Goal: Task Accomplishment & Management: Manage account settings

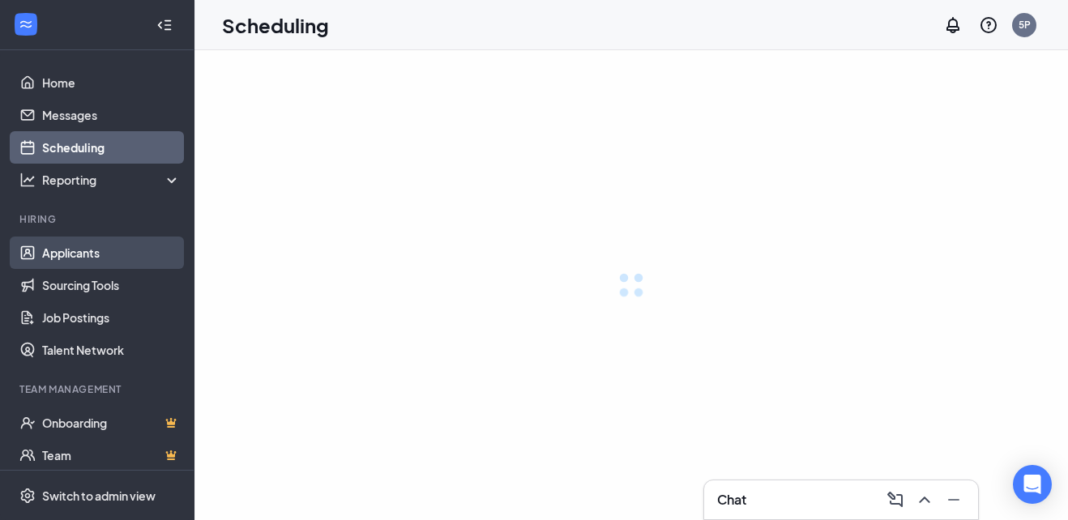
click at [103, 260] on link "Applicants" at bounding box center [111, 253] width 139 height 32
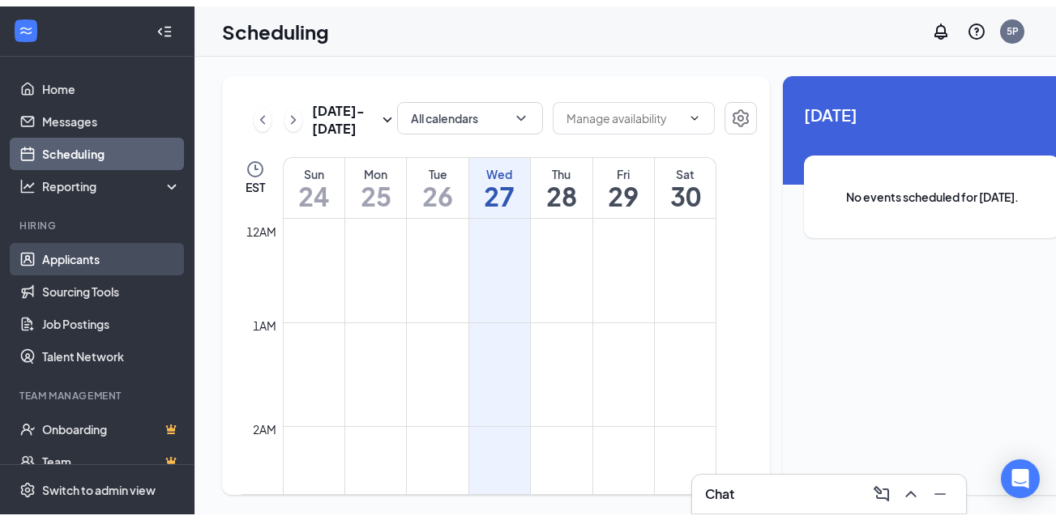
scroll to position [797, 0]
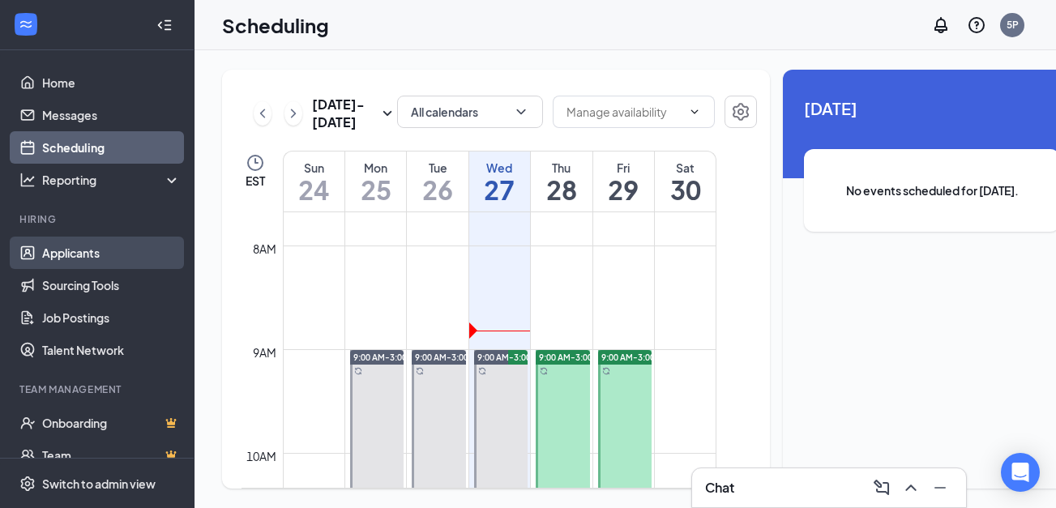
click at [128, 256] on link "Applicants" at bounding box center [111, 253] width 139 height 32
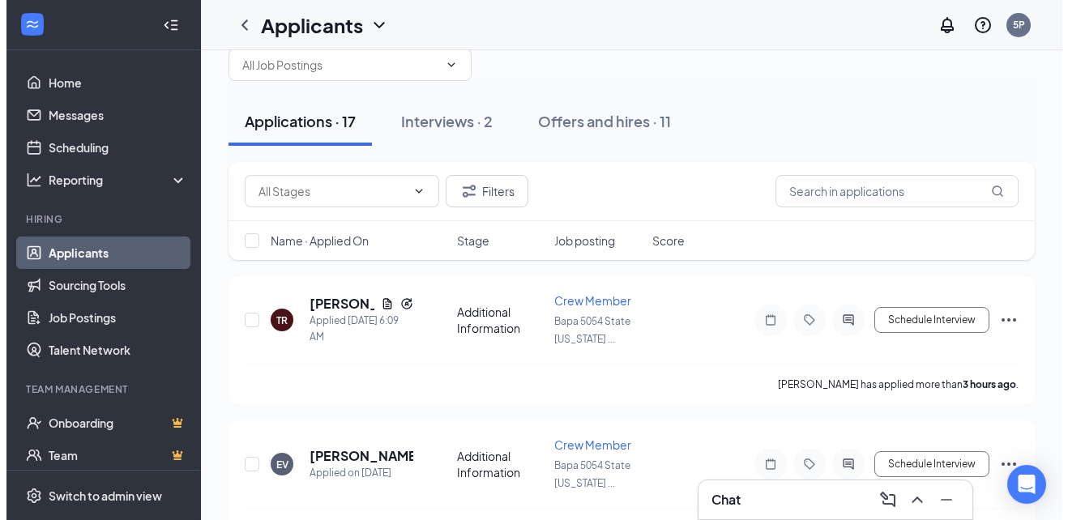
scroll to position [35, 0]
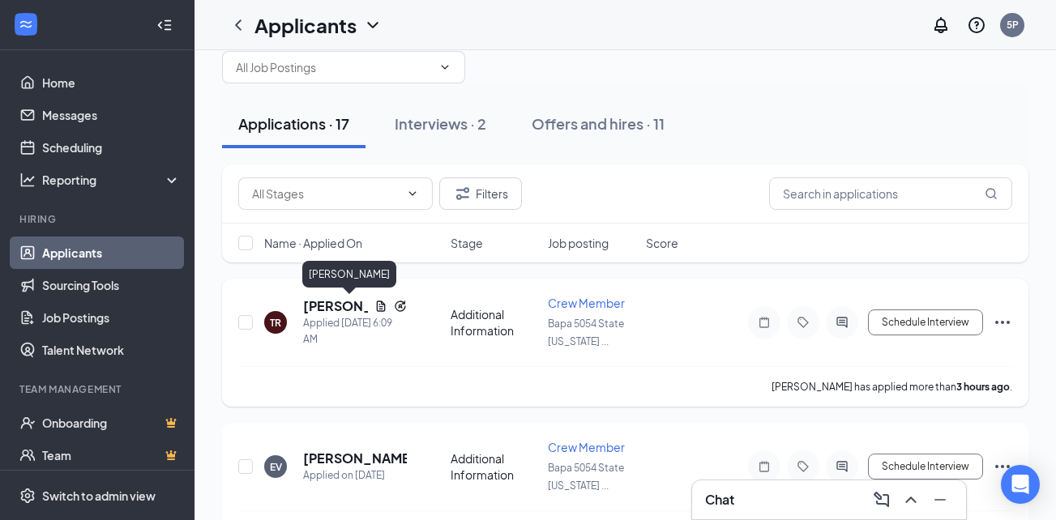
click at [331, 311] on h5 "[PERSON_NAME]" at bounding box center [335, 306] width 65 height 18
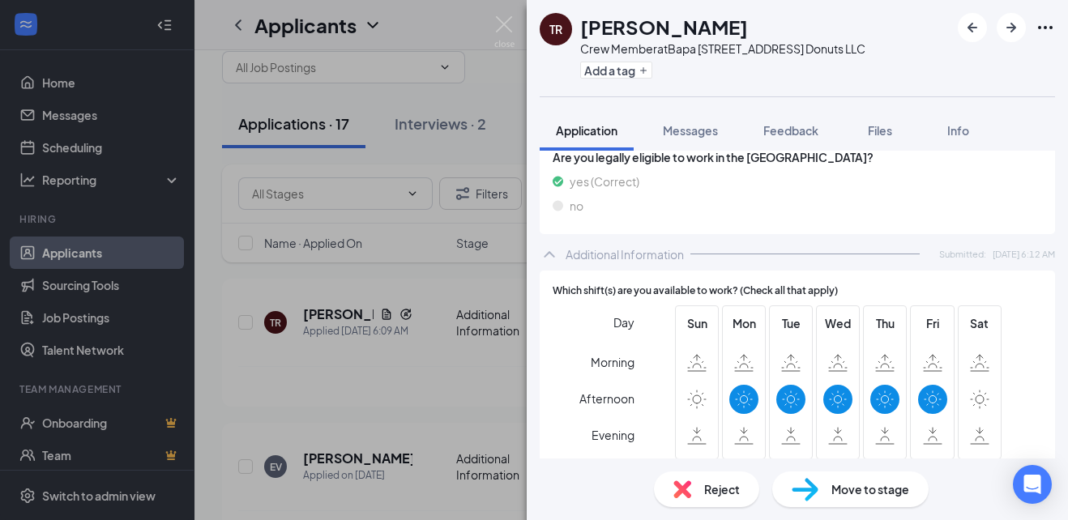
scroll to position [598, 0]
click at [502, 19] on img at bounding box center [504, 32] width 20 height 32
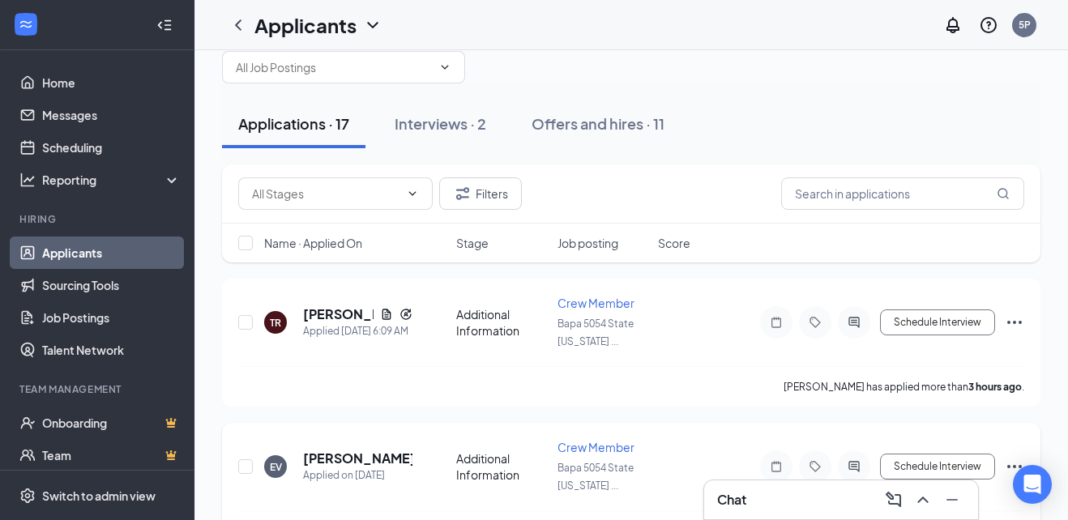
click at [329, 456] on h5 "[PERSON_NAME]" at bounding box center [357, 459] width 109 height 18
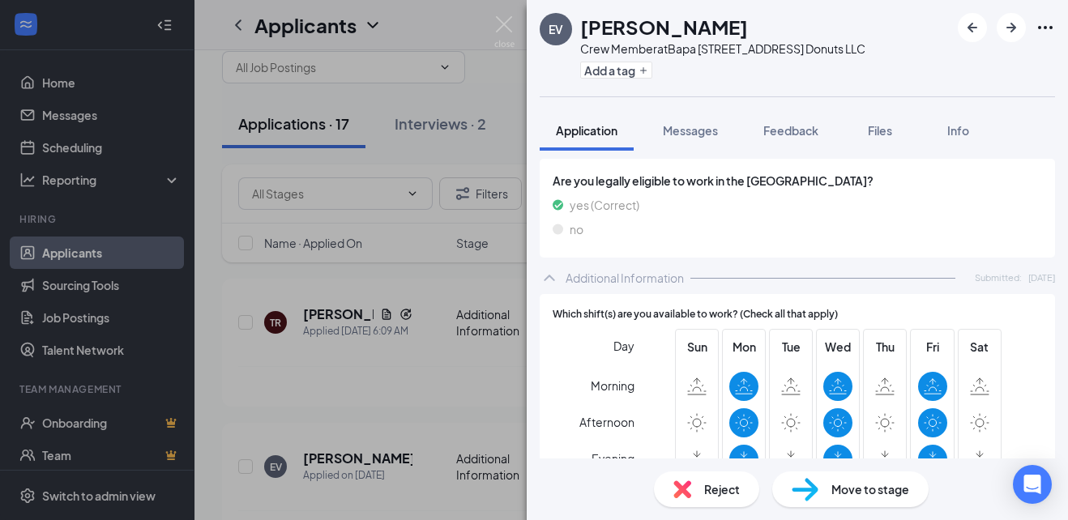
scroll to position [489, 0]
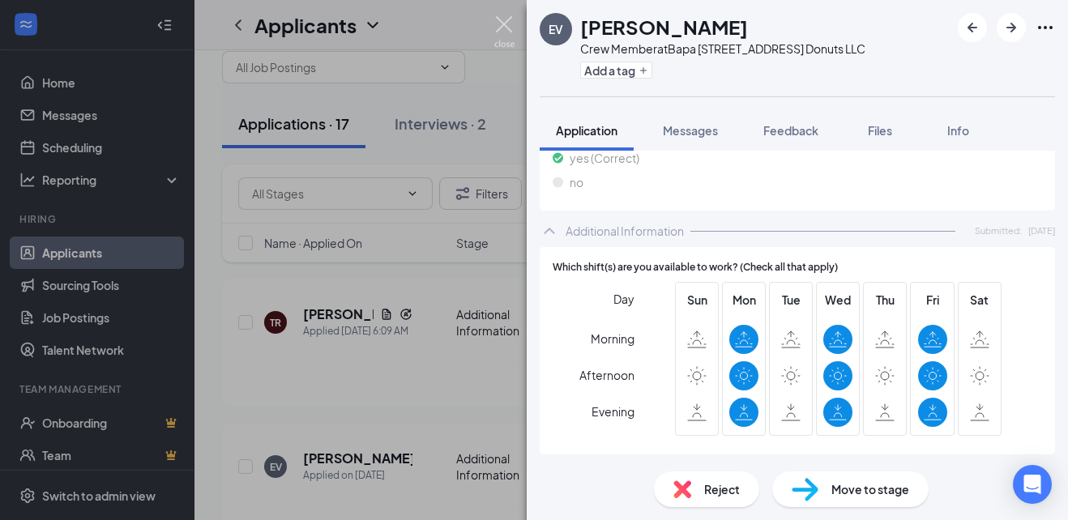
click at [501, 18] on img at bounding box center [504, 32] width 20 height 32
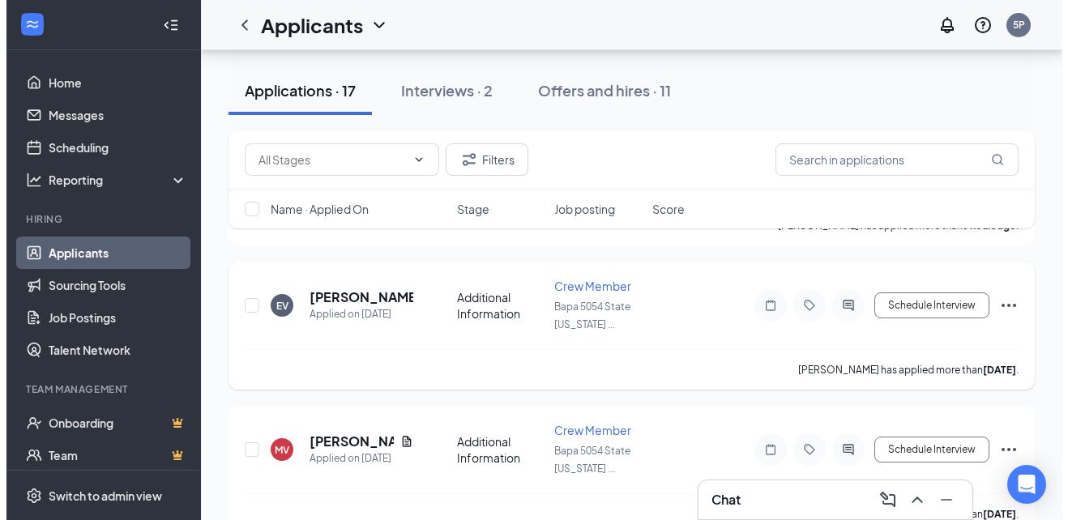
scroll to position [284, 0]
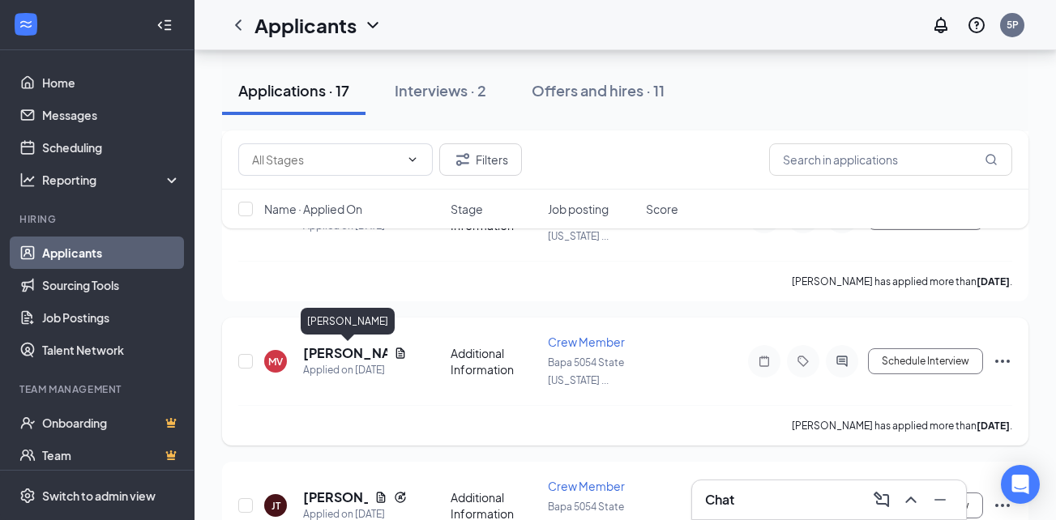
click at [344, 347] on h5 "[PERSON_NAME]" at bounding box center [345, 353] width 84 height 18
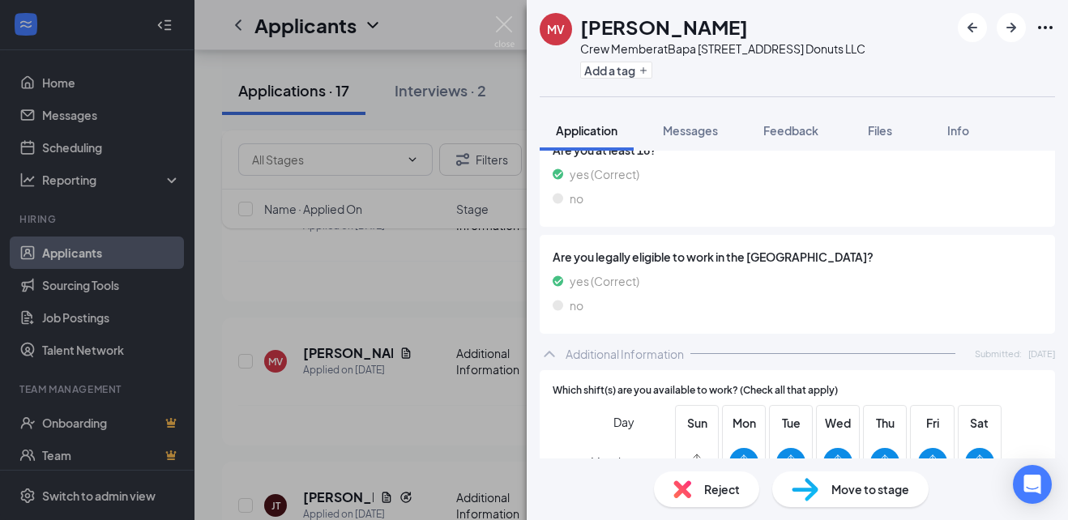
scroll to position [577, 0]
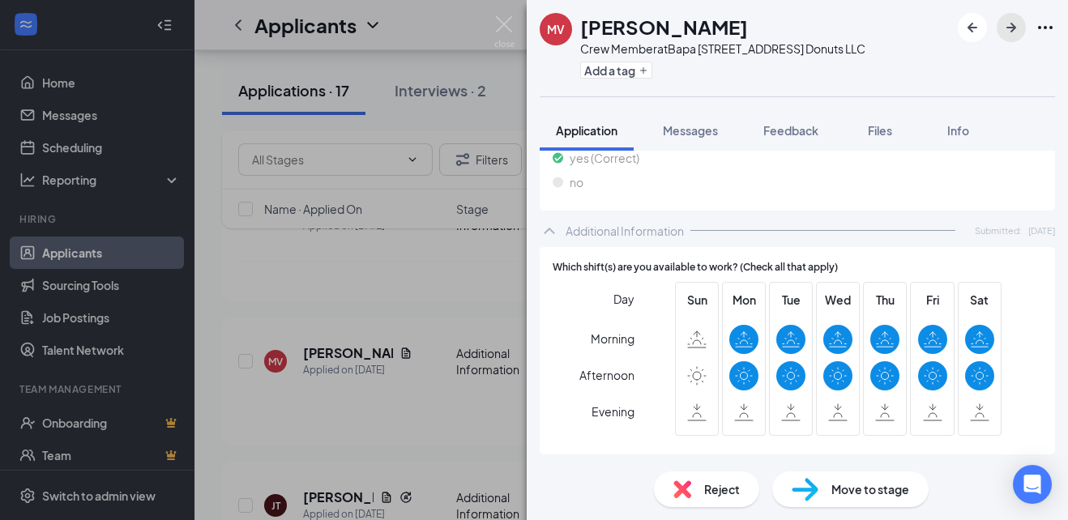
click at [1011, 24] on icon "ArrowRight" at bounding box center [1011, 28] width 10 height 10
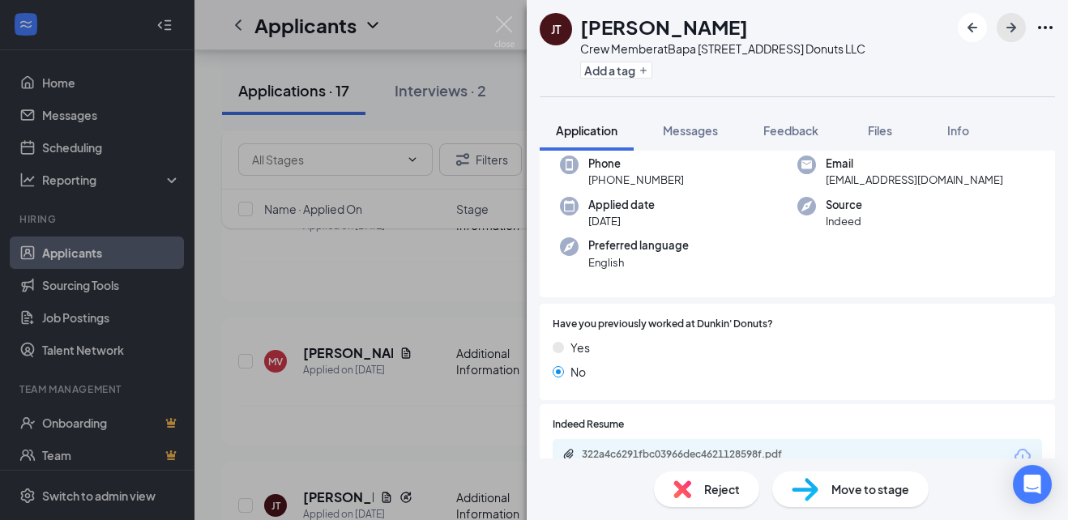
scroll to position [132, 0]
click at [1005, 28] on icon "ArrowRight" at bounding box center [1011, 27] width 19 height 19
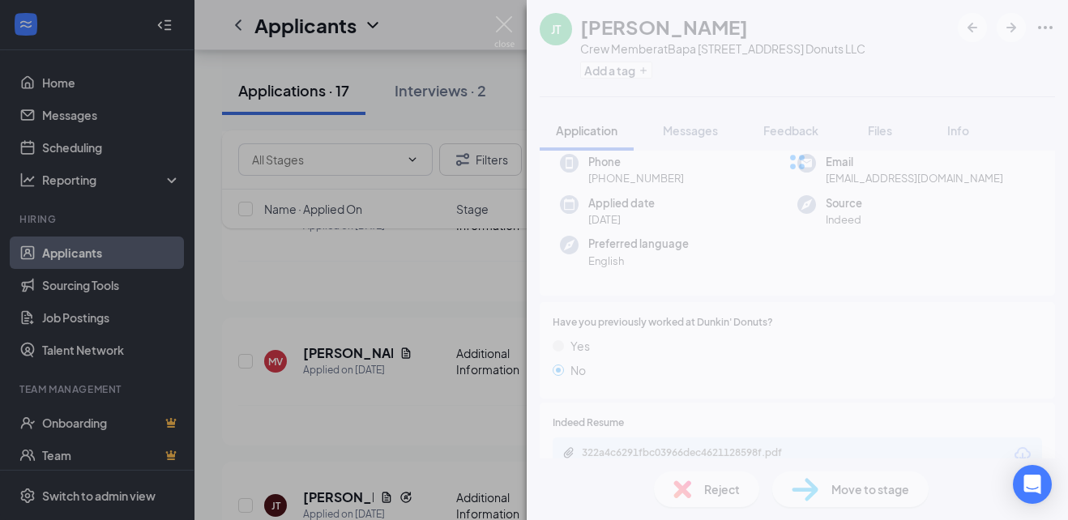
click at [609, 447] on div "JT Jerrilee Tooley Crew Member at Bapa 5054 State Highway 23 Donuts LLC Add a t…" at bounding box center [797, 260] width 541 height 520
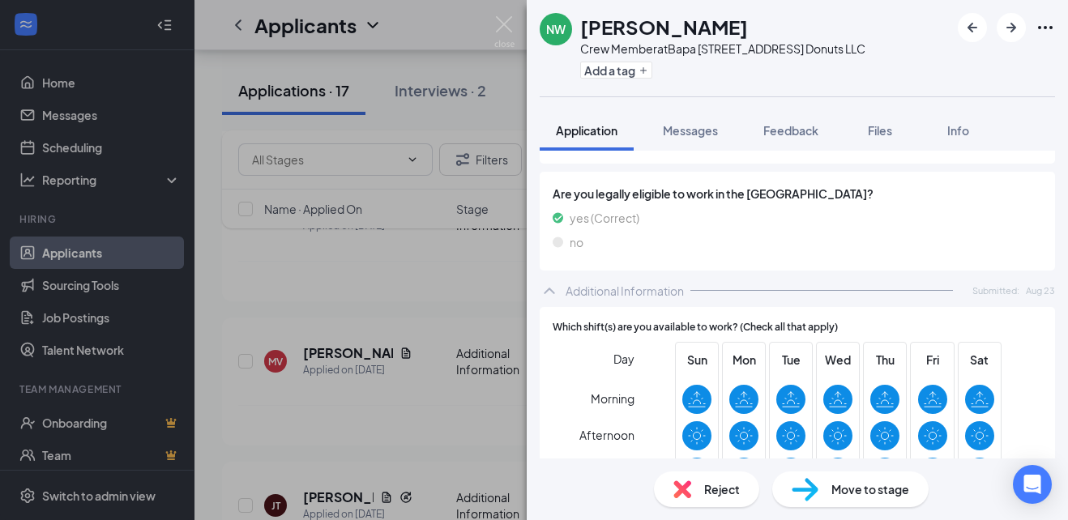
scroll to position [577, 0]
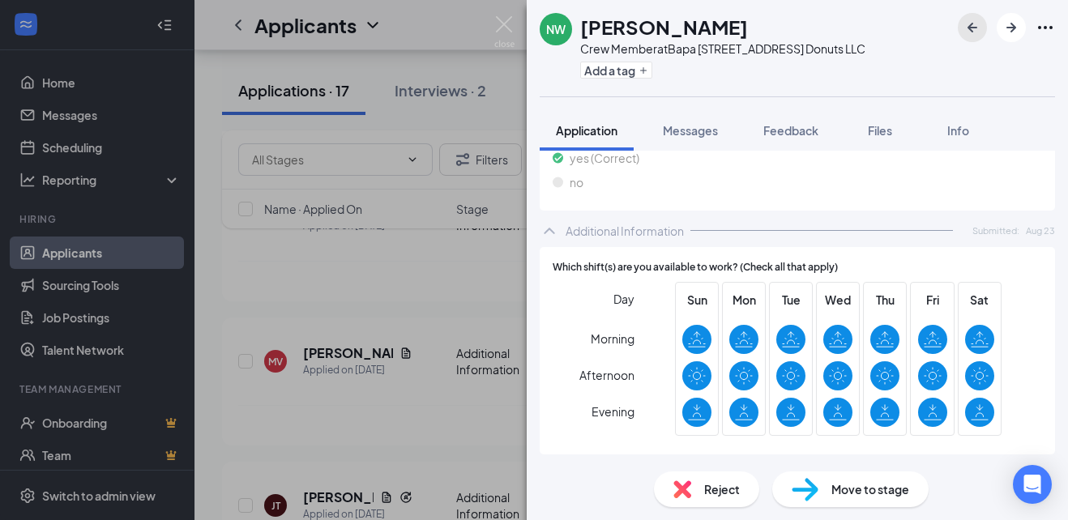
click at [964, 28] on icon "ArrowLeftNew" at bounding box center [972, 27] width 19 height 19
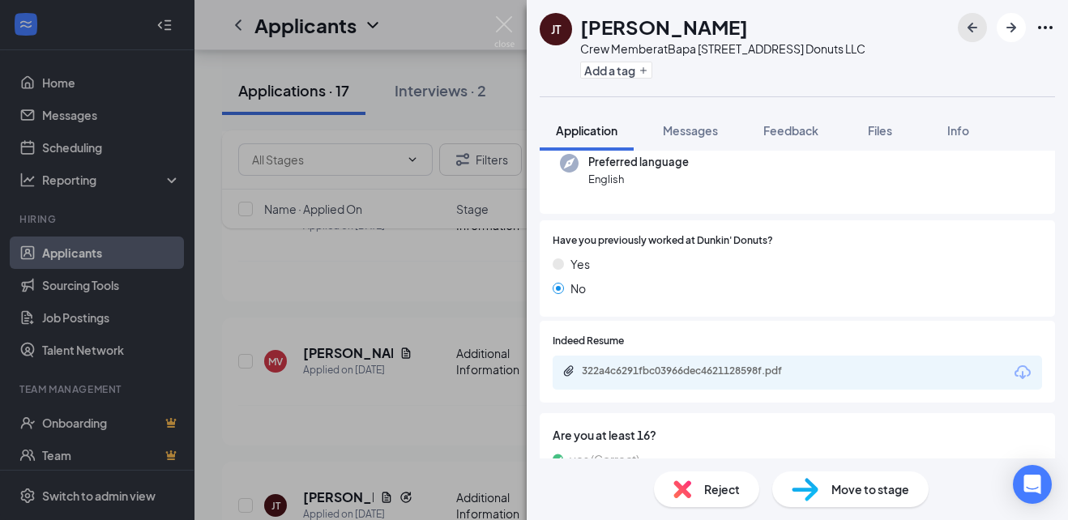
scroll to position [218, 0]
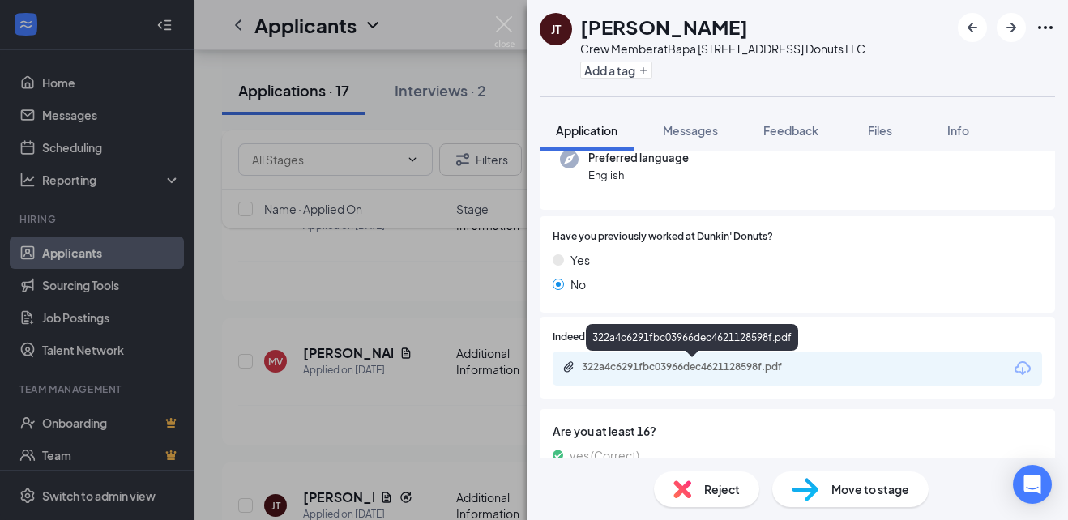
click at [619, 361] on div "322a4c6291fbc03966dec4621128598f.pdf" at bounding box center [695, 367] width 227 height 13
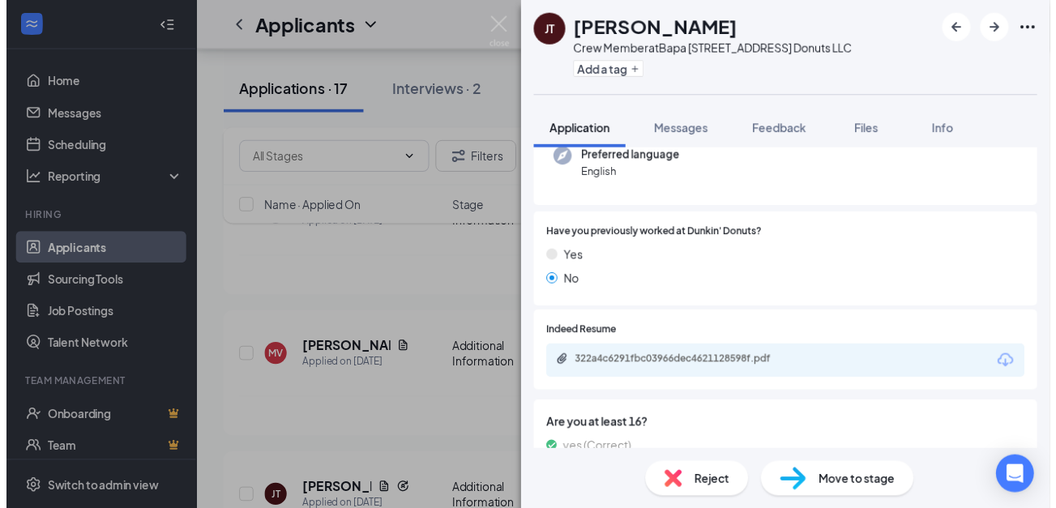
scroll to position [622, 0]
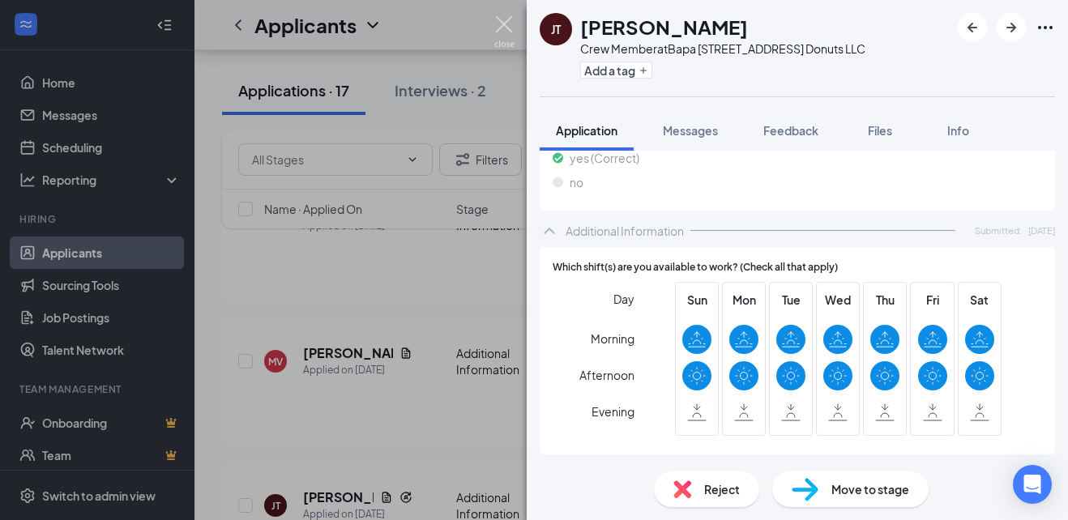
click at [512, 27] on img at bounding box center [504, 32] width 20 height 32
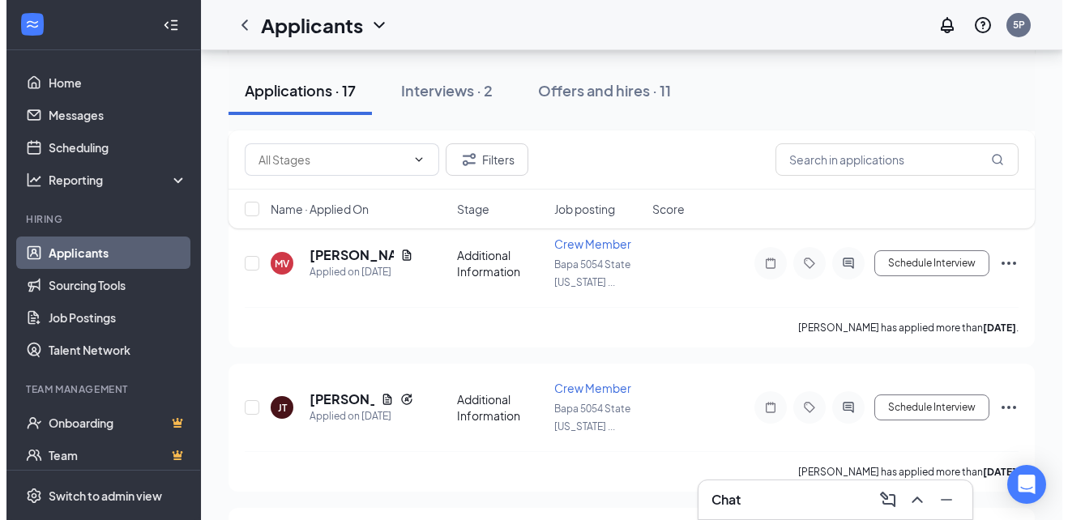
scroll to position [393, 0]
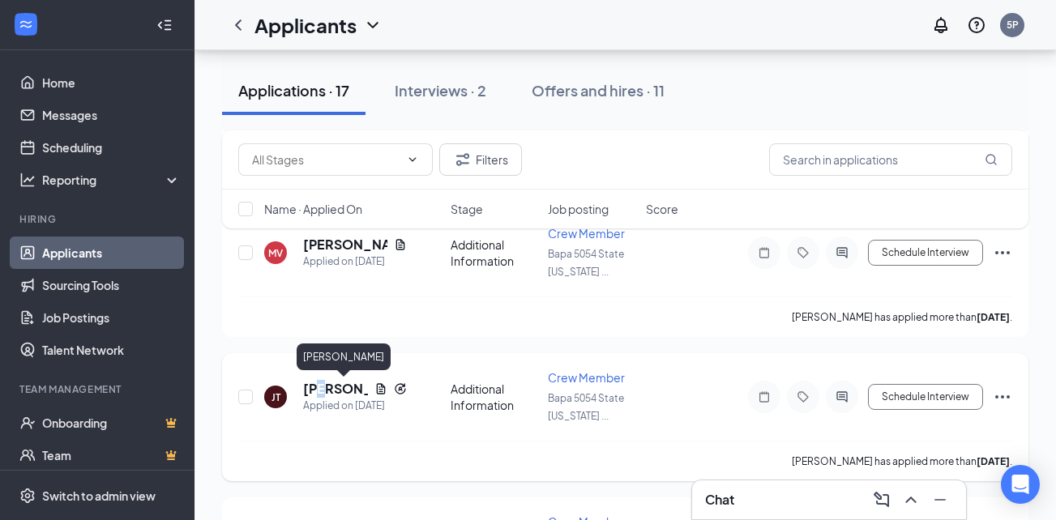
click at [319, 394] on h5 "Jerrilee Tooley" at bounding box center [335, 389] width 65 height 18
click at [338, 388] on h5 "Jerrilee Tooley" at bounding box center [335, 389] width 65 height 18
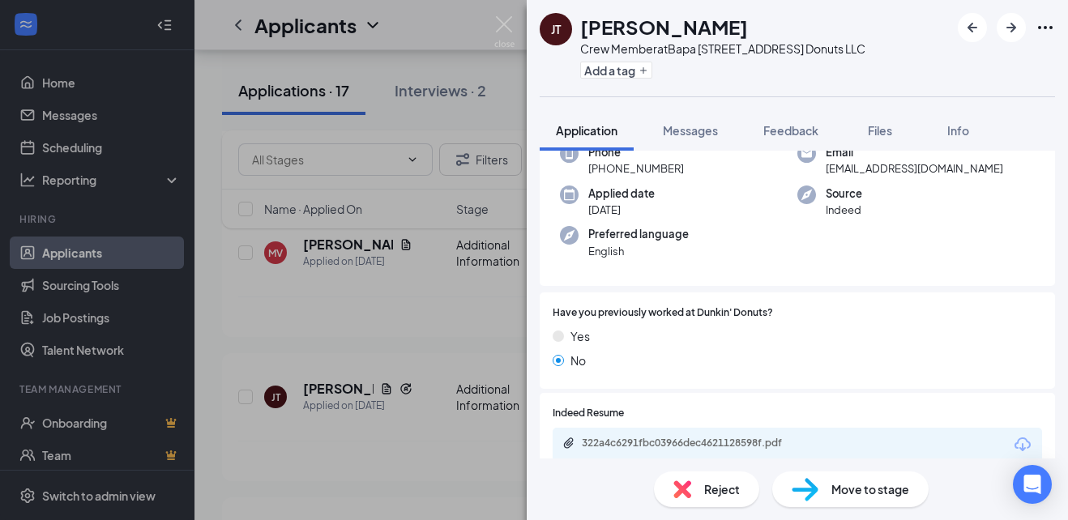
scroll to position [143, 0]
click at [682, 492] on img at bounding box center [682, 490] width 18 height 18
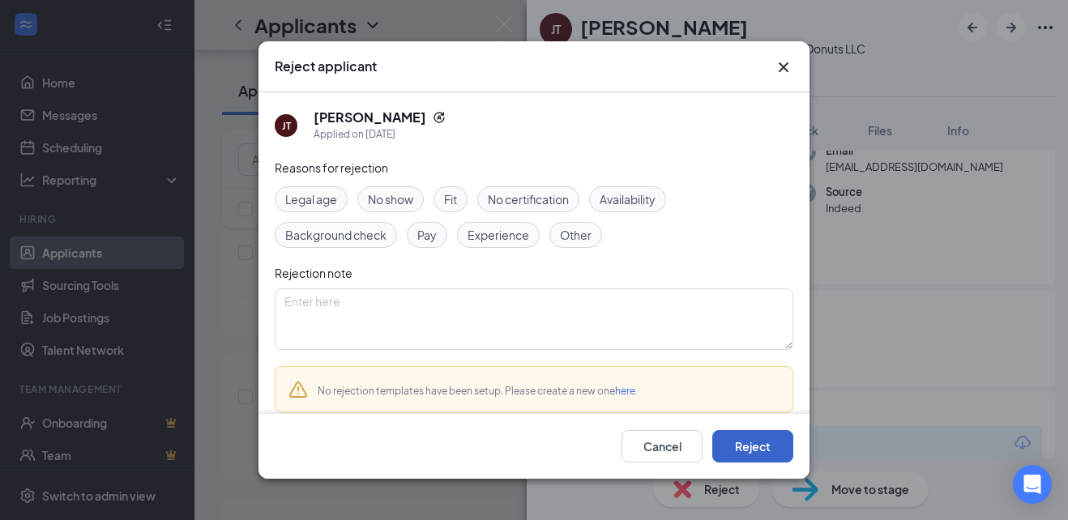
click at [746, 448] on button "Reject" at bounding box center [752, 446] width 81 height 32
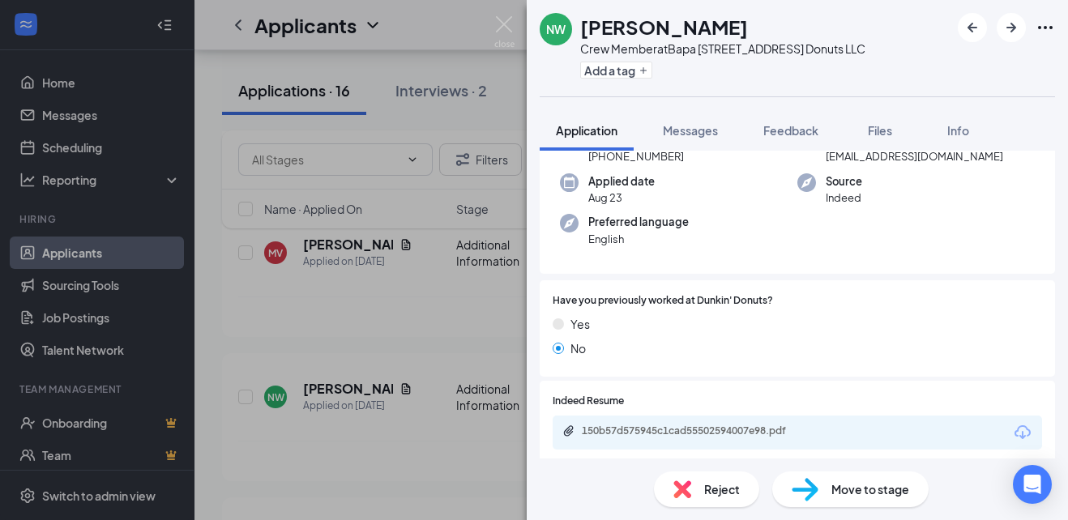
scroll to position [112, 0]
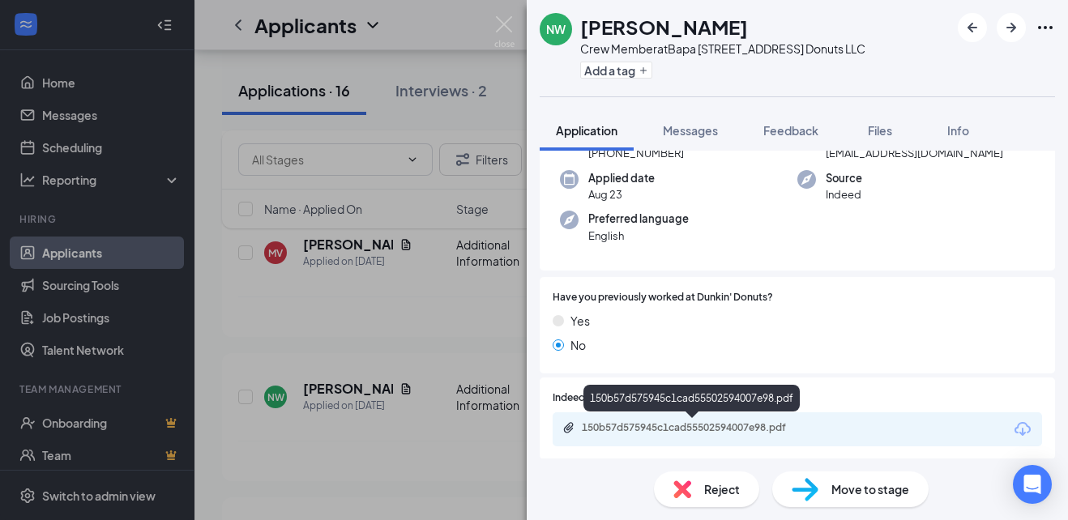
click at [609, 433] on div "150b57d575945c1cad55502594007e98.pdf" at bounding box center [695, 427] width 227 height 13
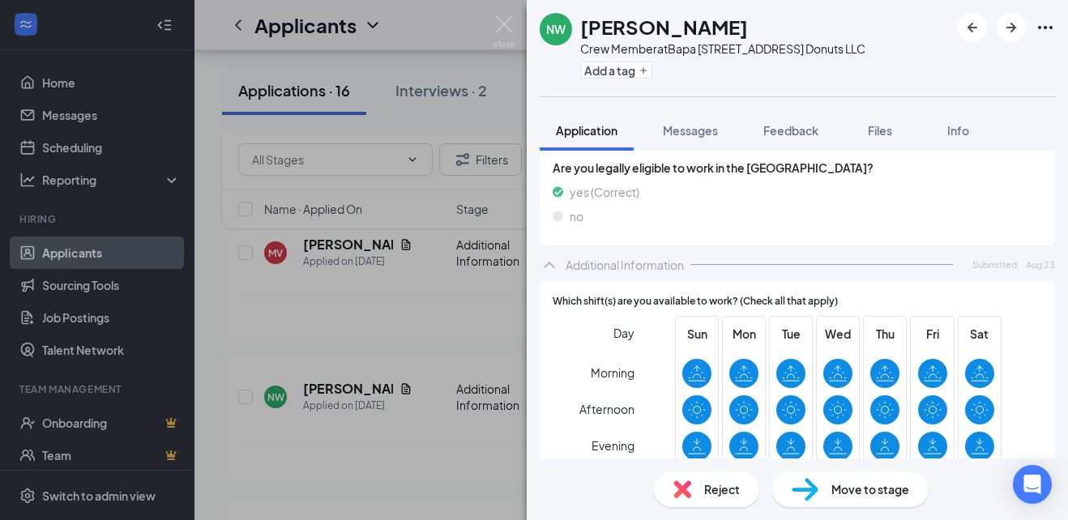
scroll to position [577, 0]
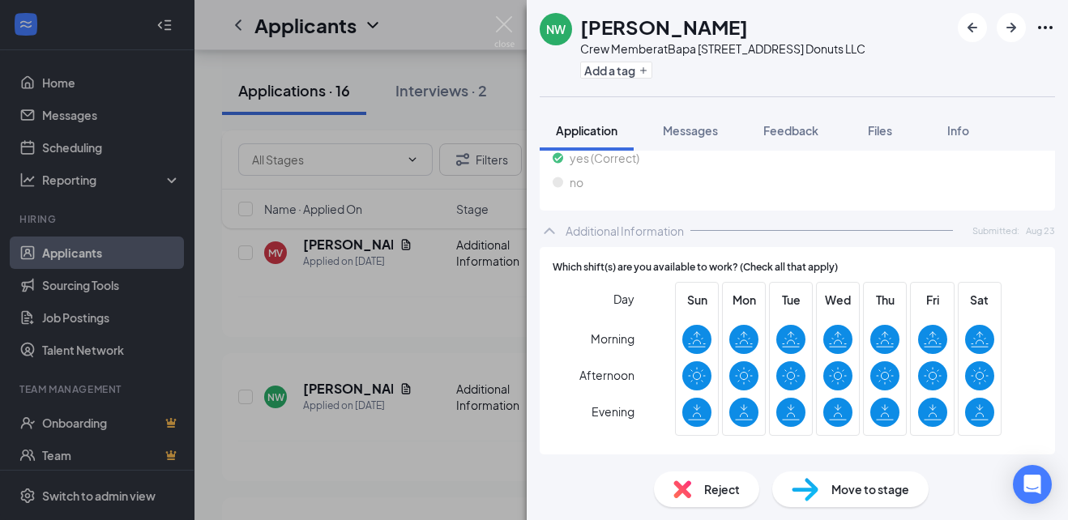
click at [679, 197] on div "Are you legally eligible to work in the US? yes (Correct) no" at bounding box center [797, 161] width 489 height 73
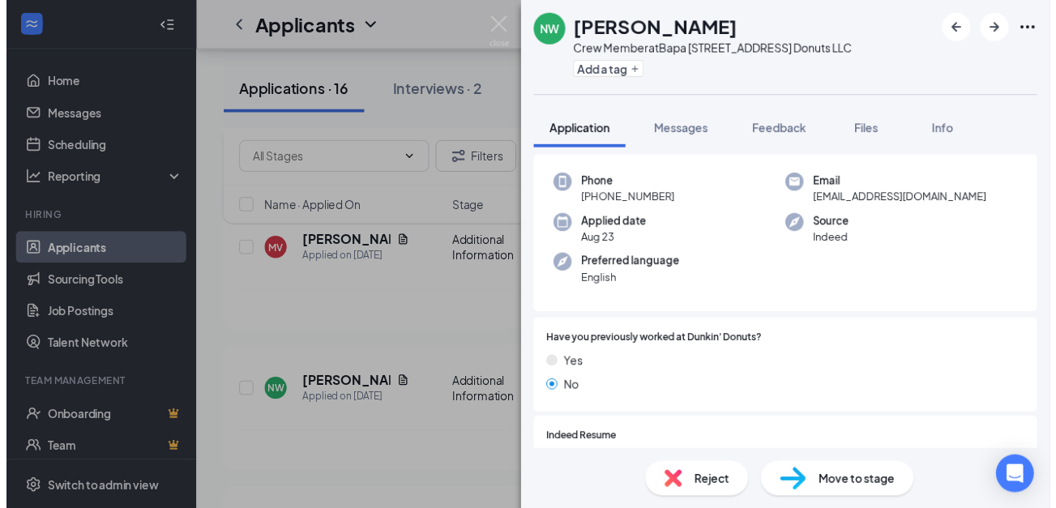
scroll to position [0, 0]
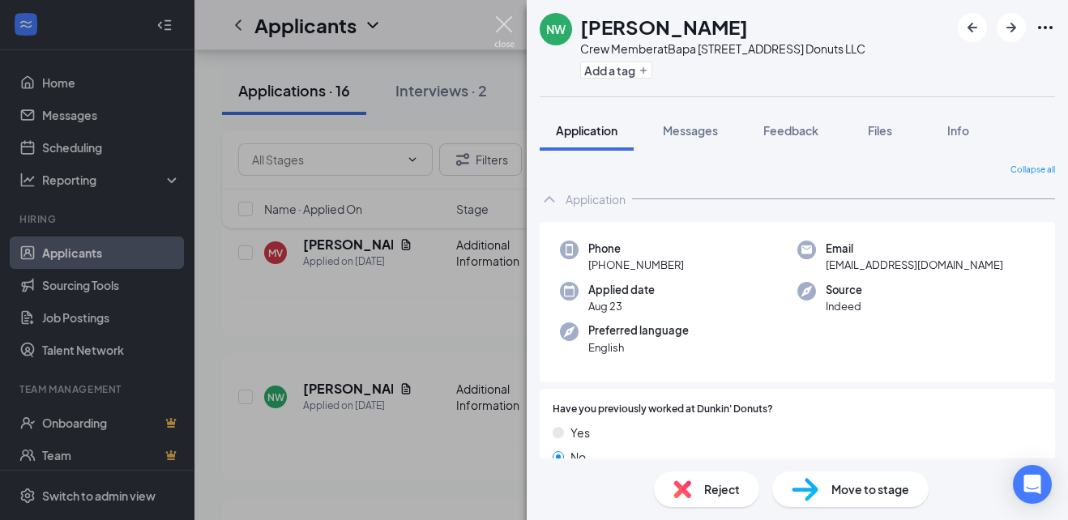
click at [502, 25] on img at bounding box center [504, 32] width 20 height 32
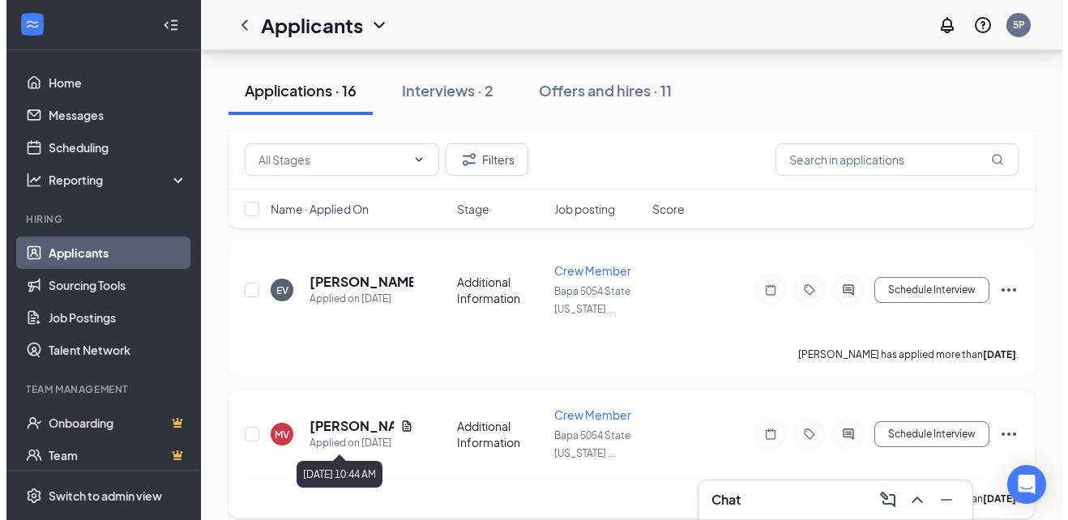
scroll to position [211, 0]
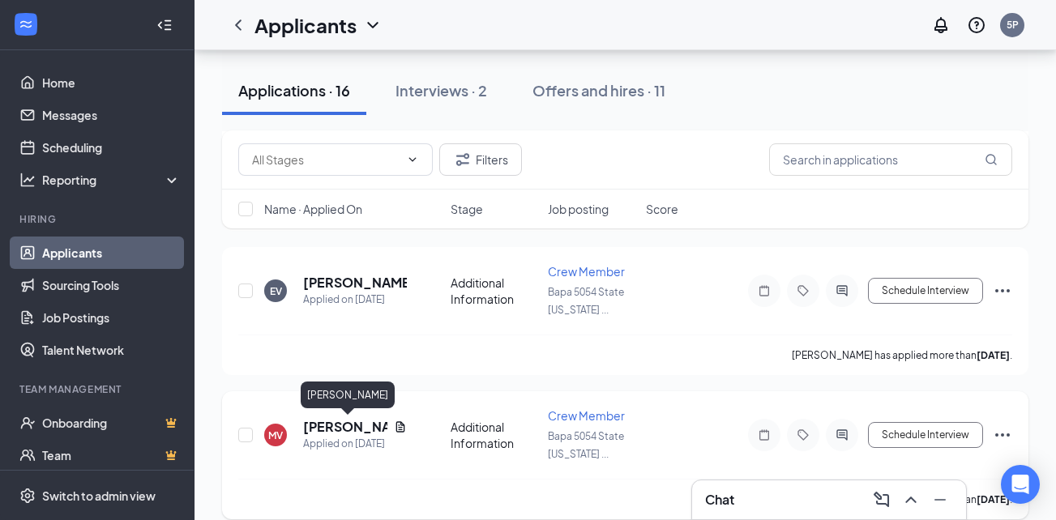
click at [331, 421] on h5 "[PERSON_NAME]" at bounding box center [345, 427] width 84 height 18
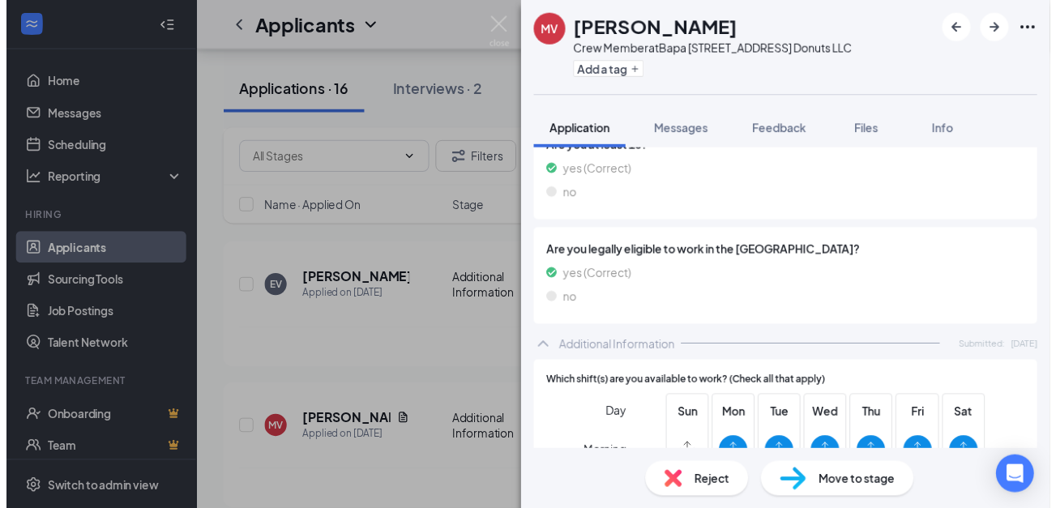
scroll to position [577, 0]
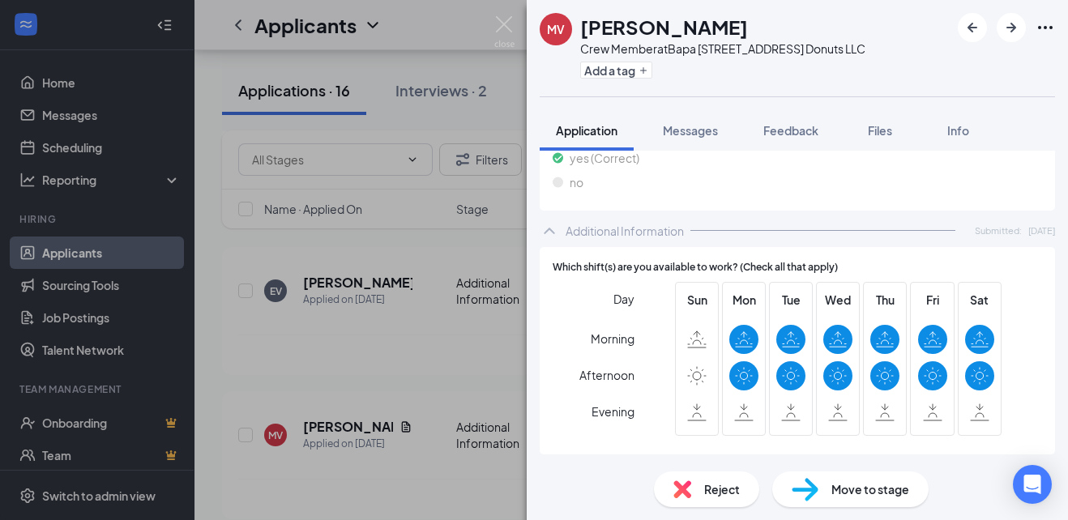
click at [528, 10] on div "MV Matthew Vaughn Crew Member at Bapa 5054 State Highway 23 Donuts LLC Add a tag" at bounding box center [797, 48] width 541 height 96
click at [504, 32] on img at bounding box center [504, 32] width 20 height 32
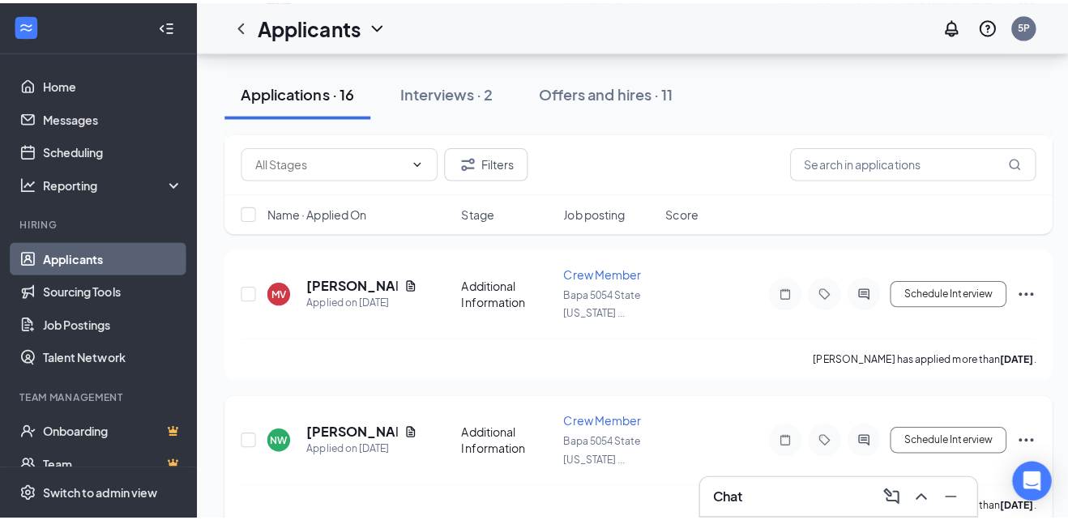
scroll to position [357, 0]
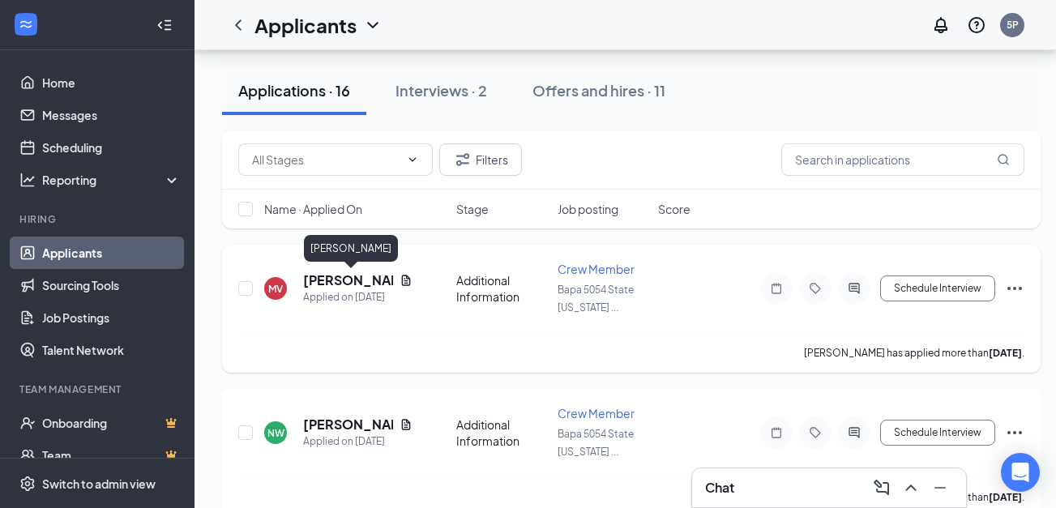
click at [342, 280] on h5 "[PERSON_NAME]" at bounding box center [348, 280] width 90 height 18
click at [494, 287] on div "MV Matthew Vaughn Crew Member at Bapa 5054 State Highway 23 Donuts LLC Add a ta…" at bounding box center [528, 254] width 1056 height 508
click at [339, 277] on h5 "[PERSON_NAME]" at bounding box center [348, 280] width 90 height 18
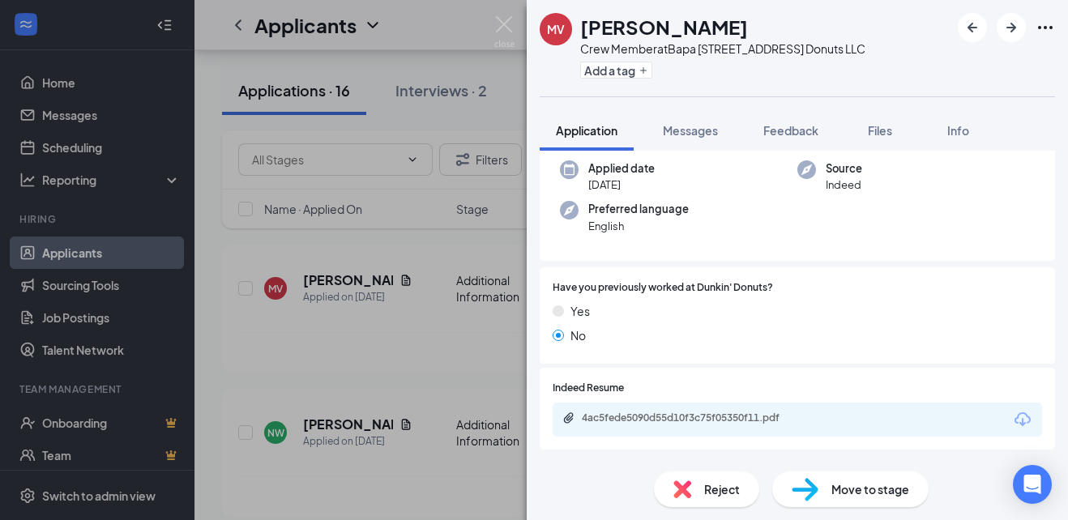
scroll to position [126, 0]
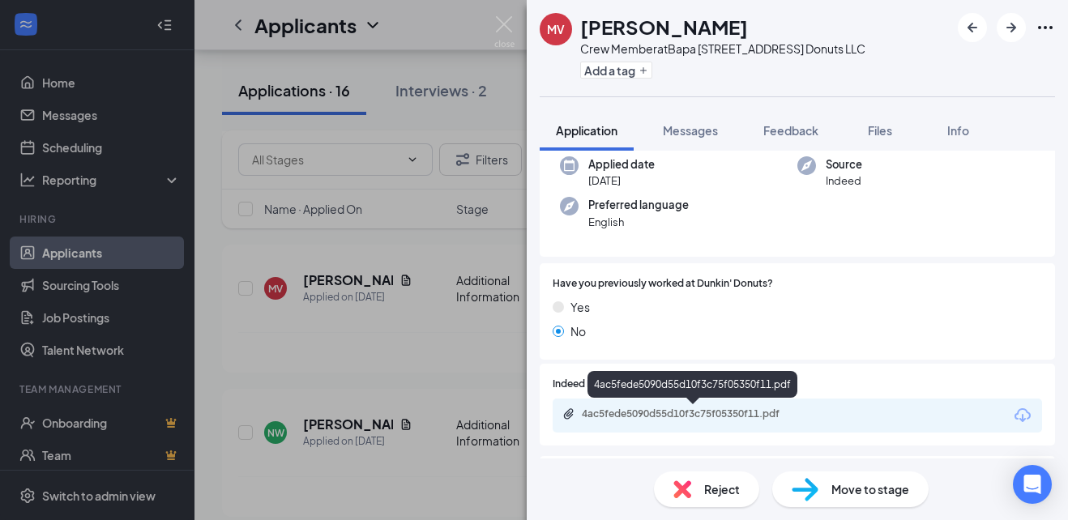
click at [678, 413] on div "4ac5fede5090d55d10f3c75f05350f11.pdf" at bounding box center [695, 414] width 227 height 13
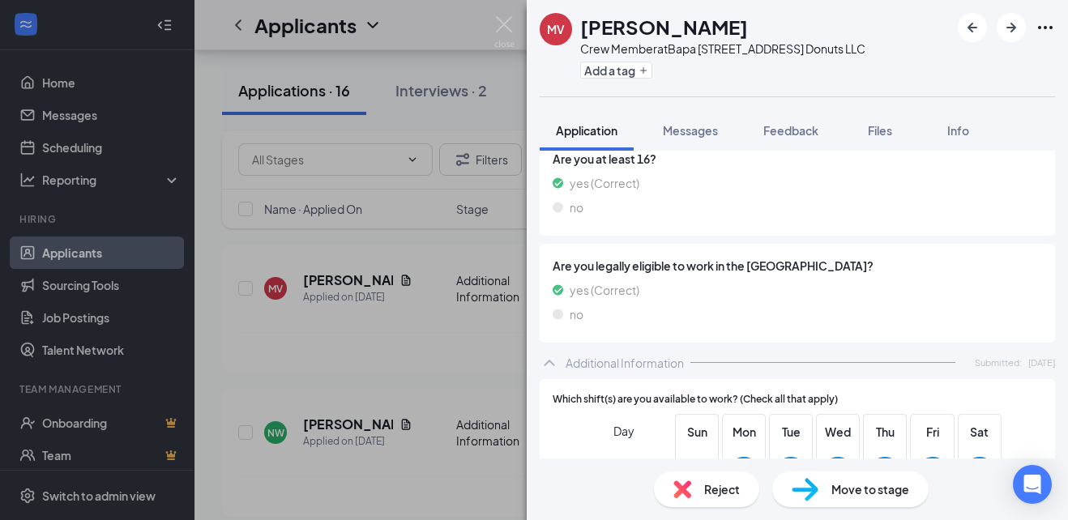
scroll to position [577, 0]
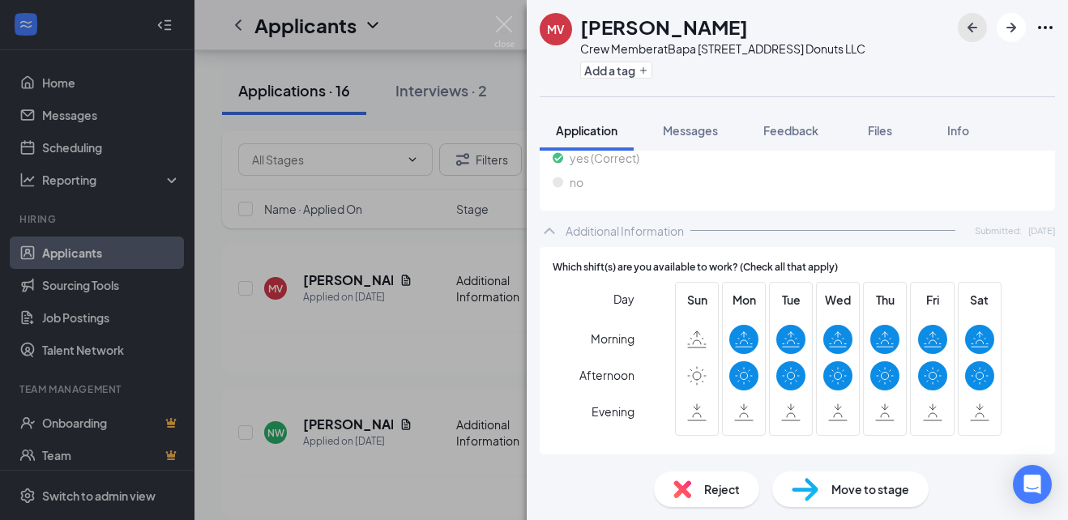
click at [976, 21] on icon "ArrowLeftNew" at bounding box center [972, 27] width 19 height 19
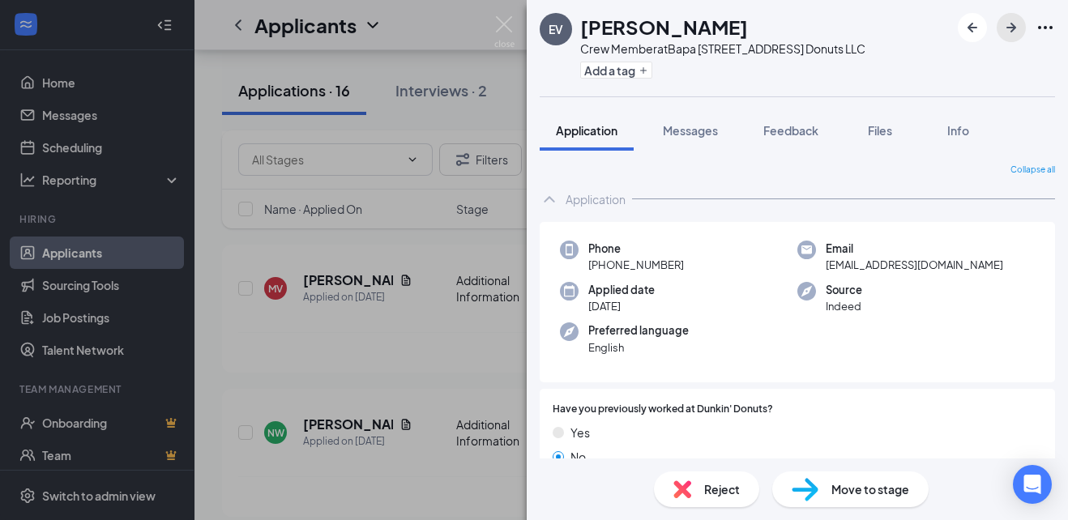
click at [1019, 27] on icon "ArrowRight" at bounding box center [1011, 27] width 19 height 19
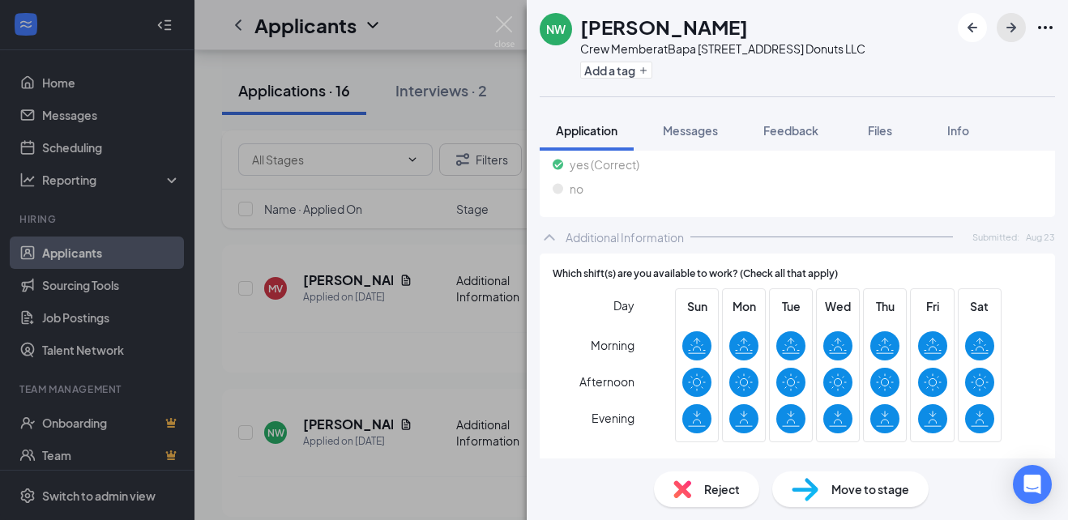
scroll to position [570, 0]
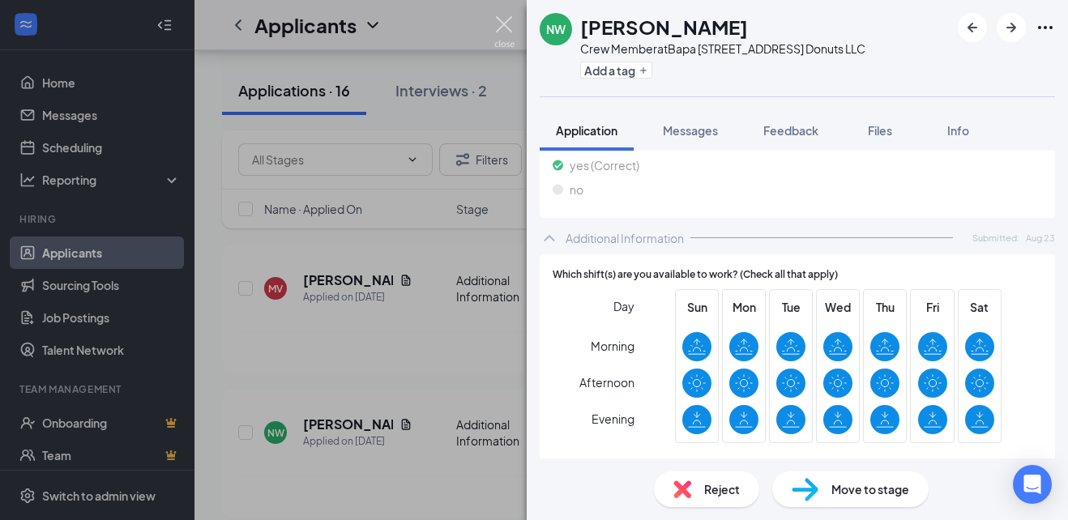
click at [506, 29] on img at bounding box center [504, 32] width 20 height 32
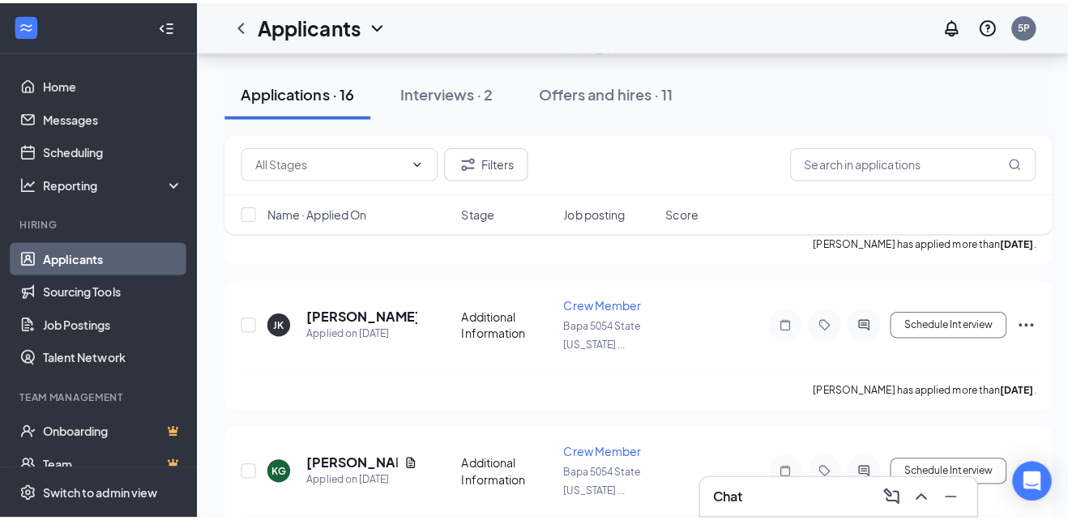
scroll to position [617, 0]
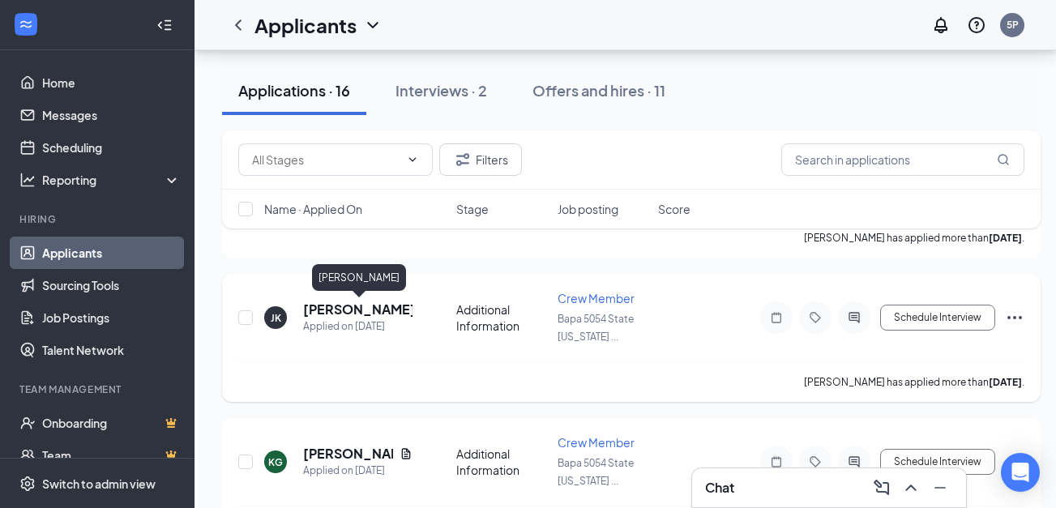
click at [382, 306] on h5 "[PERSON_NAME]" at bounding box center [357, 310] width 109 height 18
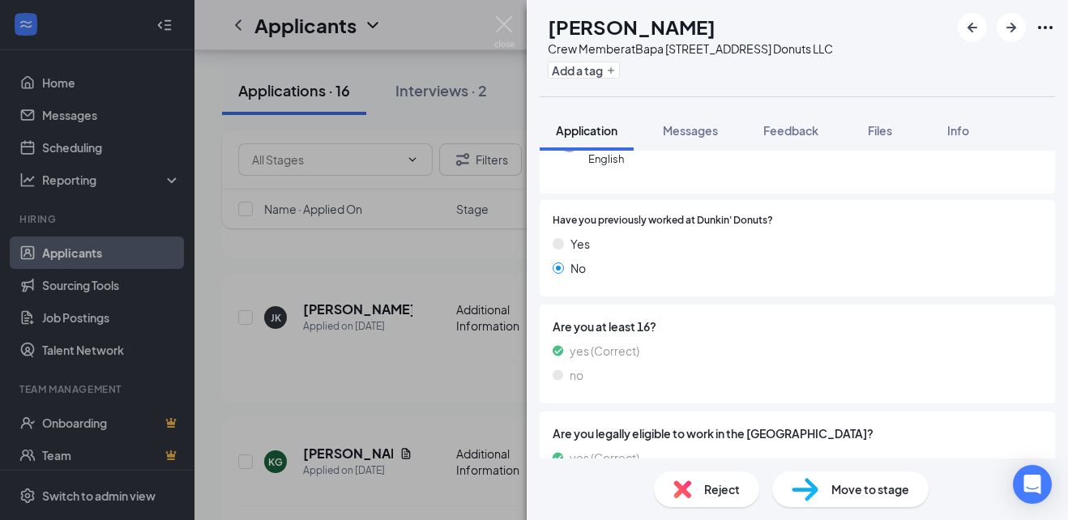
scroll to position [191, 0]
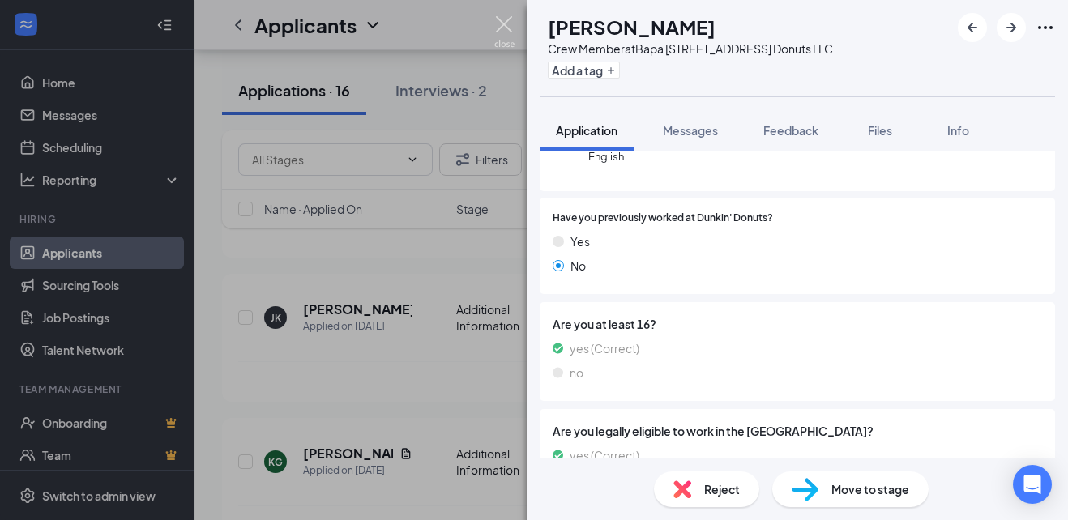
click at [499, 18] on img at bounding box center [504, 32] width 20 height 32
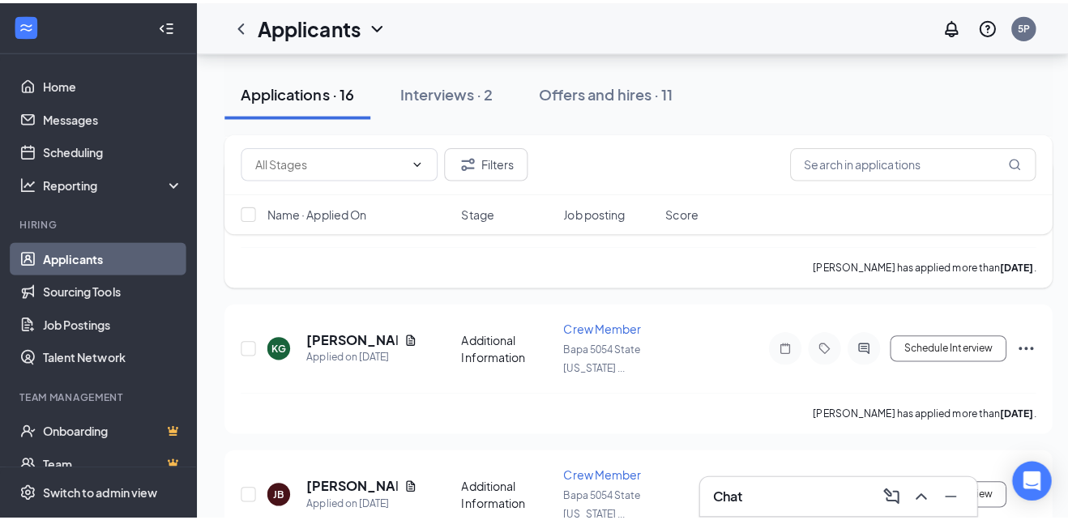
scroll to position [738, 0]
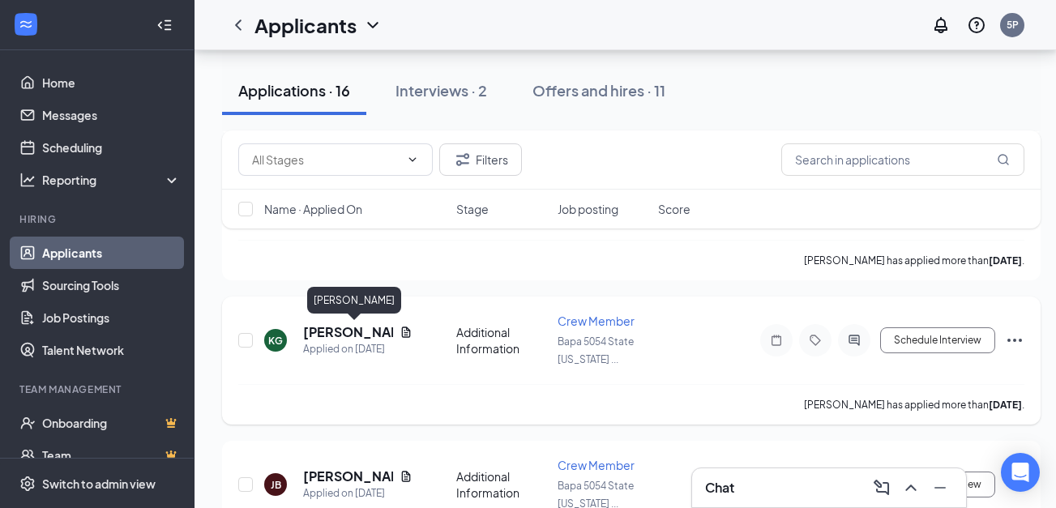
click at [344, 330] on h5 "[PERSON_NAME]" at bounding box center [348, 332] width 90 height 18
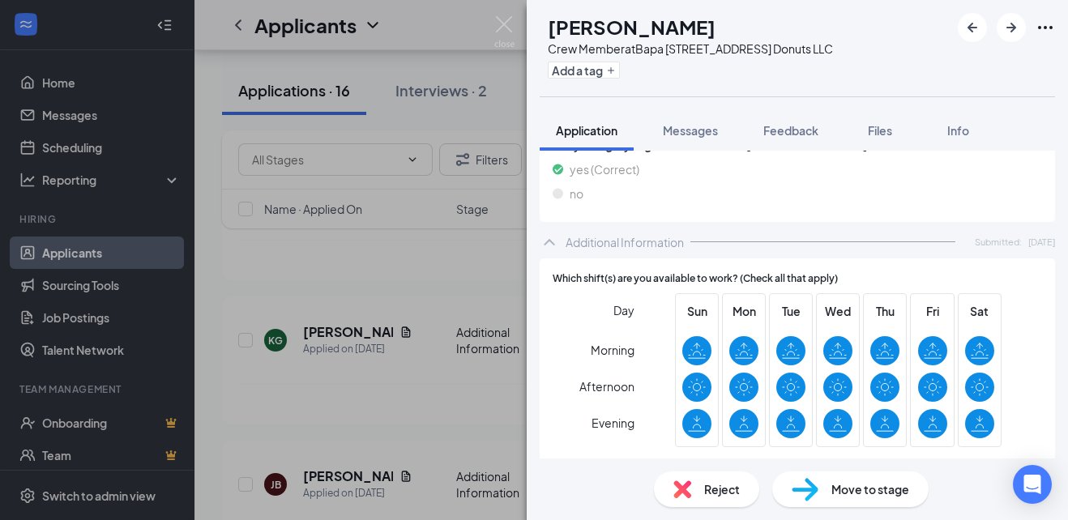
scroll to position [577, 0]
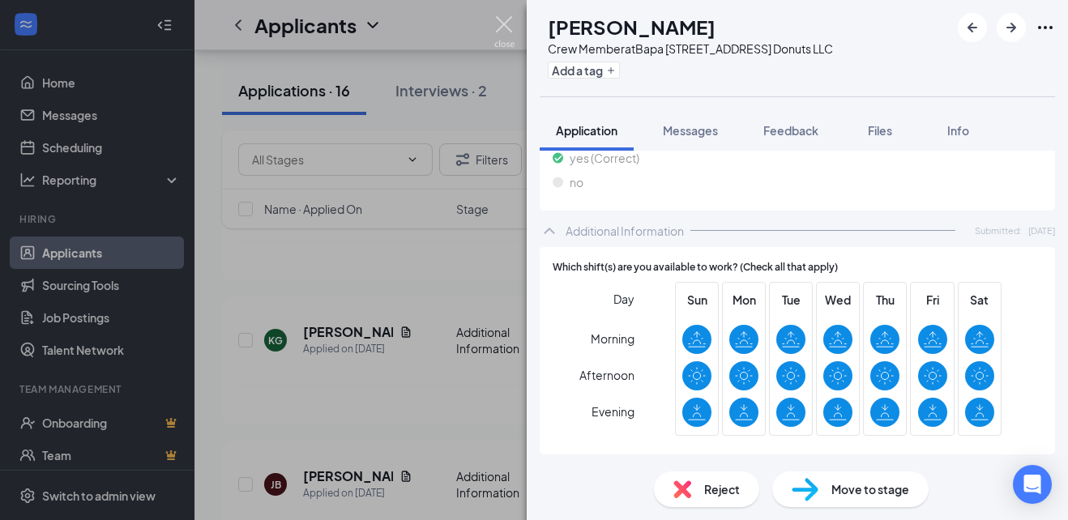
click at [512, 23] on img at bounding box center [504, 32] width 20 height 32
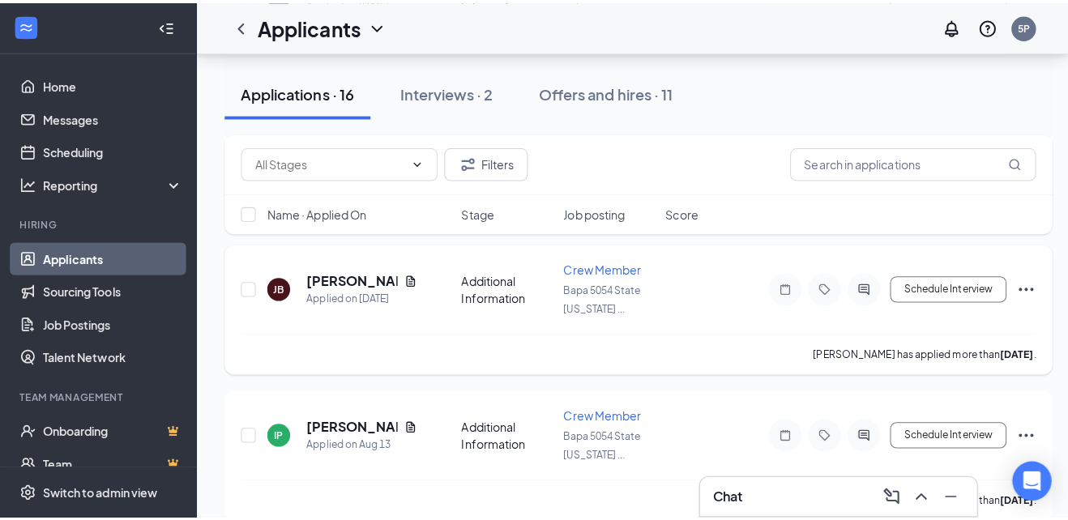
scroll to position [943, 0]
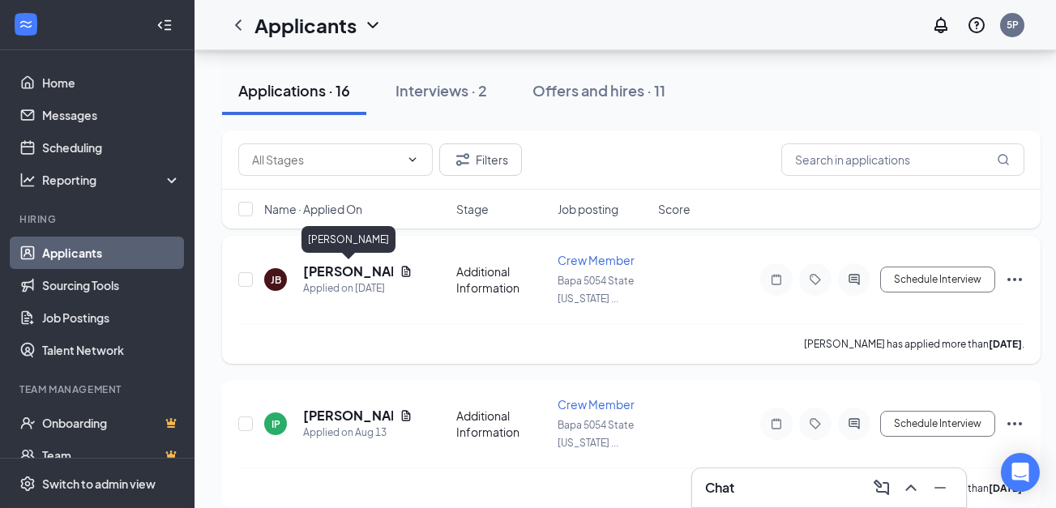
click at [341, 274] on h5 "[PERSON_NAME]" at bounding box center [348, 272] width 90 height 18
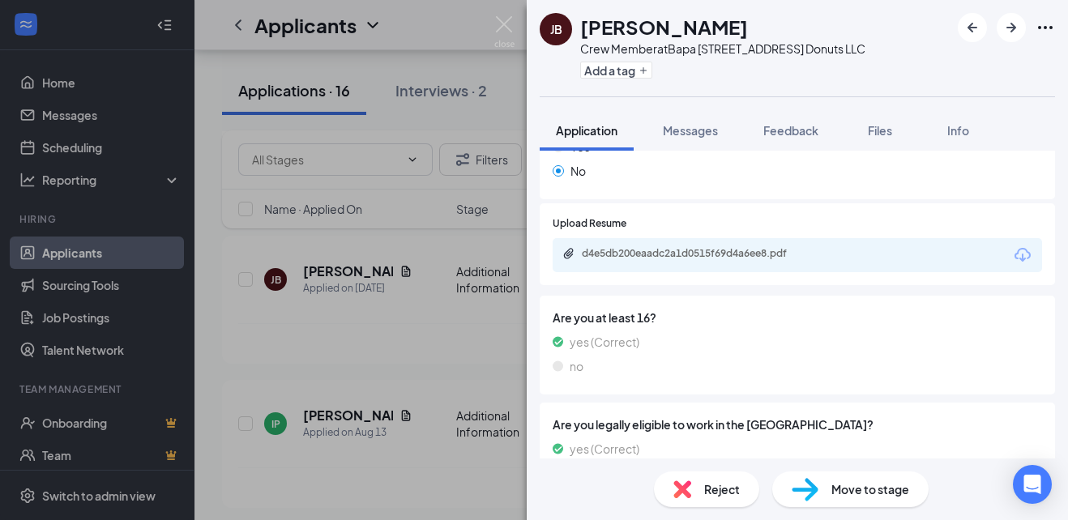
scroll to position [280, 0]
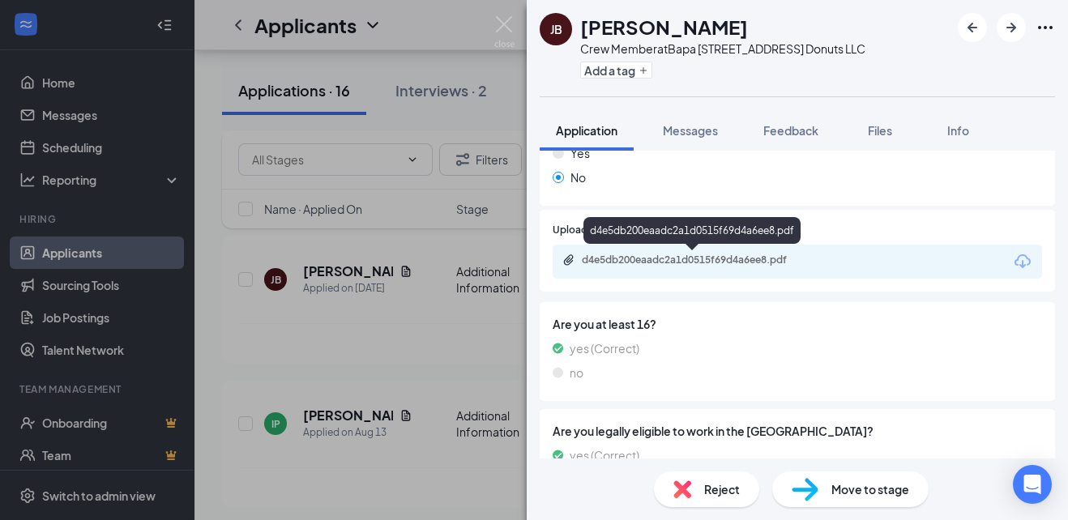
click at [654, 256] on div "d4e5db200eaadc2a1d0515f69d4a6ee8.pdf" at bounding box center [695, 260] width 227 height 13
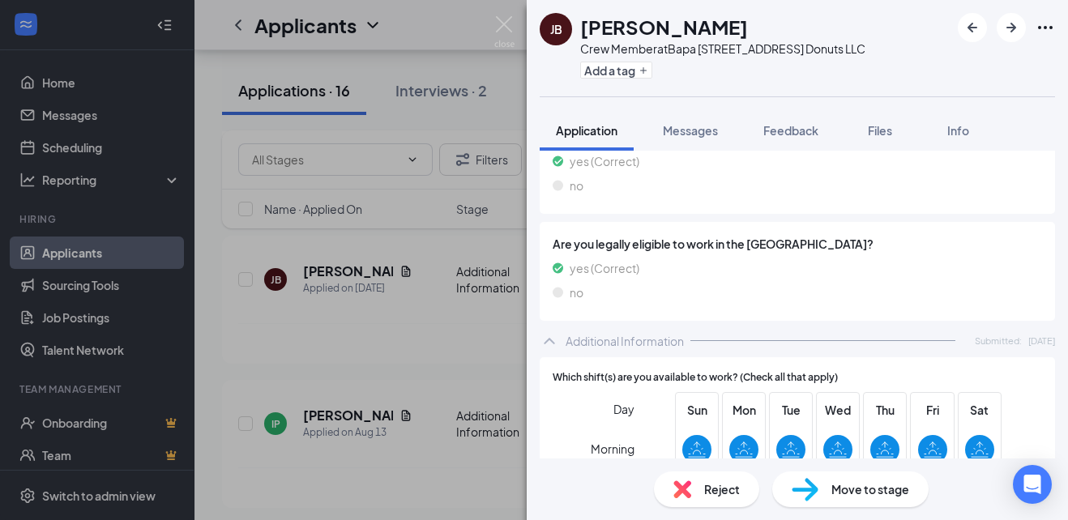
scroll to position [468, 0]
click at [504, 30] on img at bounding box center [504, 32] width 20 height 32
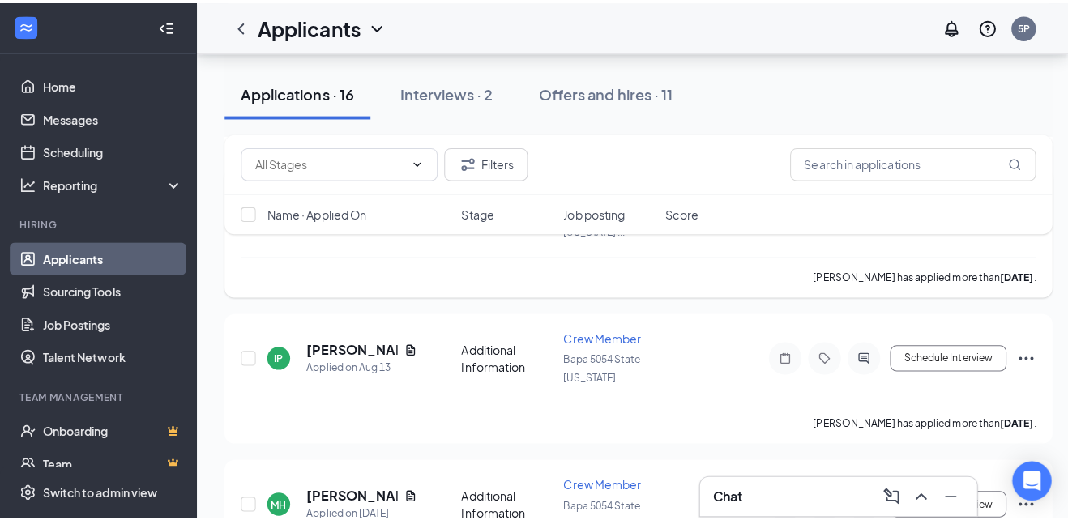
scroll to position [1049, 0]
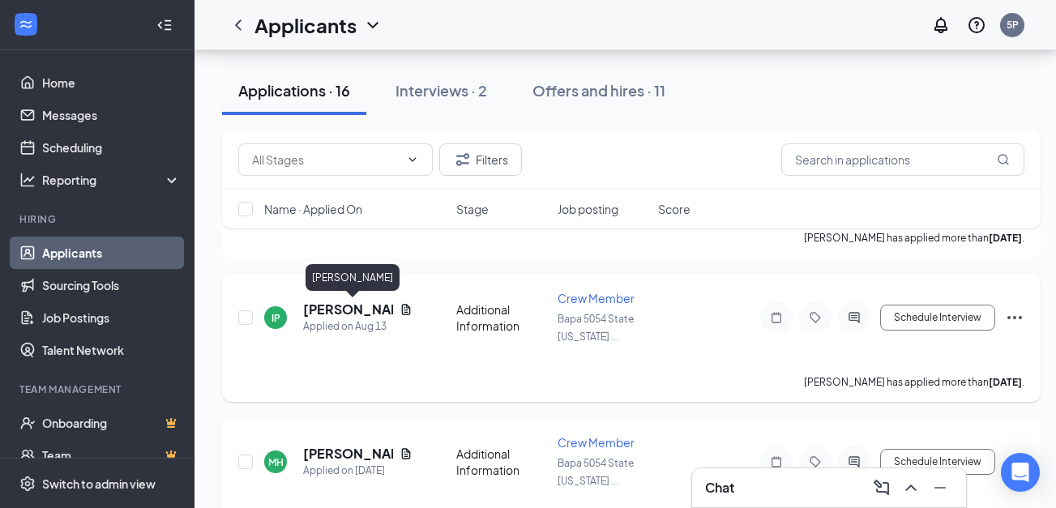
click at [340, 308] on h5 "[PERSON_NAME]" at bounding box center [348, 310] width 90 height 18
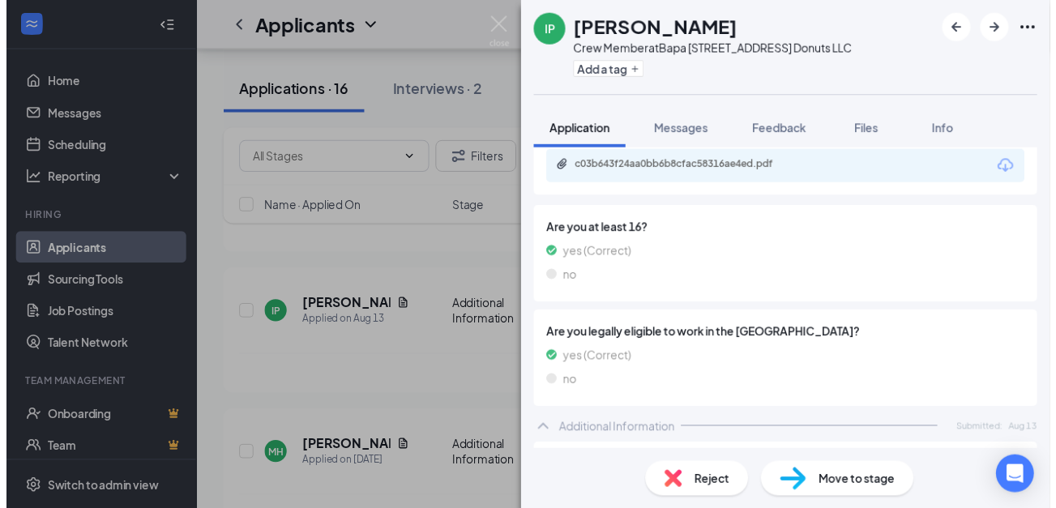
scroll to position [622, 0]
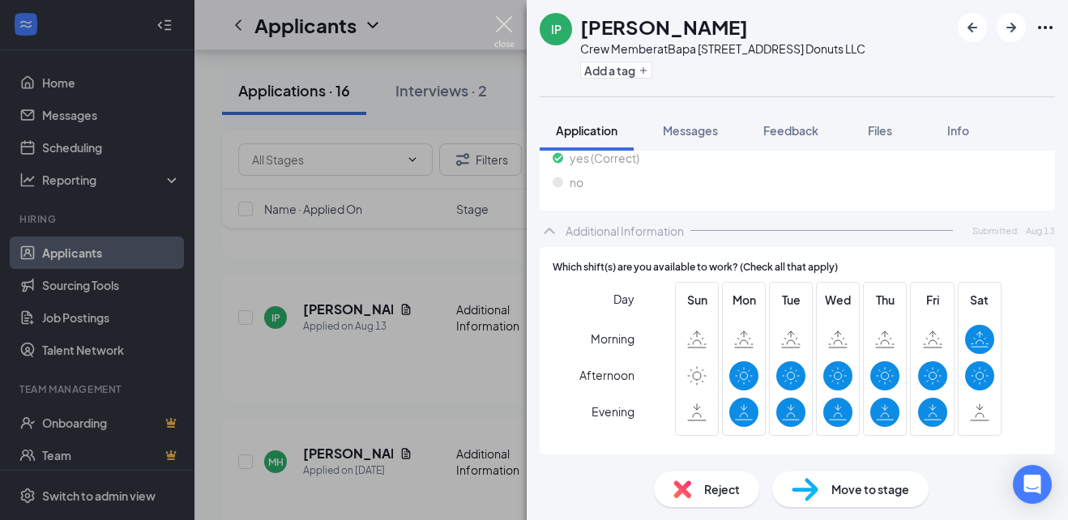
click at [498, 29] on img at bounding box center [504, 32] width 20 height 32
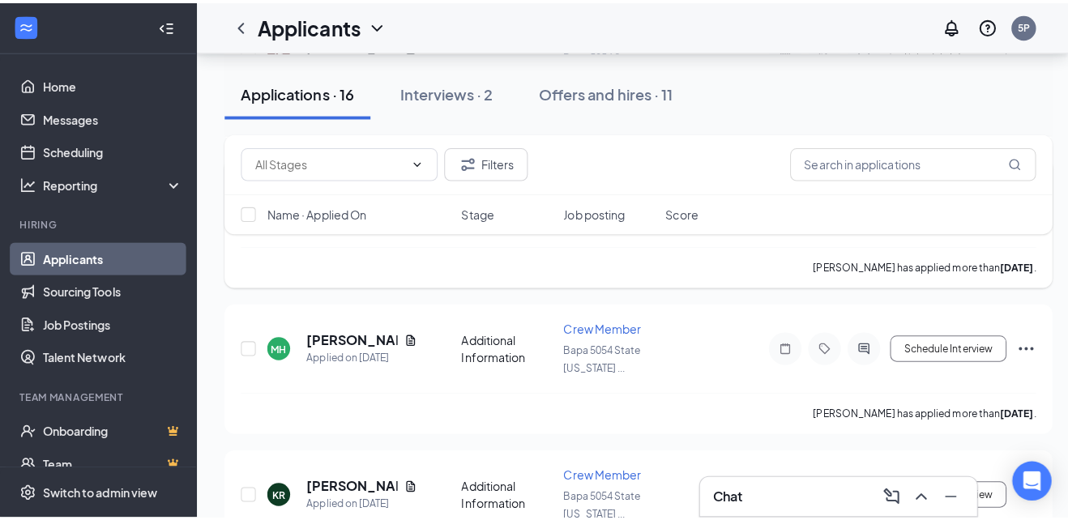
scroll to position [1170, 0]
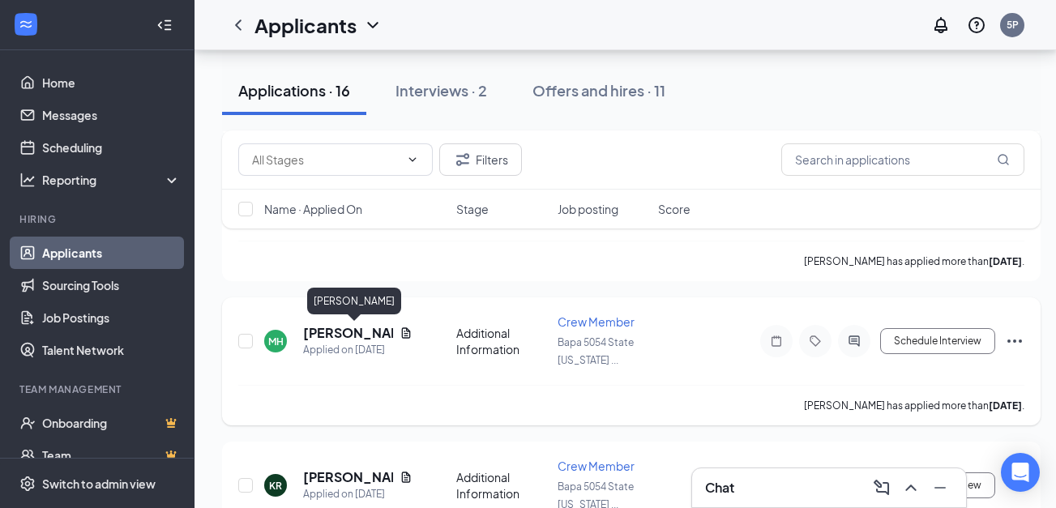
click at [325, 332] on h5 "[PERSON_NAME]" at bounding box center [348, 333] width 90 height 18
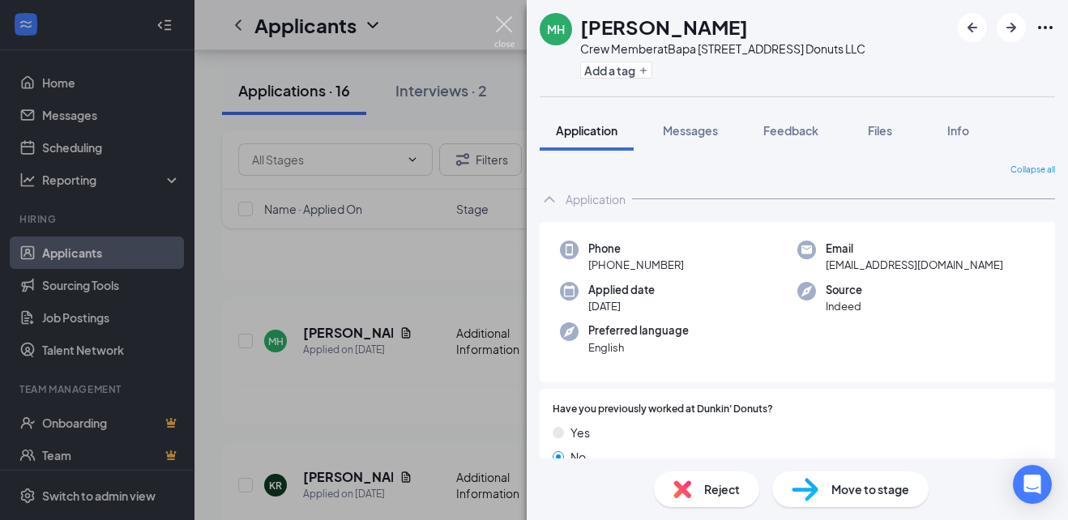
click at [503, 24] on img at bounding box center [504, 32] width 20 height 32
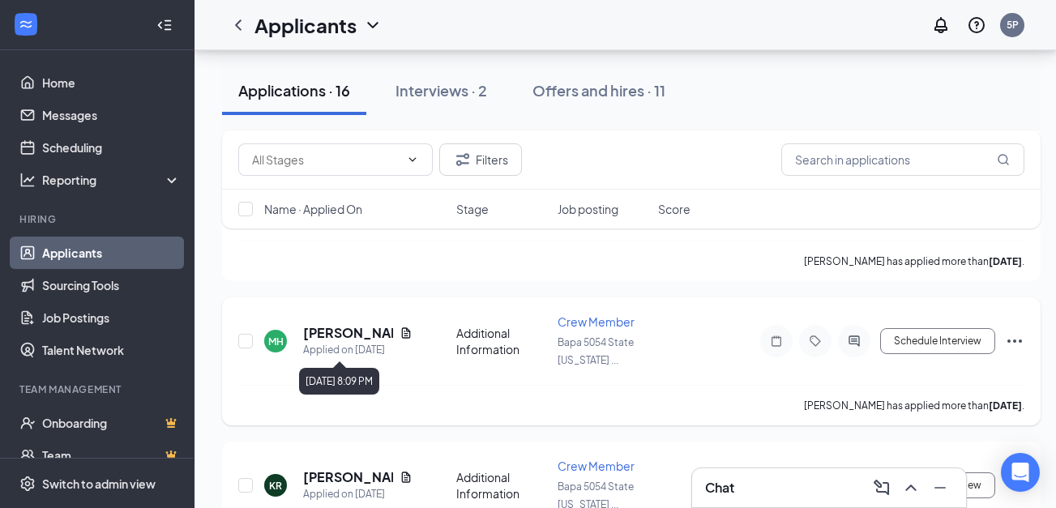
click at [337, 342] on div "Applied on Aug 9" at bounding box center [357, 350] width 109 height 16
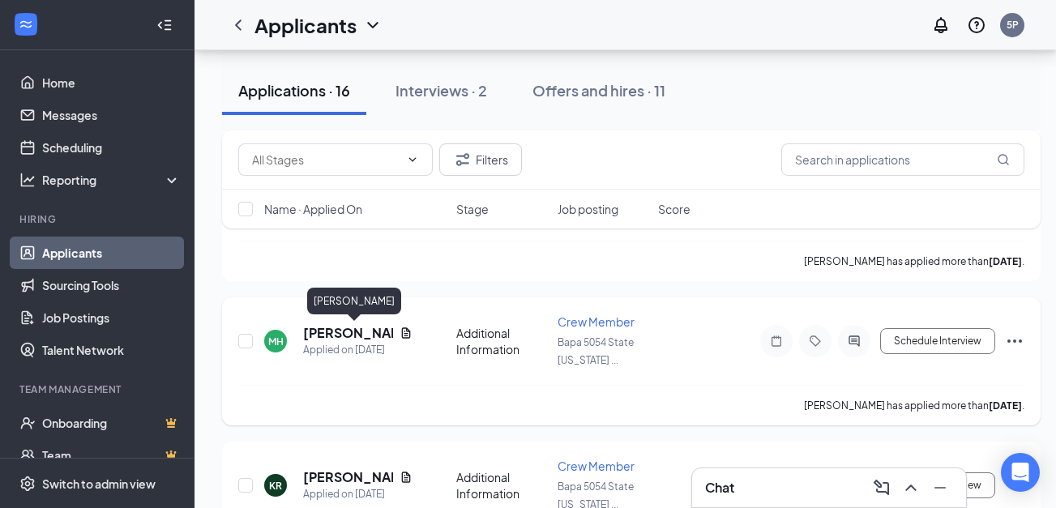
click at [331, 334] on h5 "[PERSON_NAME]" at bounding box center [348, 333] width 90 height 18
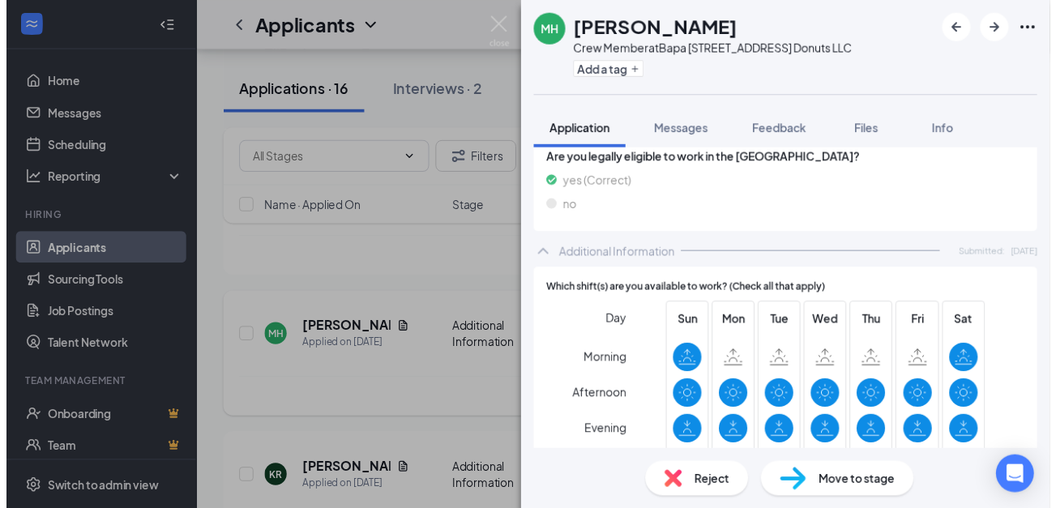
scroll to position [577, 0]
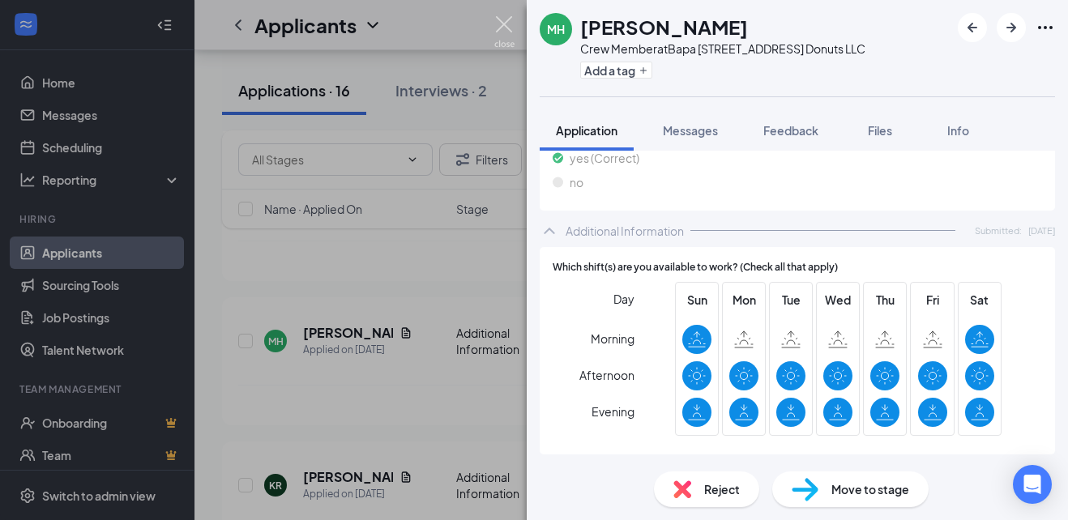
click at [502, 24] on img at bounding box center [504, 32] width 20 height 32
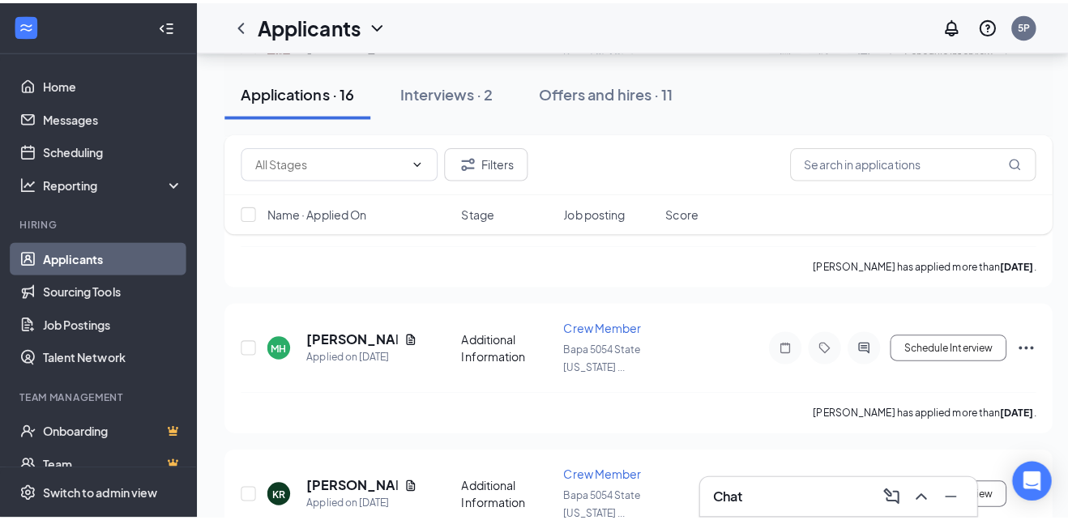
scroll to position [1060, 0]
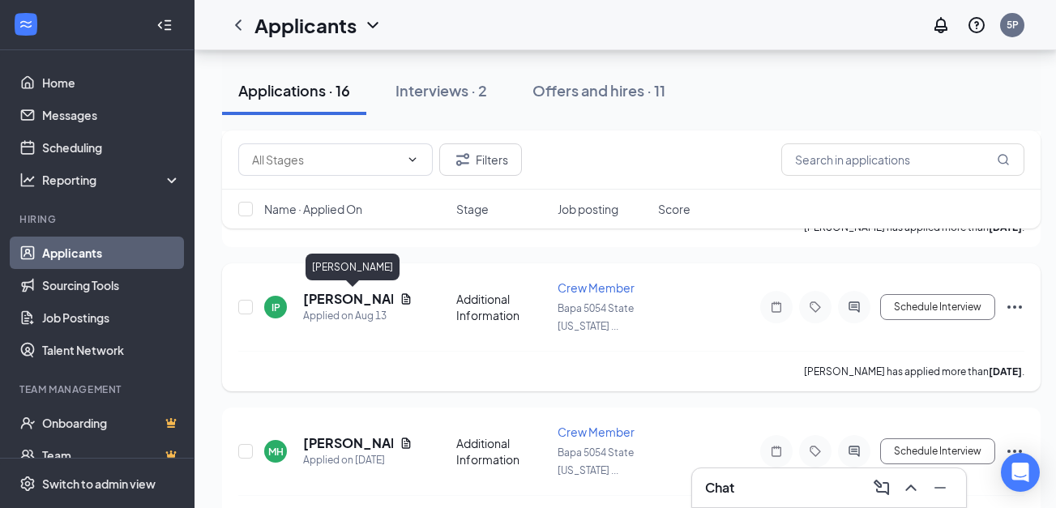
click at [328, 295] on h5 "[PERSON_NAME]" at bounding box center [348, 299] width 90 height 18
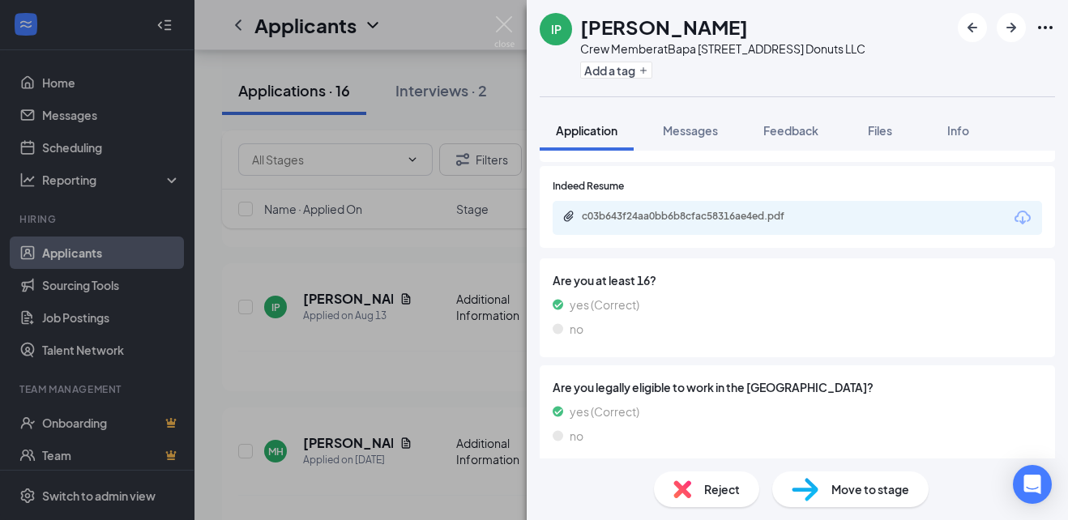
scroll to position [622, 0]
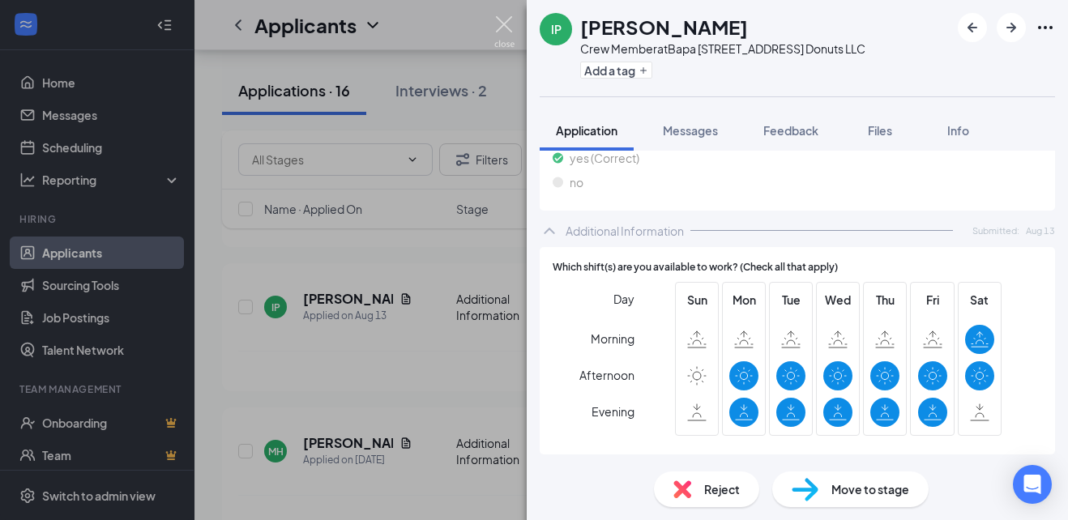
drag, startPoint x: 499, startPoint y: 26, endPoint x: 416, endPoint y: 185, distance: 179.4
click at [499, 24] on img at bounding box center [504, 32] width 20 height 32
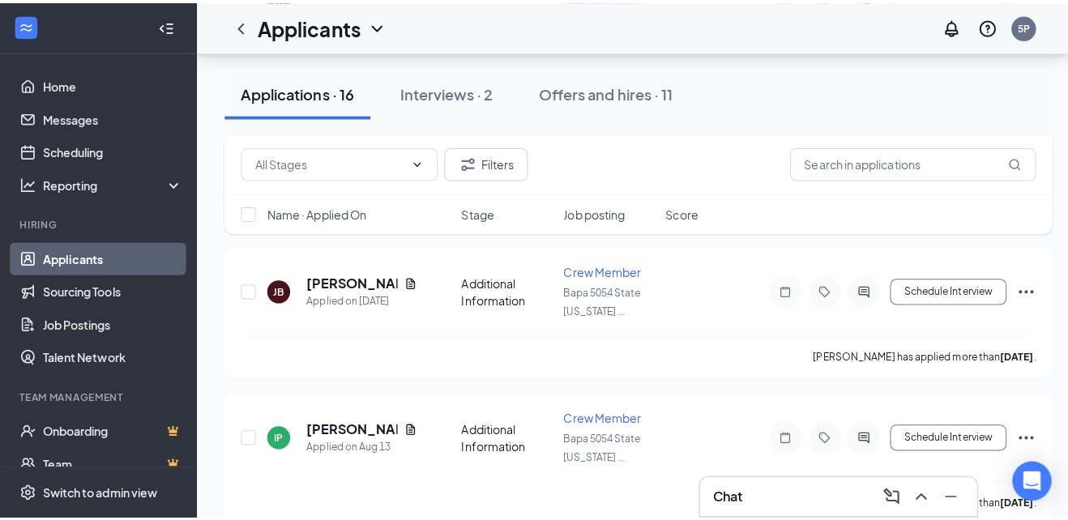
scroll to position [865, 0]
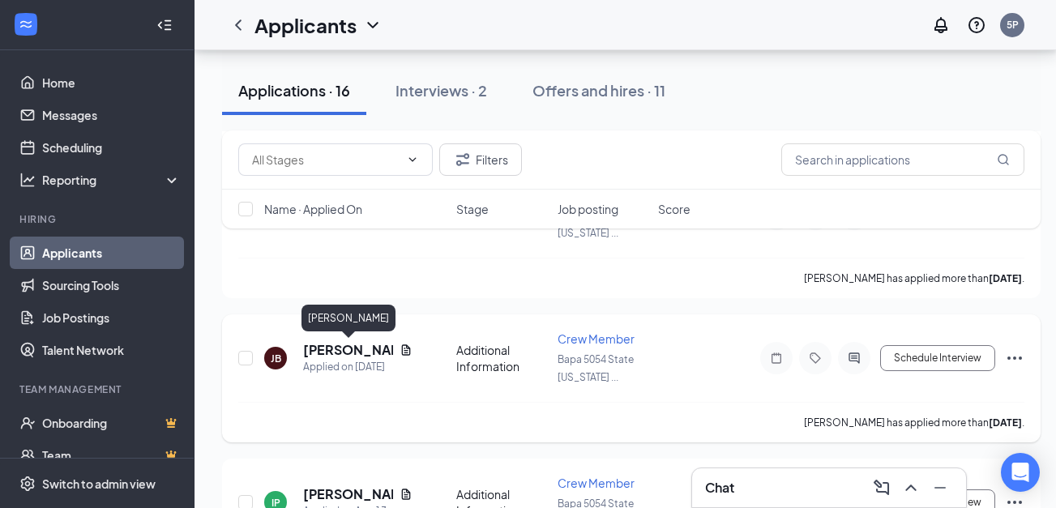
click at [326, 348] on h5 "[PERSON_NAME]" at bounding box center [348, 350] width 90 height 18
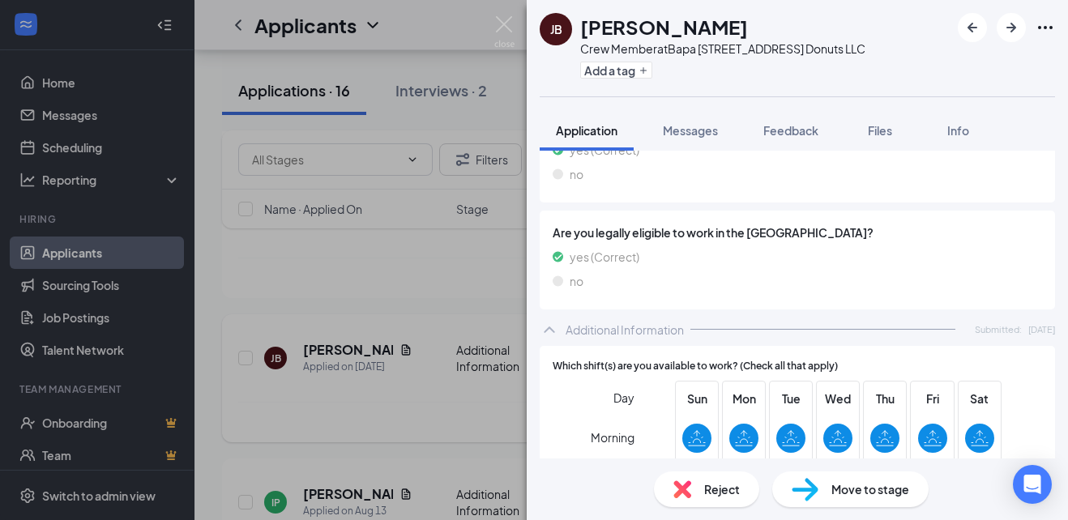
scroll to position [577, 0]
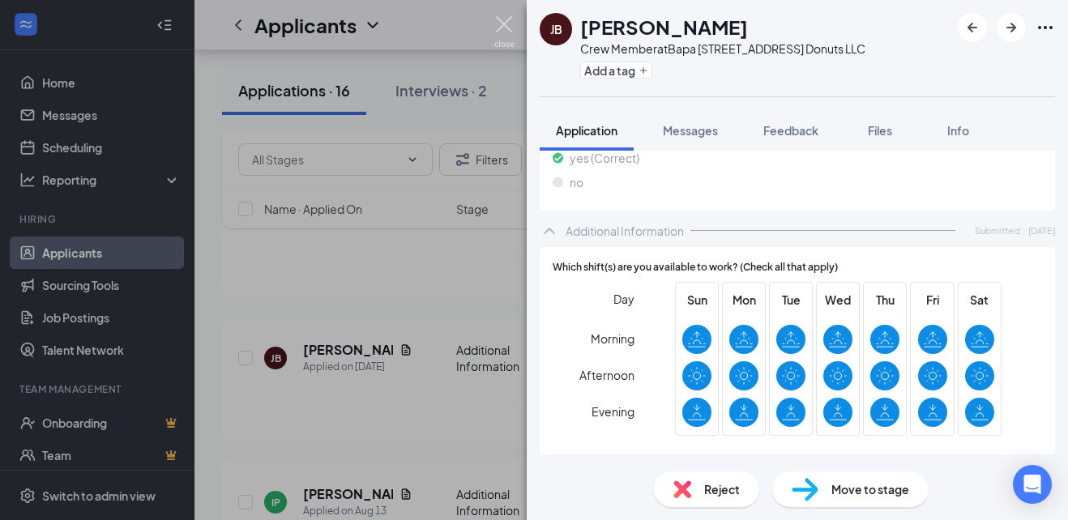
click at [506, 28] on img at bounding box center [504, 32] width 20 height 32
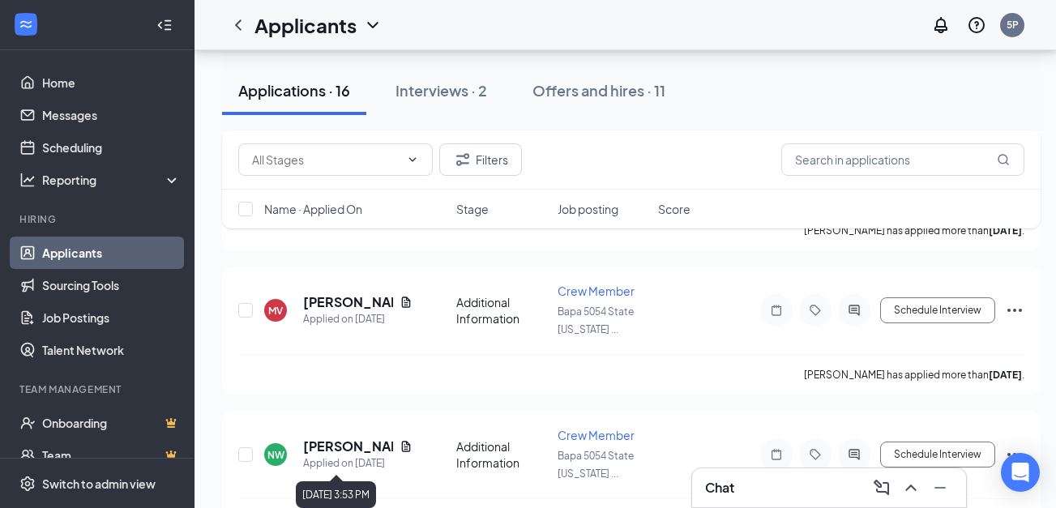
scroll to position [334, 12]
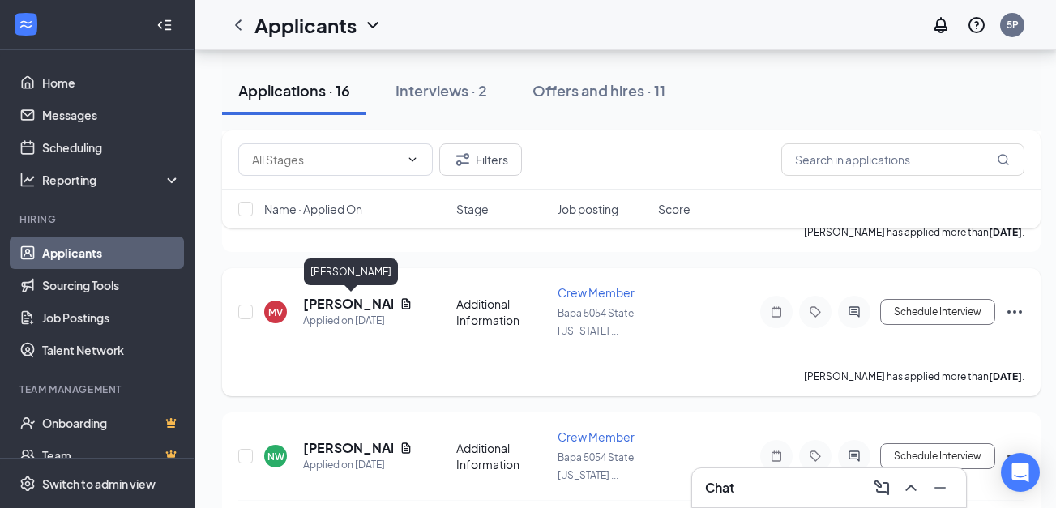
click at [329, 301] on h5 "[PERSON_NAME]" at bounding box center [348, 304] width 90 height 18
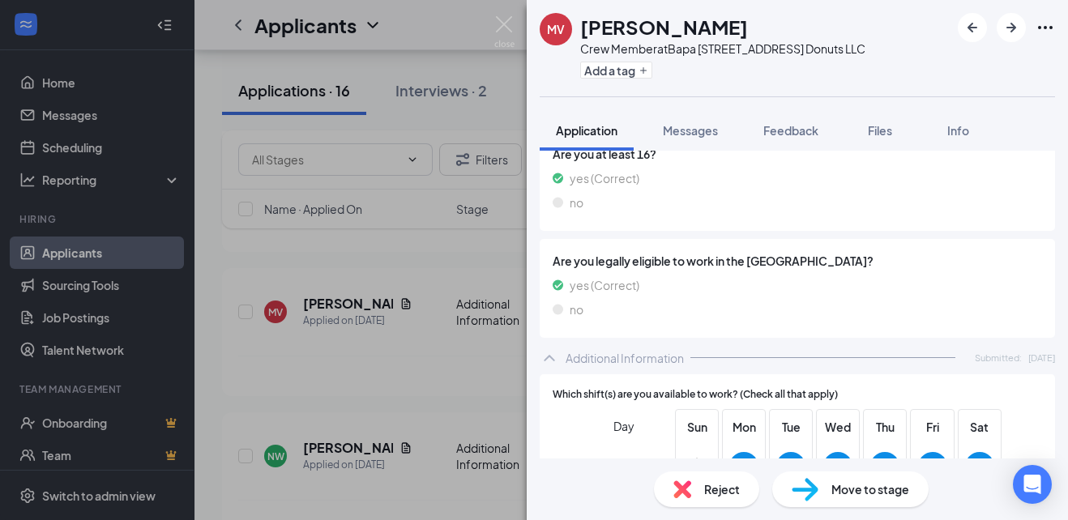
scroll to position [577, 0]
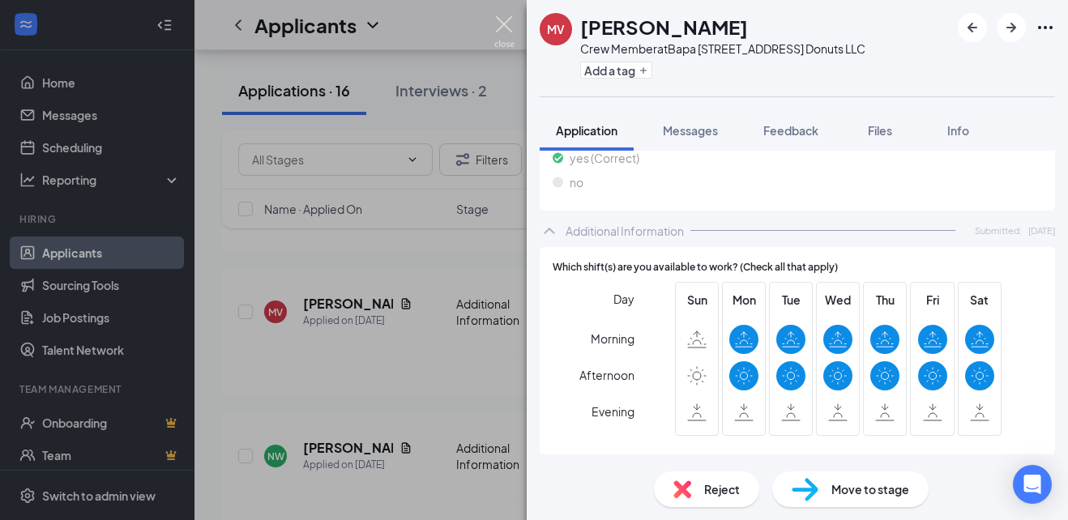
click at [499, 22] on img at bounding box center [504, 32] width 20 height 32
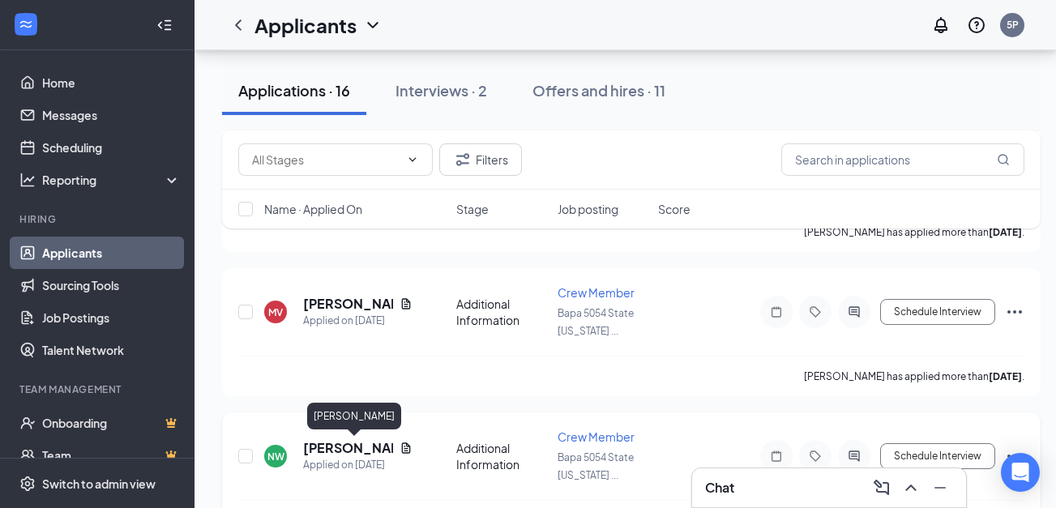
click at [323, 447] on h5 "[PERSON_NAME]" at bounding box center [348, 448] width 90 height 18
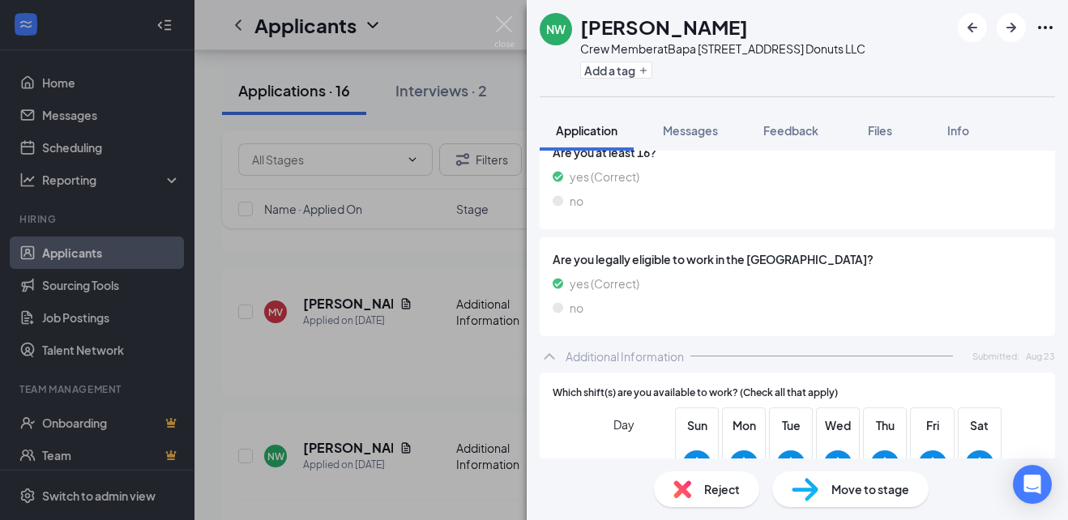
scroll to position [577, 0]
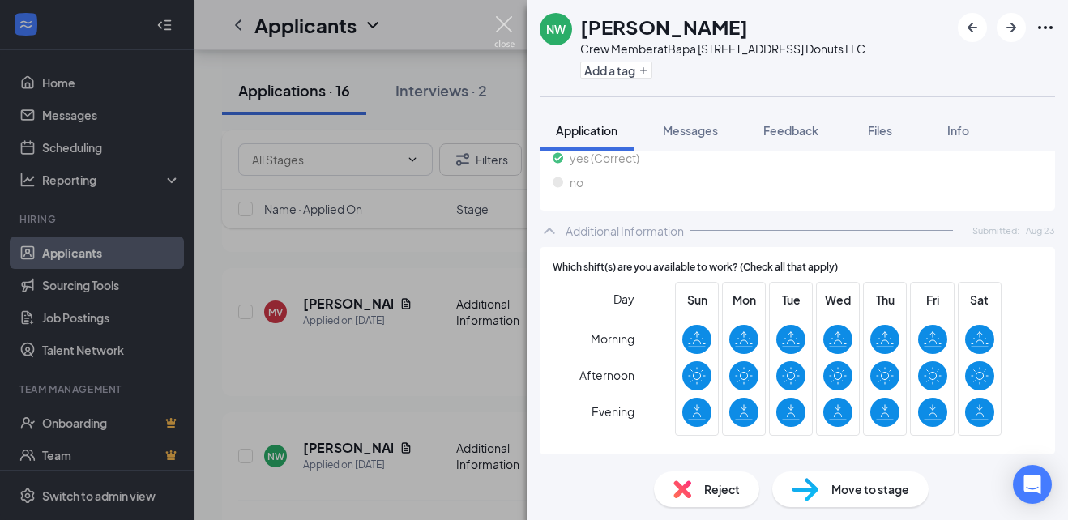
click at [509, 21] on img at bounding box center [504, 32] width 20 height 32
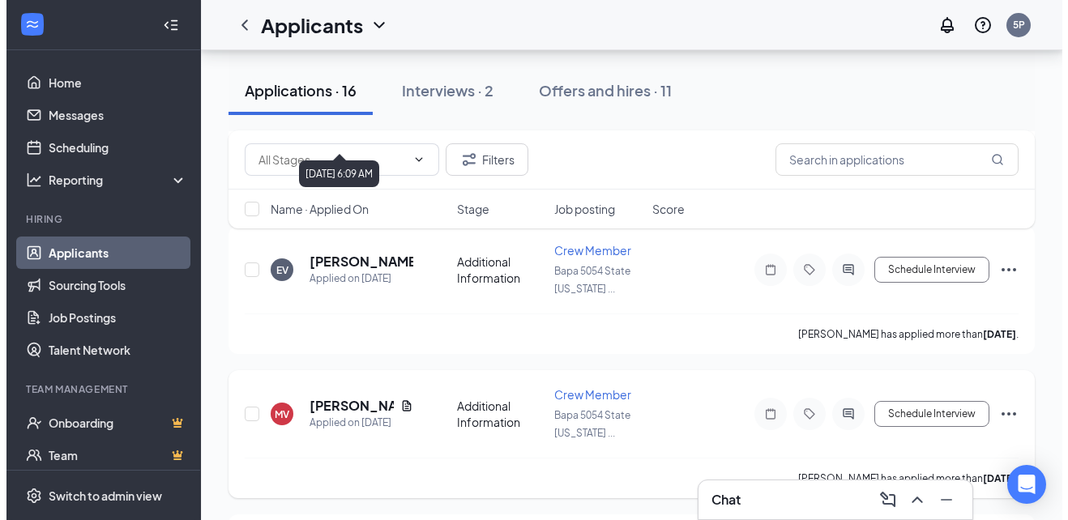
scroll to position [234, 0]
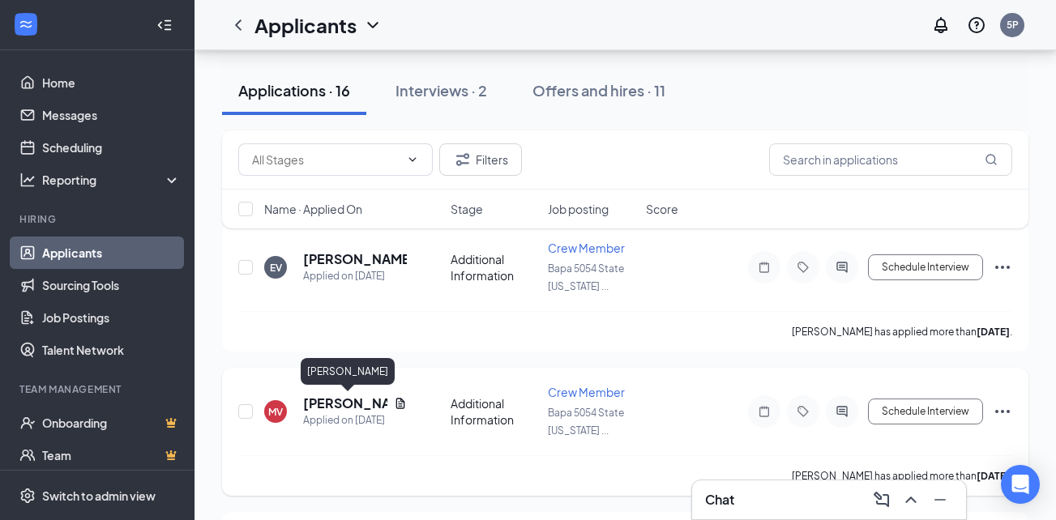
click at [333, 401] on h5 "[PERSON_NAME]" at bounding box center [345, 404] width 84 height 18
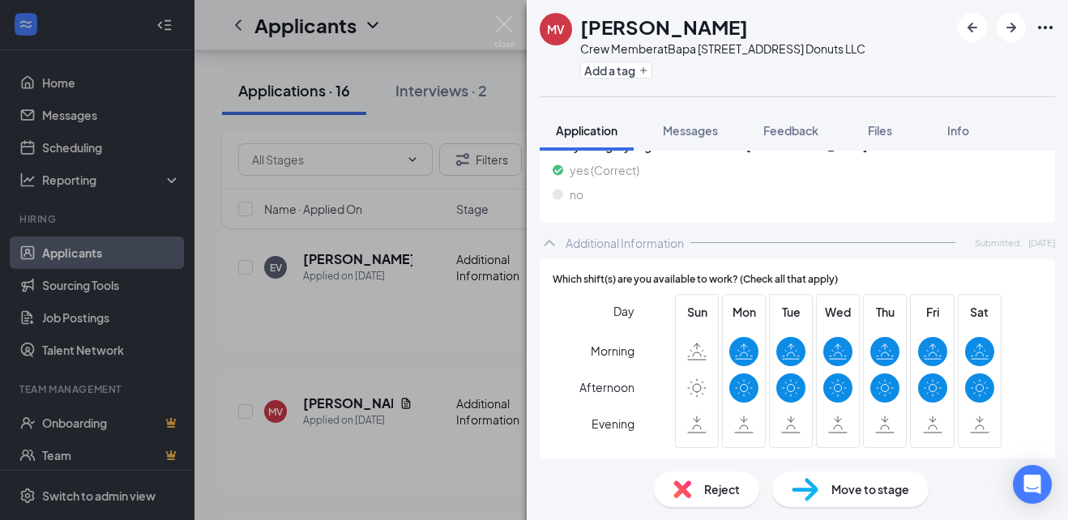
scroll to position [577, 0]
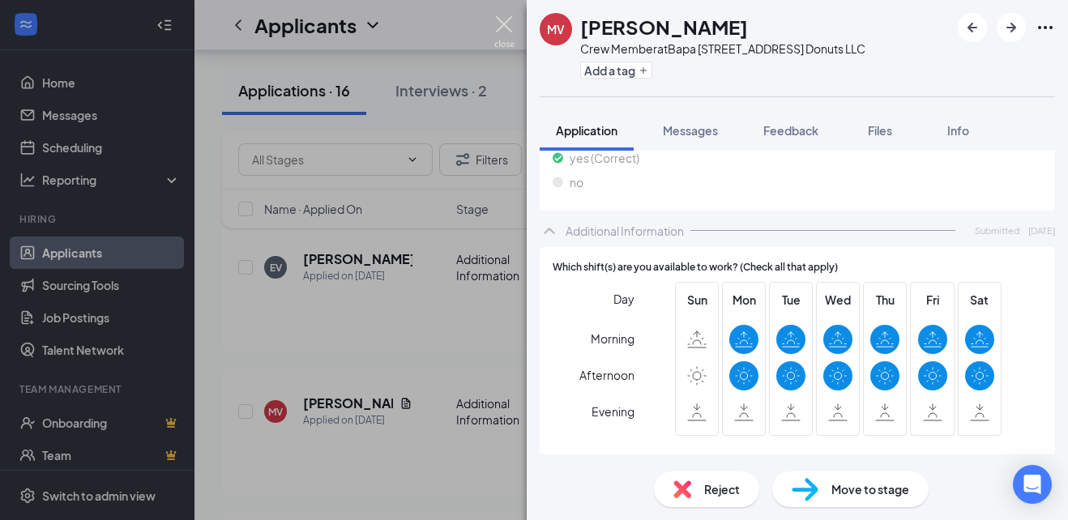
click at [500, 28] on img at bounding box center [504, 32] width 20 height 32
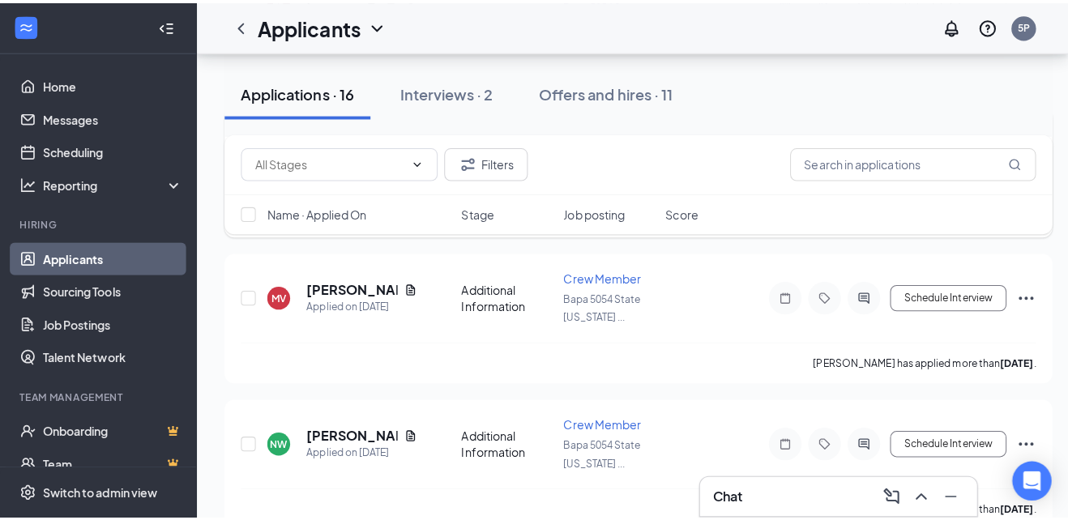
scroll to position [355, 0]
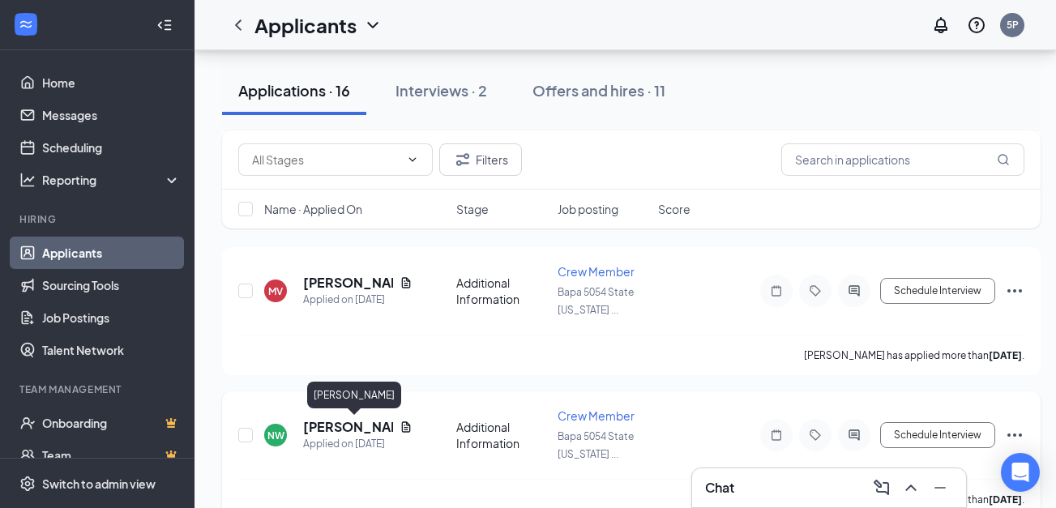
click at [330, 427] on h5 "[PERSON_NAME]" at bounding box center [348, 427] width 90 height 18
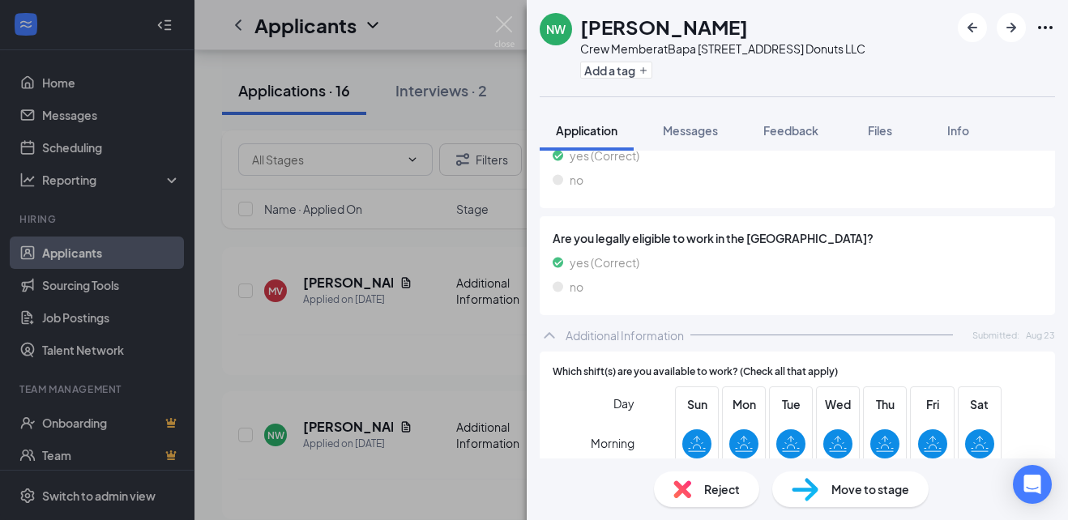
scroll to position [577, 0]
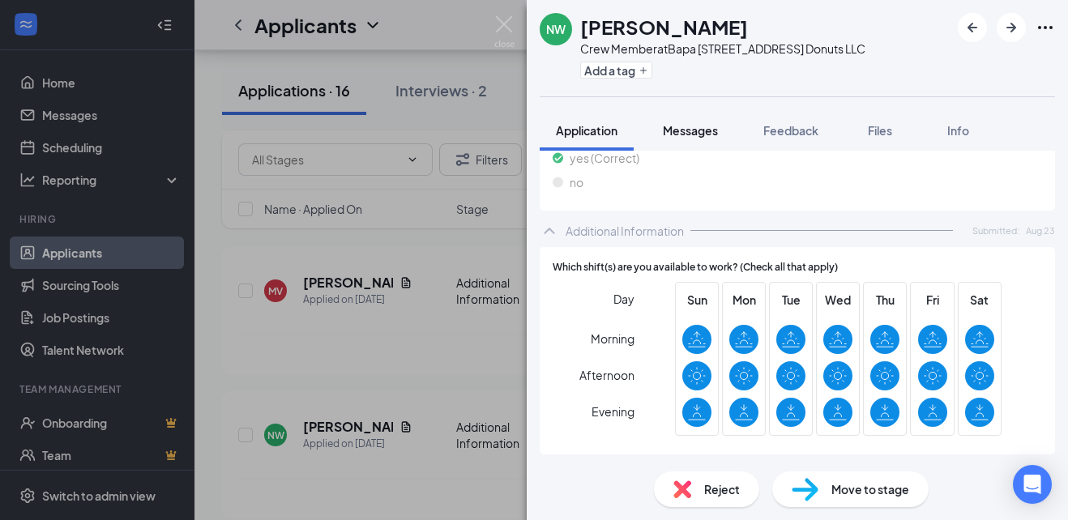
click at [715, 135] on span "Messages" at bounding box center [690, 130] width 55 height 15
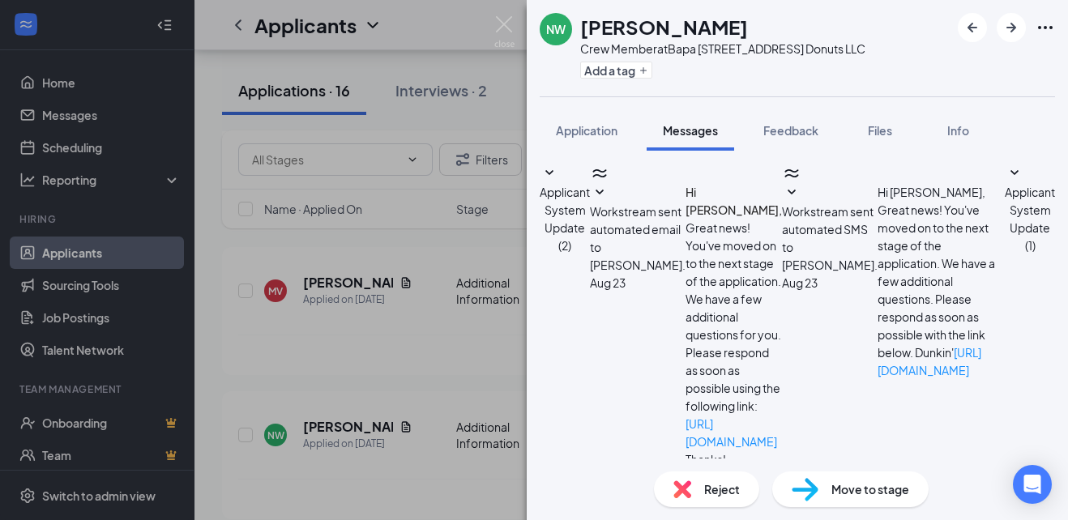
click at [592, 128] on span "Application" at bounding box center [587, 130] width 62 height 15
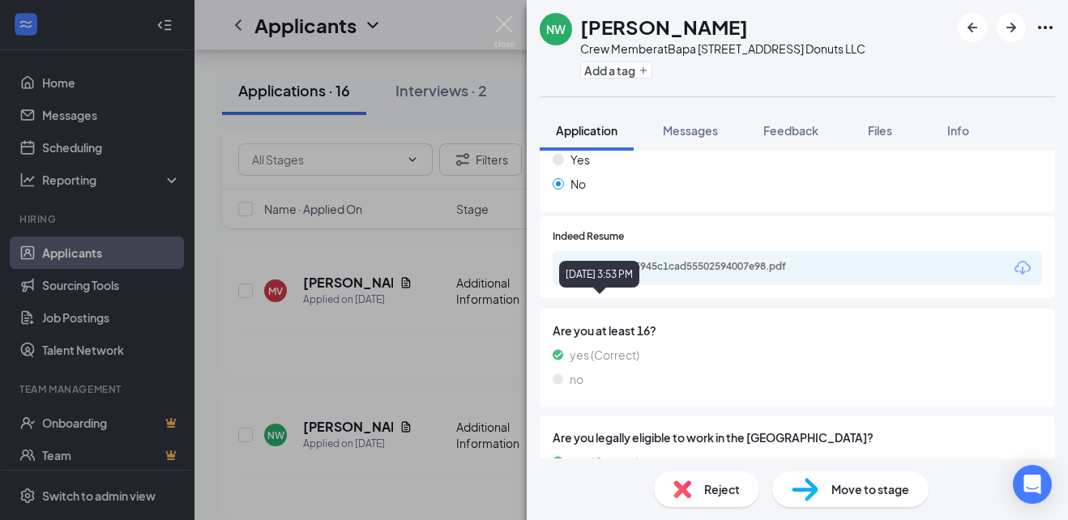
scroll to position [274, 0]
click at [834, 480] on div "Move to stage" at bounding box center [850, 490] width 156 height 36
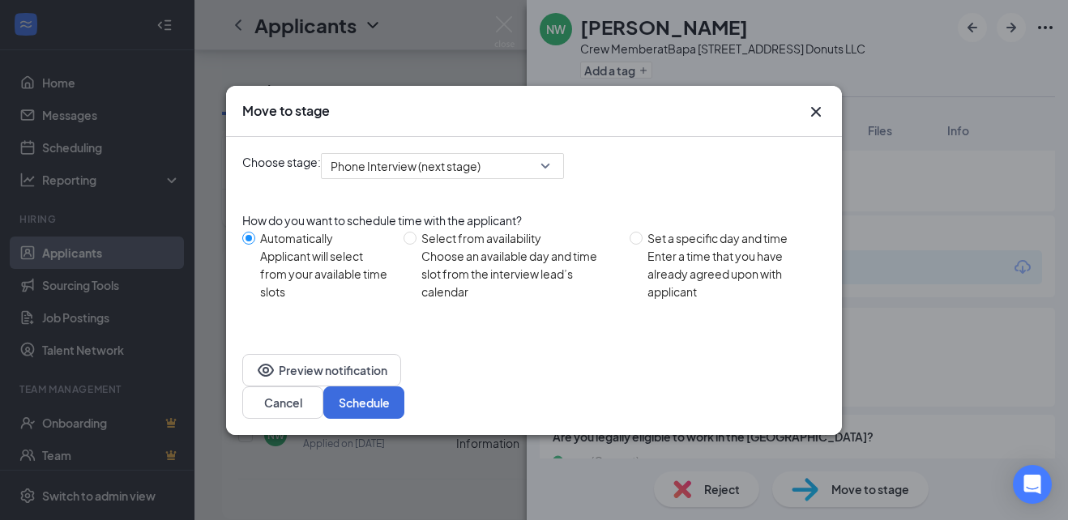
click at [635, 322] on div "How do you want to schedule time with the applicant? Automatically Applicant wi…" at bounding box center [533, 267] width 583 height 110
click at [323, 387] on button "Cancel" at bounding box center [282, 403] width 81 height 32
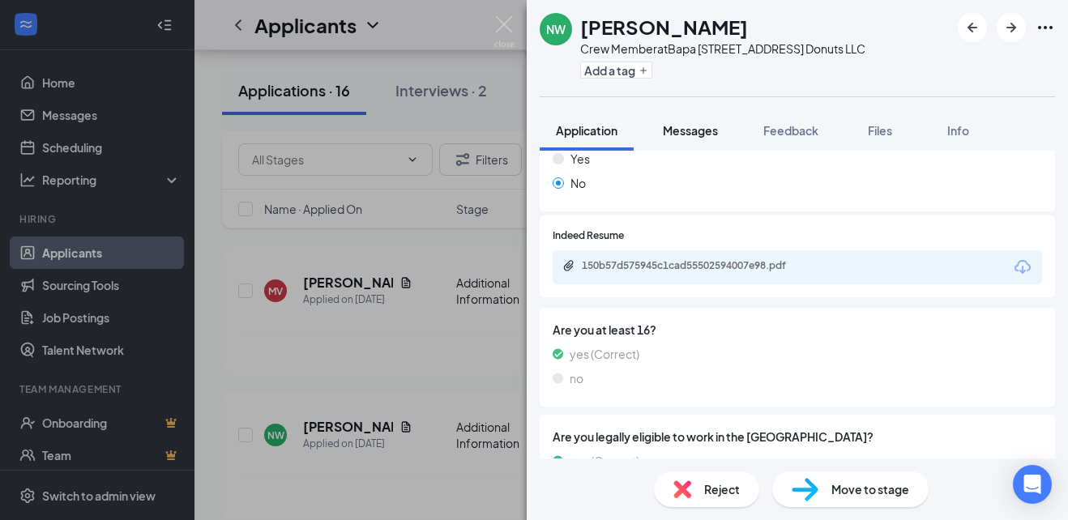
click at [688, 130] on span "Messages" at bounding box center [690, 130] width 55 height 15
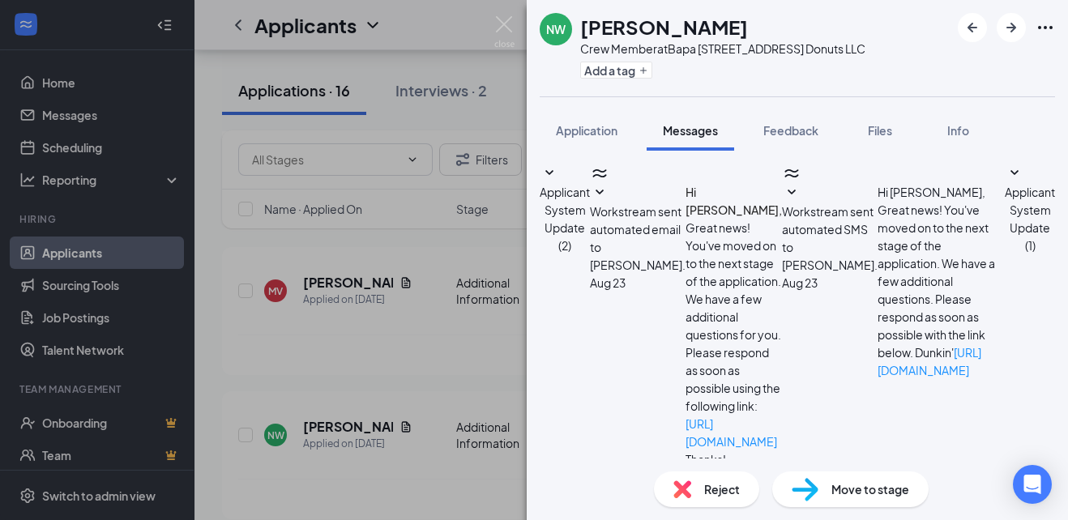
scroll to position [118, 0]
type textarea "G"
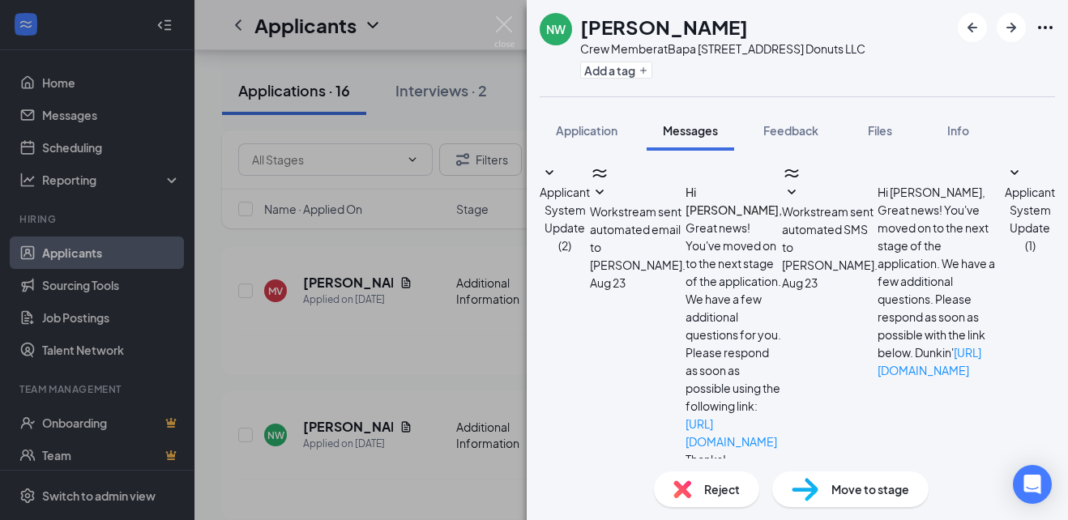
drag, startPoint x: 650, startPoint y: 378, endPoint x: 564, endPoint y: 318, distance: 105.2
type textarea "Hi Nicholas! I am available to do a phone interview today (8/27) till 5pm and t…"
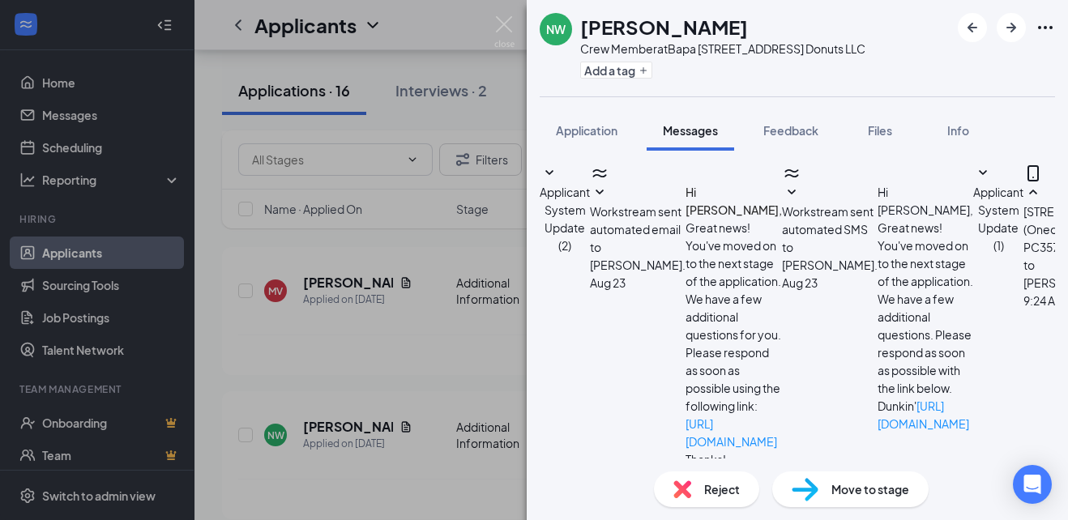
scroll to position [293, 0]
click at [499, 24] on img at bounding box center [504, 32] width 20 height 32
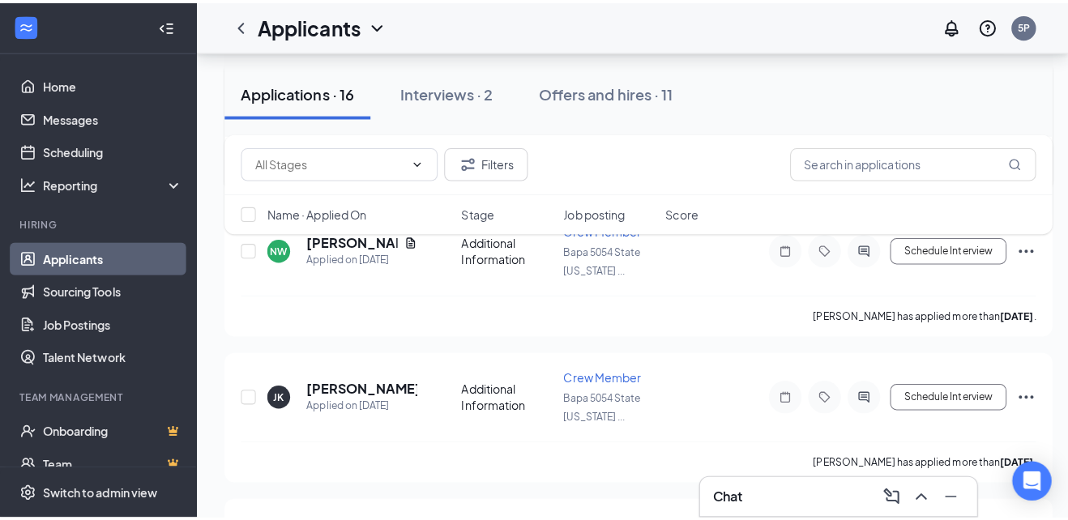
scroll to position [548, 0]
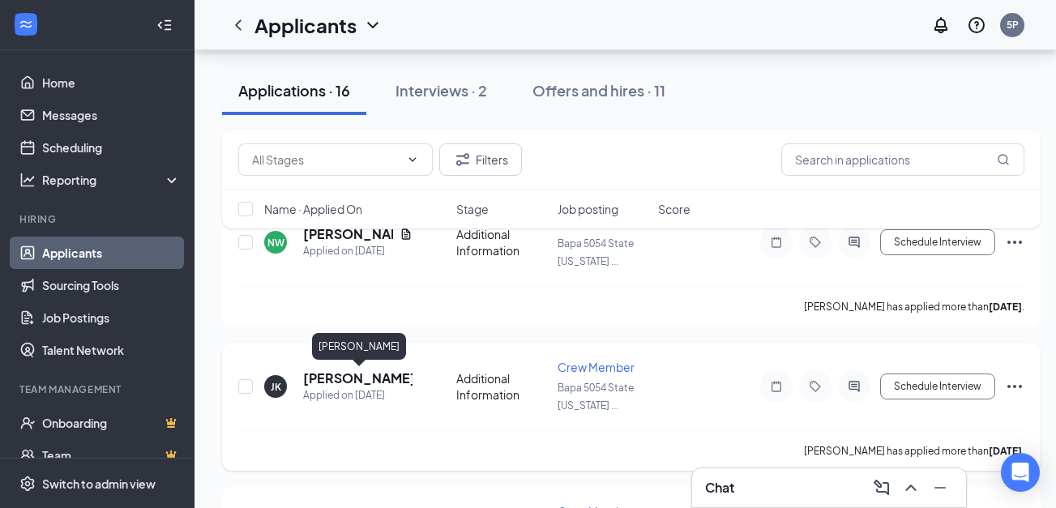
click at [344, 378] on h5 "[PERSON_NAME]" at bounding box center [357, 379] width 109 height 18
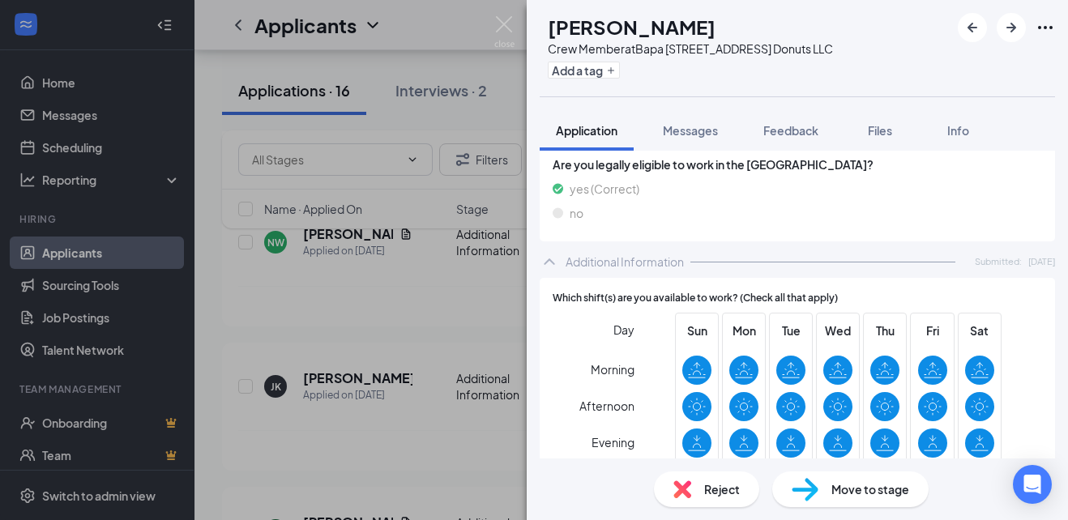
scroll to position [489, 0]
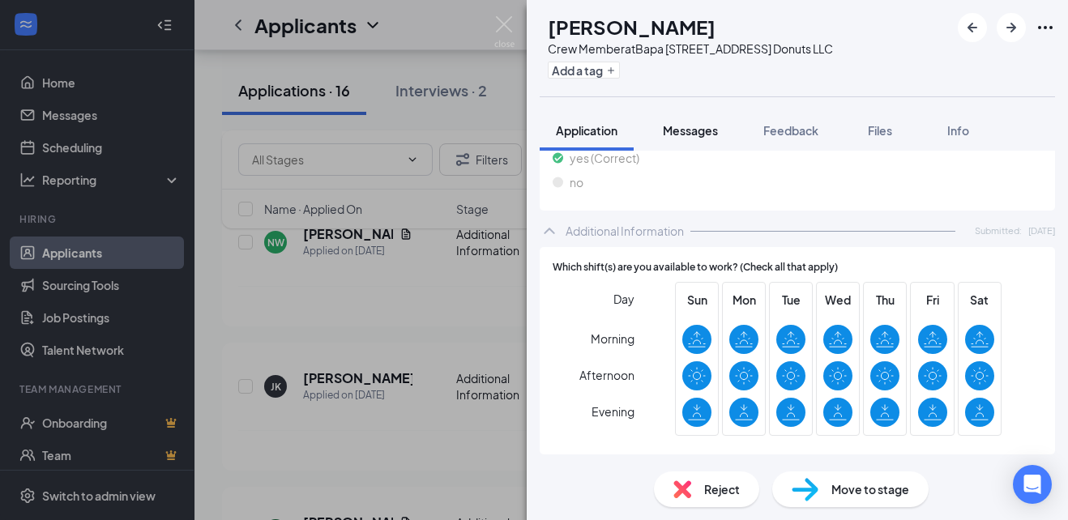
click at [692, 138] on div "Messages" at bounding box center [690, 130] width 55 height 16
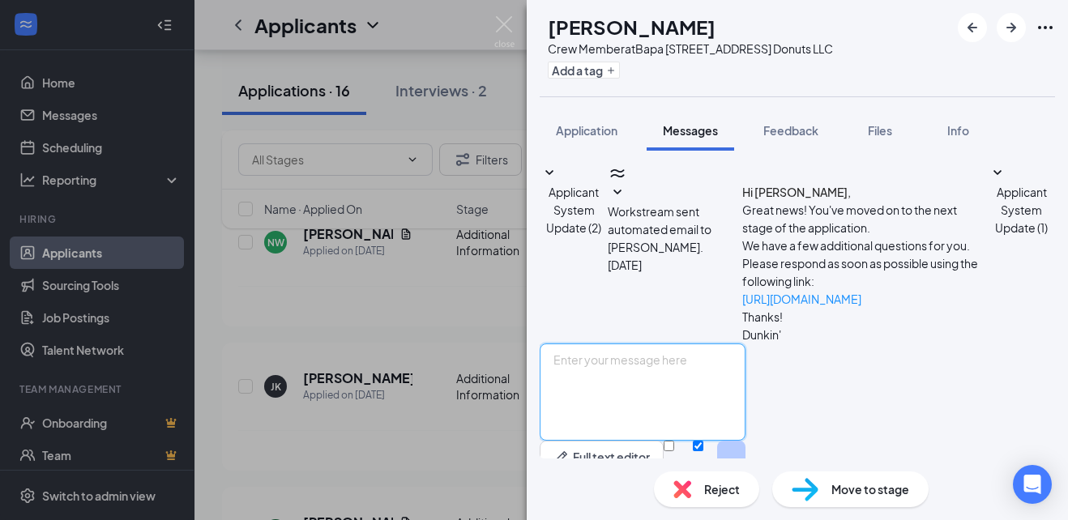
click at [666, 360] on textarea at bounding box center [643, 392] width 206 height 97
paste textarea "Hi Nicholas! I am available to do a phone interview today (8/27) till 5pm and t…"
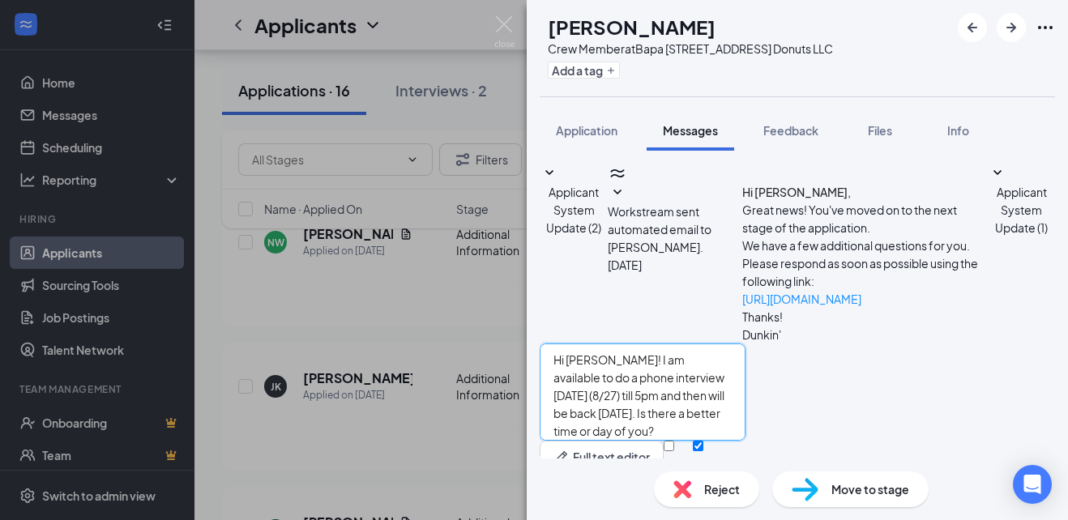
click at [635, 344] on textarea "Hi Nicholas! I am available to do a phone interview today (8/27) till 5pm and t…" at bounding box center [643, 392] width 206 height 97
type textarea "Hi [PERSON_NAME]! I am available to do a phone interview [DATE] (8/27) till 5pm…"
click at [746, 441] on button "Send" at bounding box center [731, 469] width 28 height 56
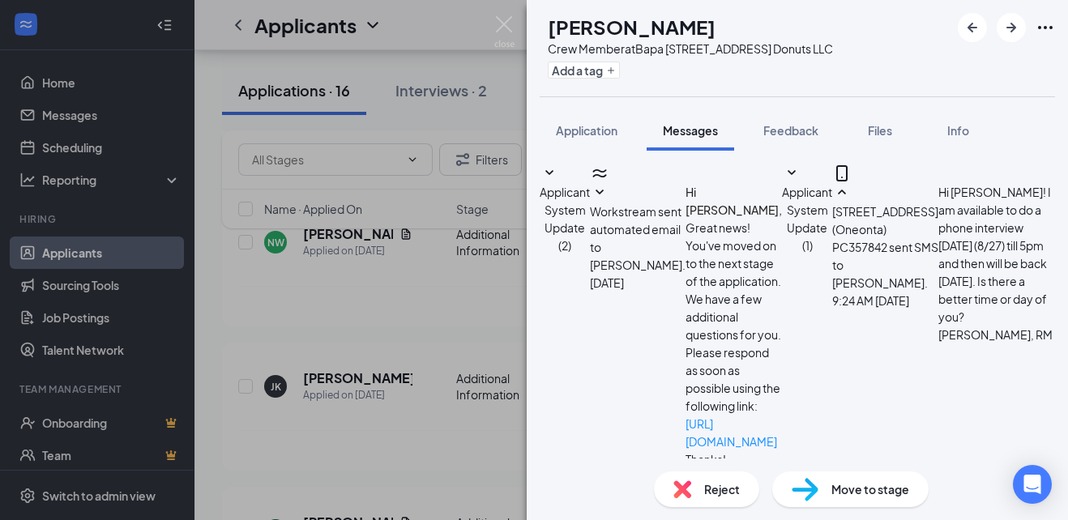
scroll to position [216, 0]
click at [509, 24] on img at bounding box center [504, 32] width 20 height 32
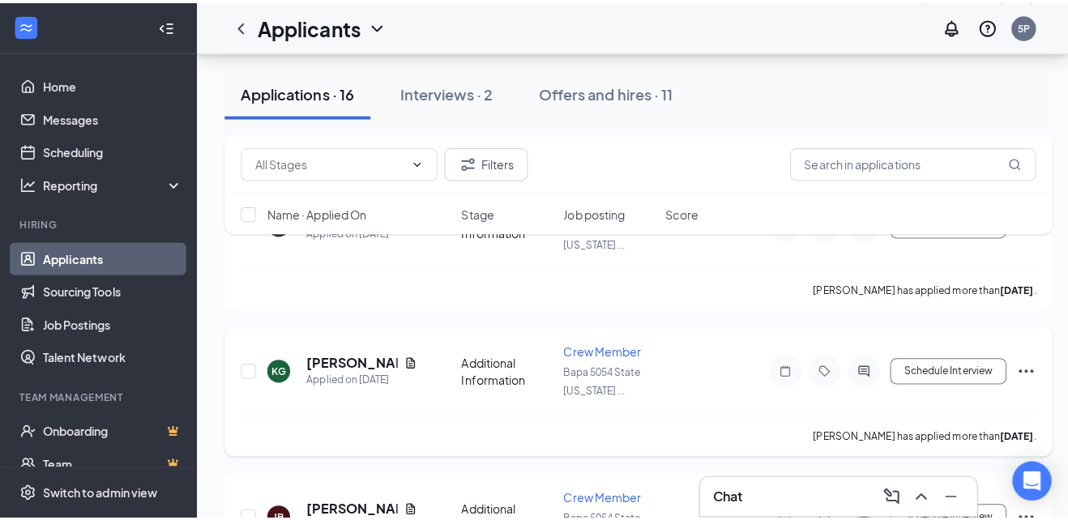
scroll to position [717, 0]
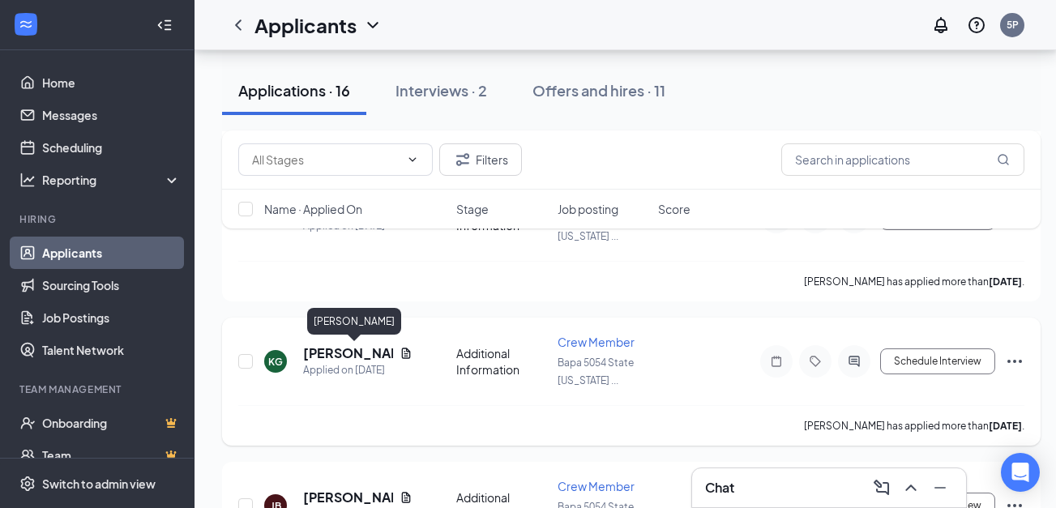
click at [345, 350] on h5 "[PERSON_NAME]" at bounding box center [348, 353] width 90 height 18
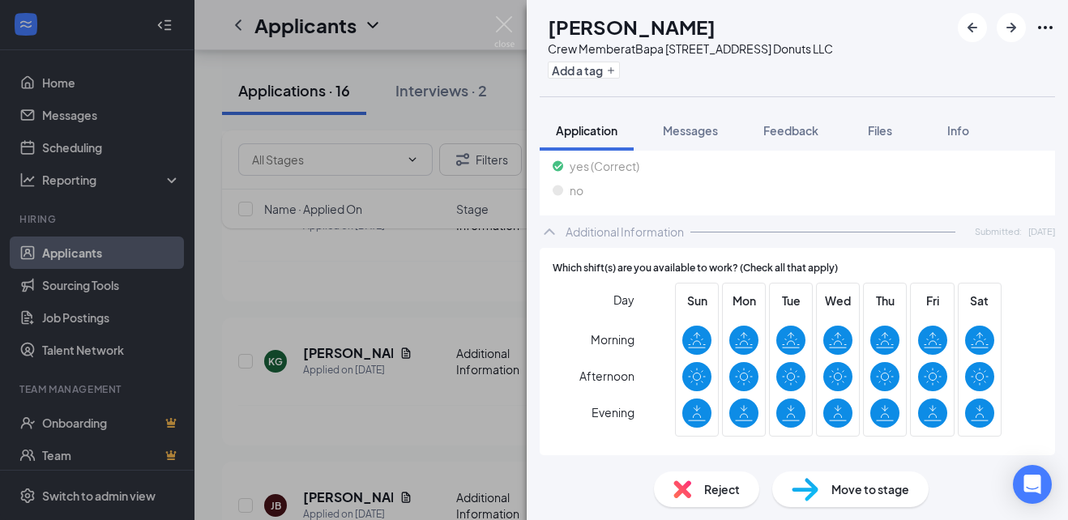
scroll to position [570, 0]
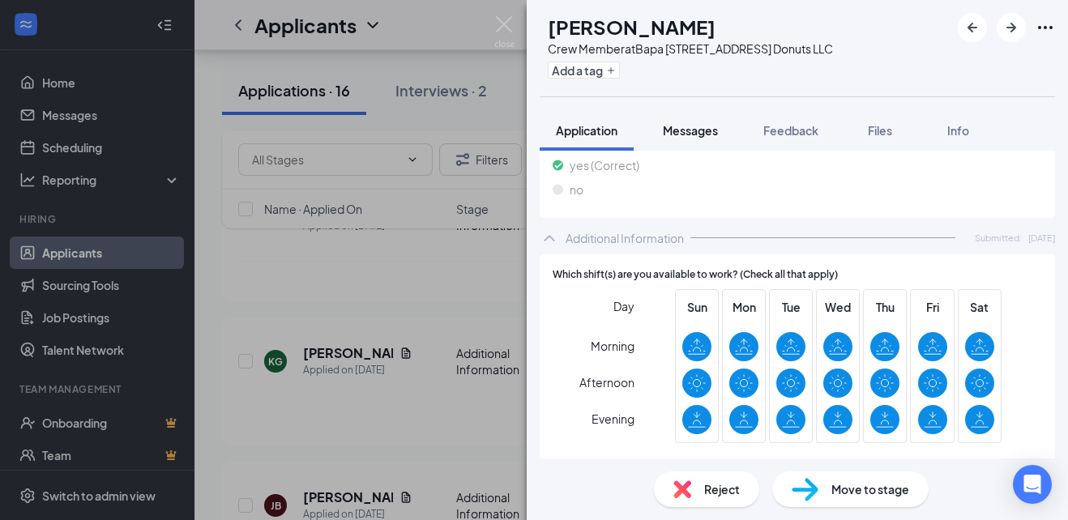
click at [675, 139] on button "Messages" at bounding box center [691, 130] width 88 height 41
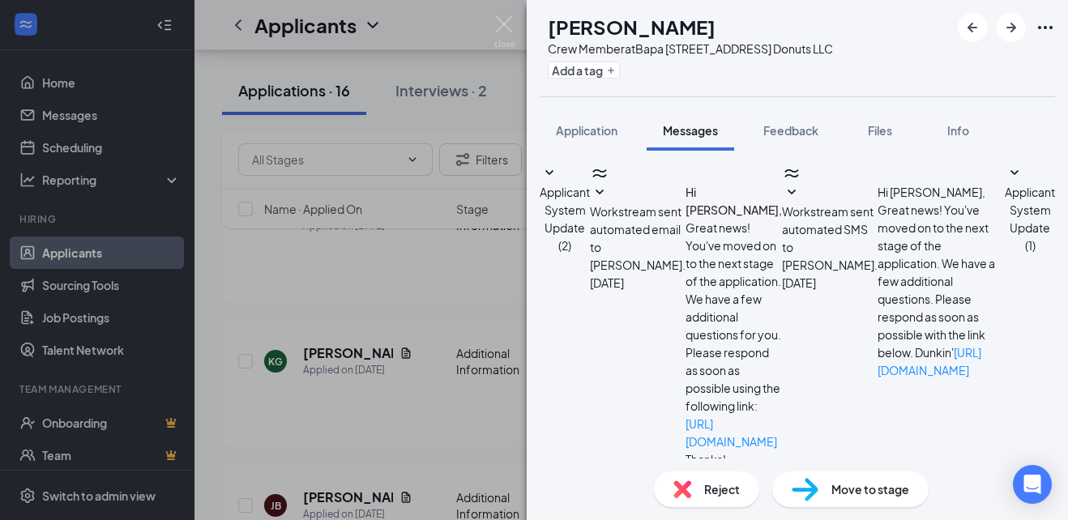
scroll to position [118, 0]
paste textarea "Hi Nicholas! I am available to do a phone interview today (8/27) till 5pm and t…"
type textarea "Hi [PERSON_NAME]! I am available to do a phone interview [DATE] (8/27) till 5pm…"
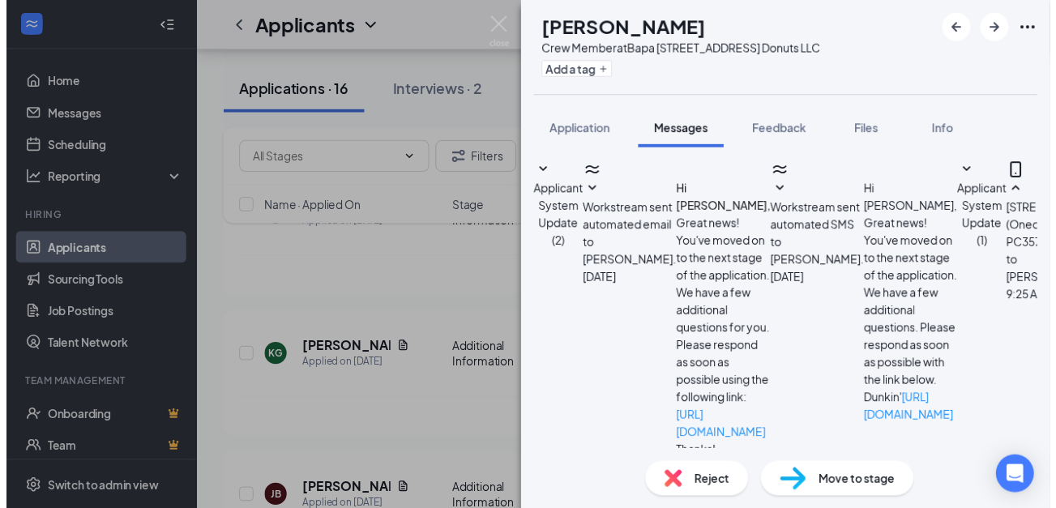
scroll to position [293, 0]
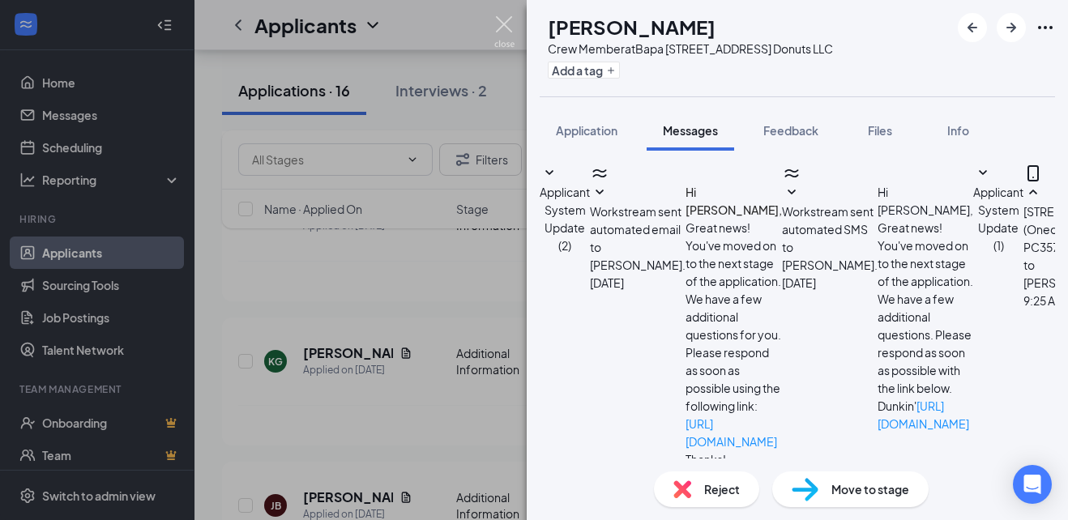
click at [502, 37] on img at bounding box center [504, 32] width 20 height 32
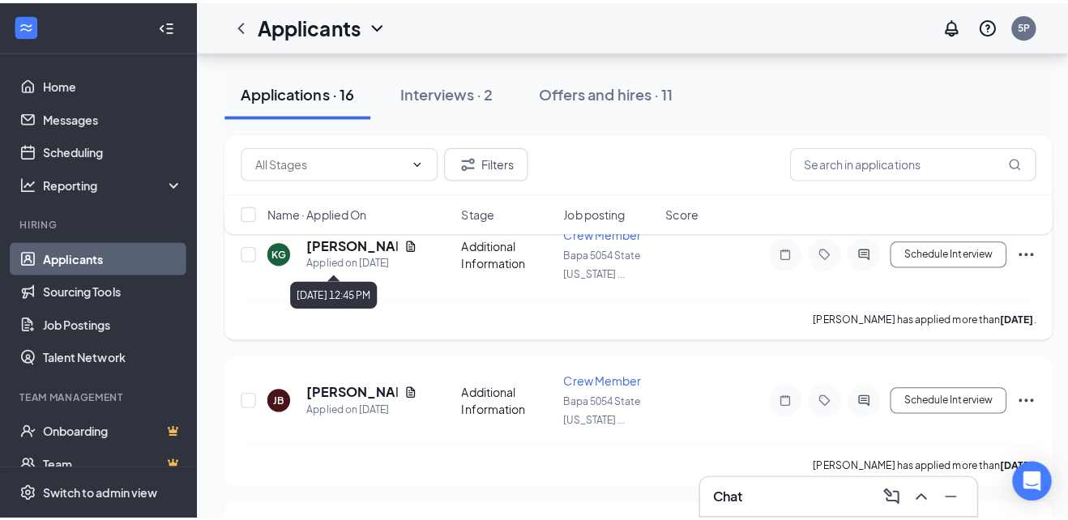
scroll to position [831, 0]
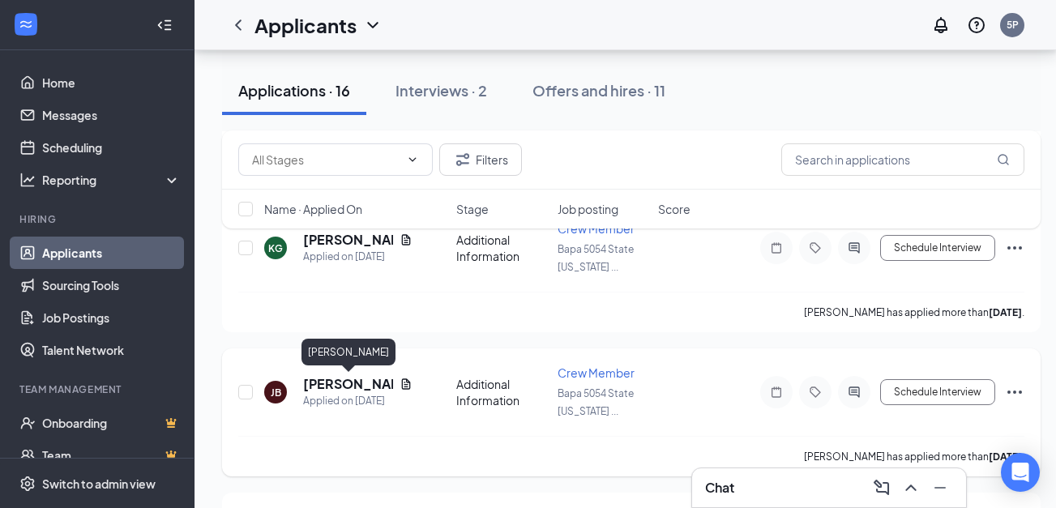
click at [319, 387] on h5 "[PERSON_NAME]" at bounding box center [348, 384] width 90 height 18
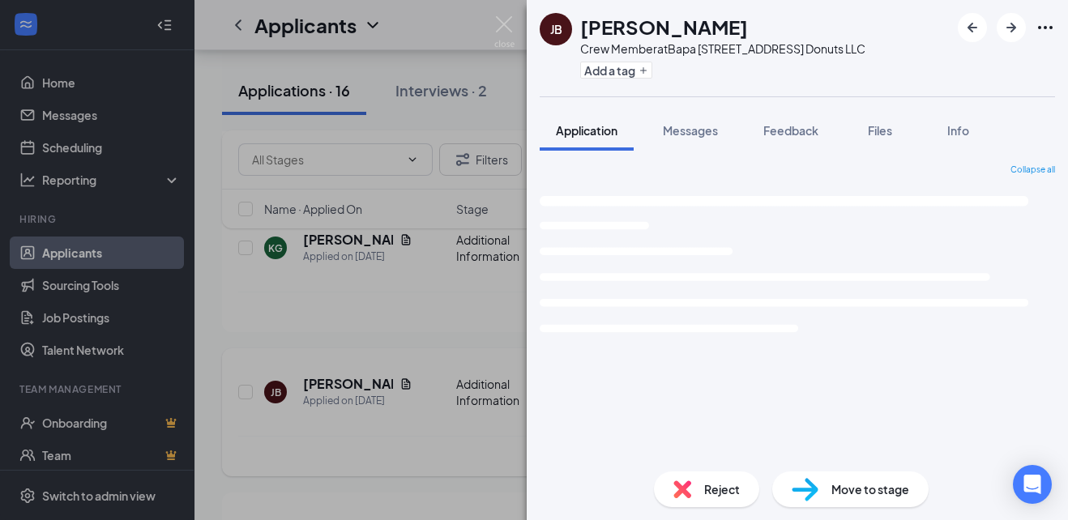
click at [319, 387] on div "JB julianna brzenziski Crew Member at Bapa 5054 State Highway 23 Donuts LLC Add…" at bounding box center [534, 260] width 1068 height 520
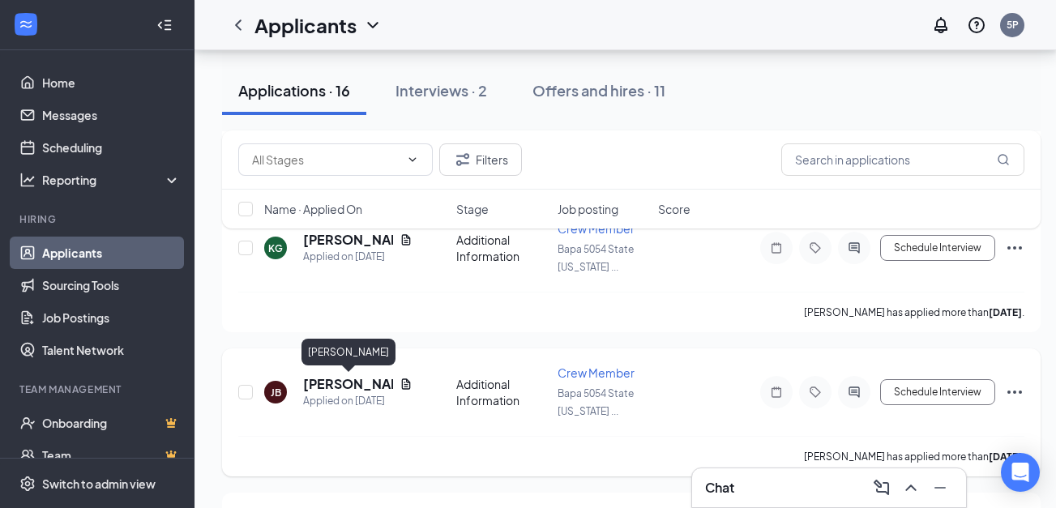
click at [321, 378] on h5 "[PERSON_NAME]" at bounding box center [348, 384] width 90 height 18
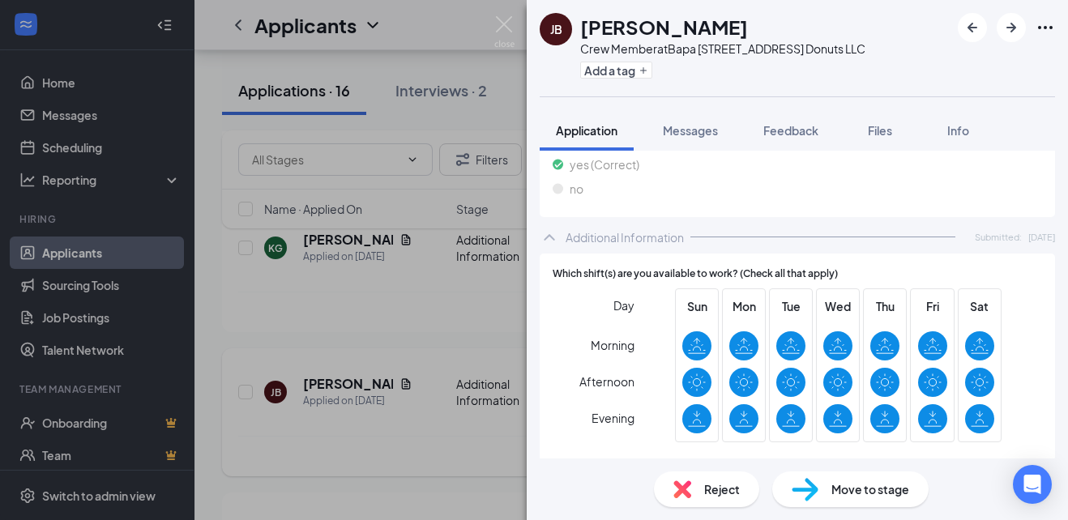
scroll to position [577, 0]
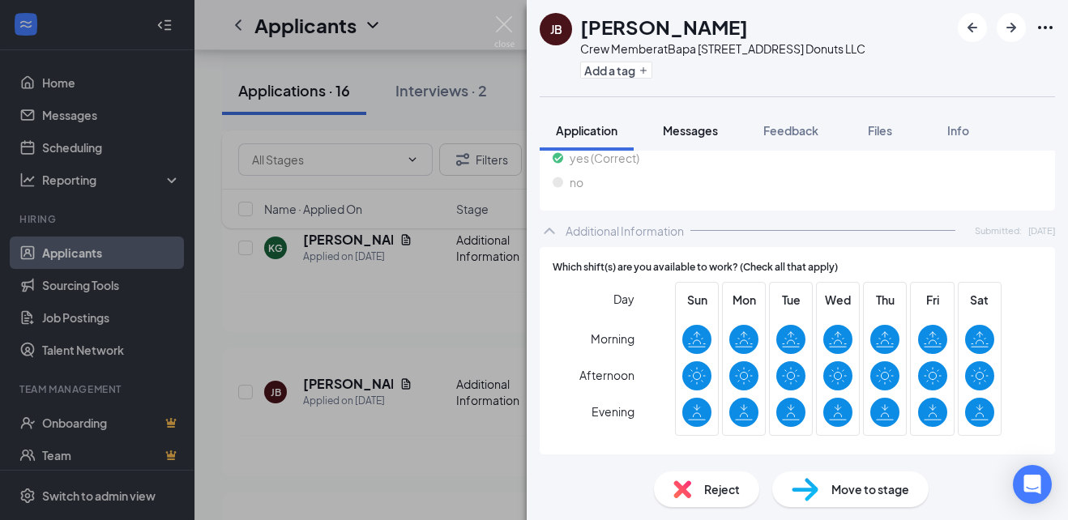
click at [685, 123] on span "Messages" at bounding box center [690, 130] width 55 height 15
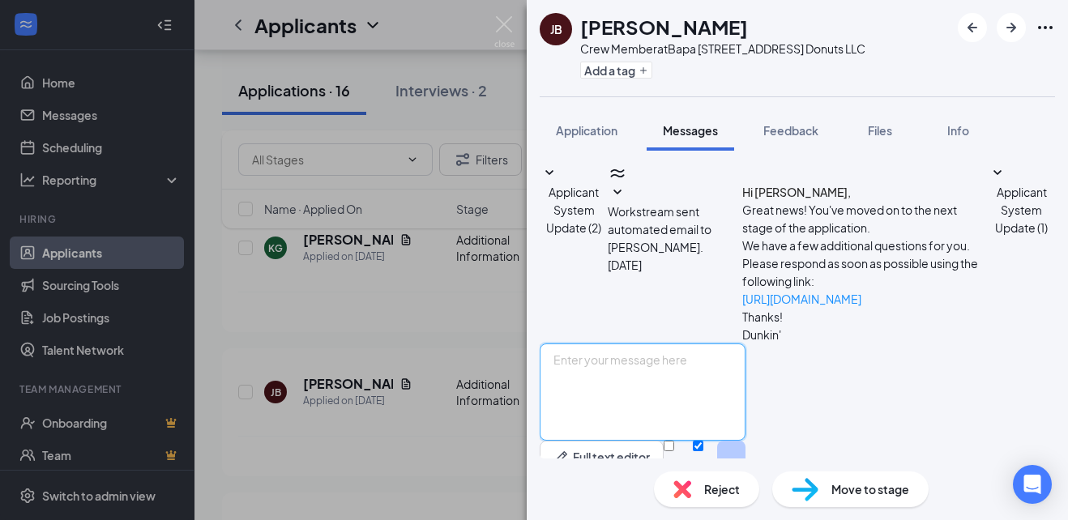
click at [693, 344] on textarea at bounding box center [643, 392] width 206 height 97
paste textarea "Hi Nicholas! I am available to do a phone interview today (8/27) till 5pm and t…"
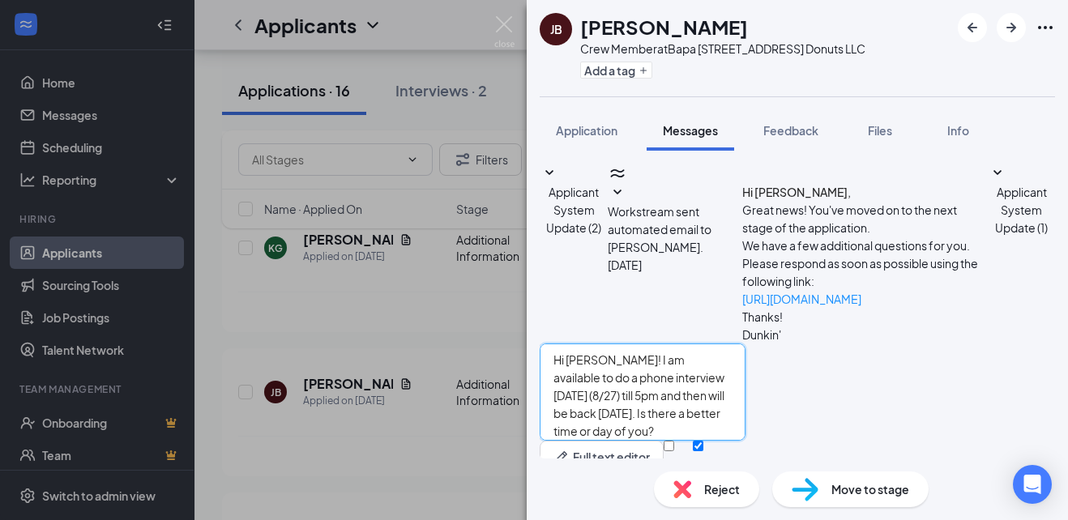
click at [632, 344] on textarea "Hi Nicholas! I am available to do a phone interview today (8/27) till 5pm and t…" at bounding box center [643, 392] width 206 height 97
type textarea "Hi [PERSON_NAME]! I am available to do a phone interview [DATE] (8/27) till 5pm…"
click at [746, 441] on button "Send" at bounding box center [731, 469] width 28 height 56
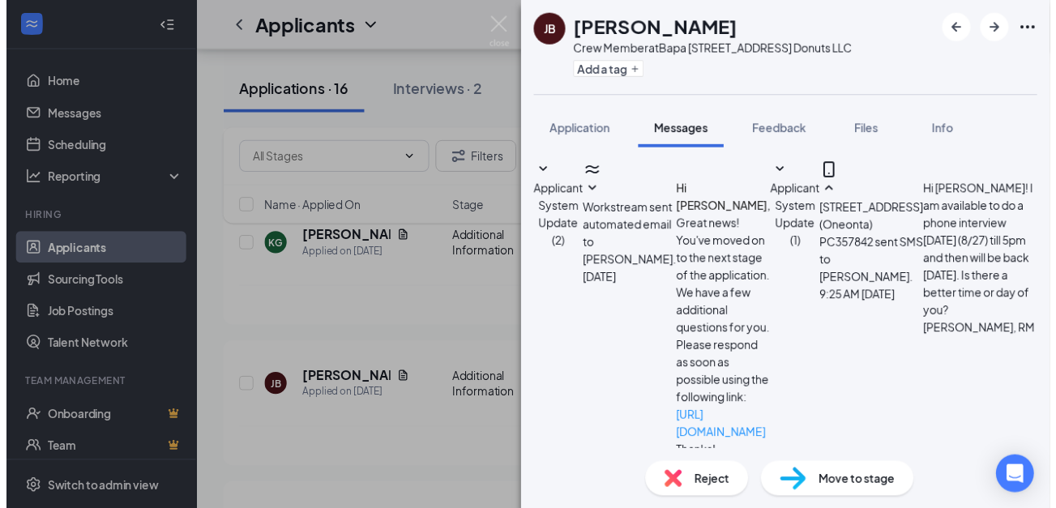
scroll to position [216, 0]
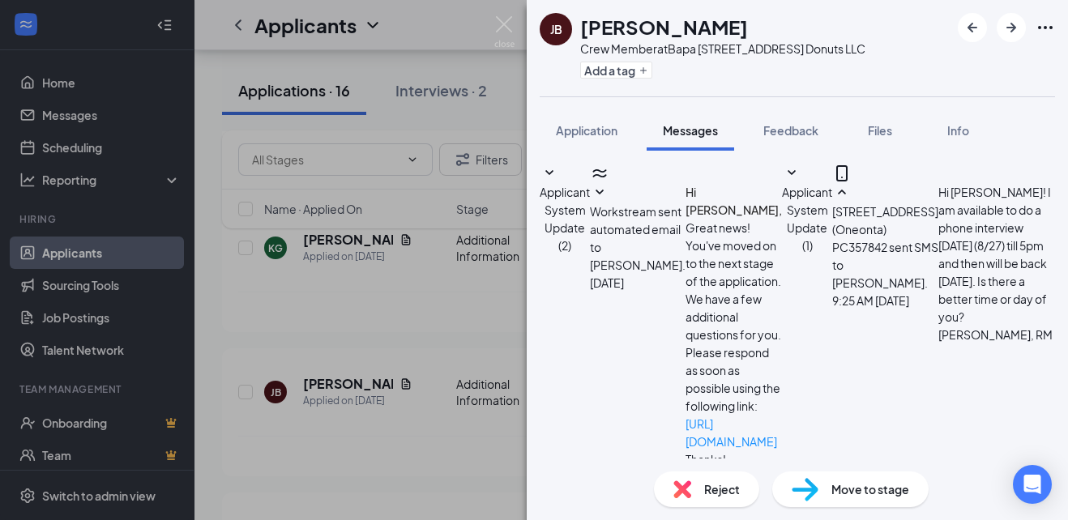
click at [494, 28] on div "JB julianna brzenziski Crew Member at Bapa 5054 State Highway 23 Donuts LLC Add…" at bounding box center [534, 260] width 1068 height 520
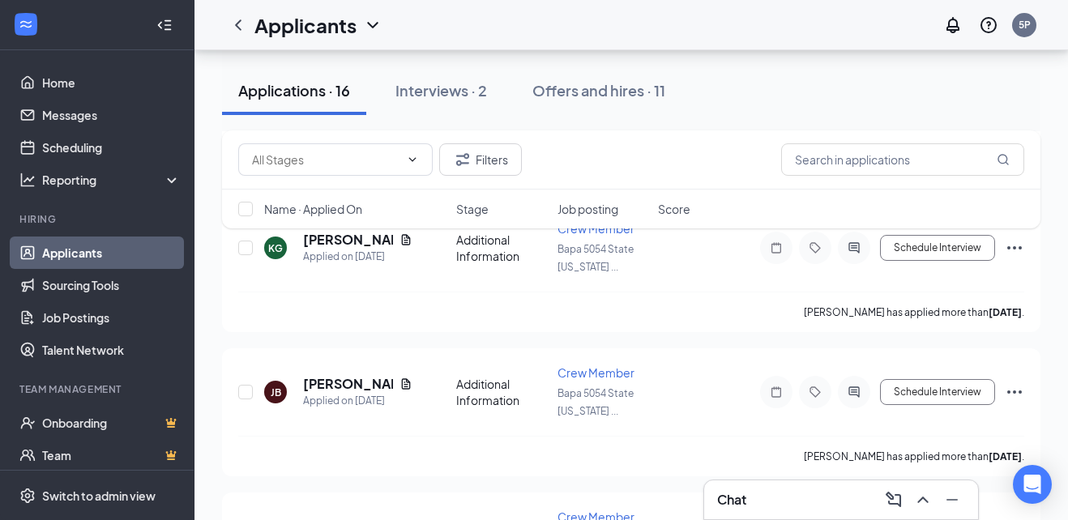
click at [498, 28] on div "Applicants 5P" at bounding box center [631, 25] width 874 height 50
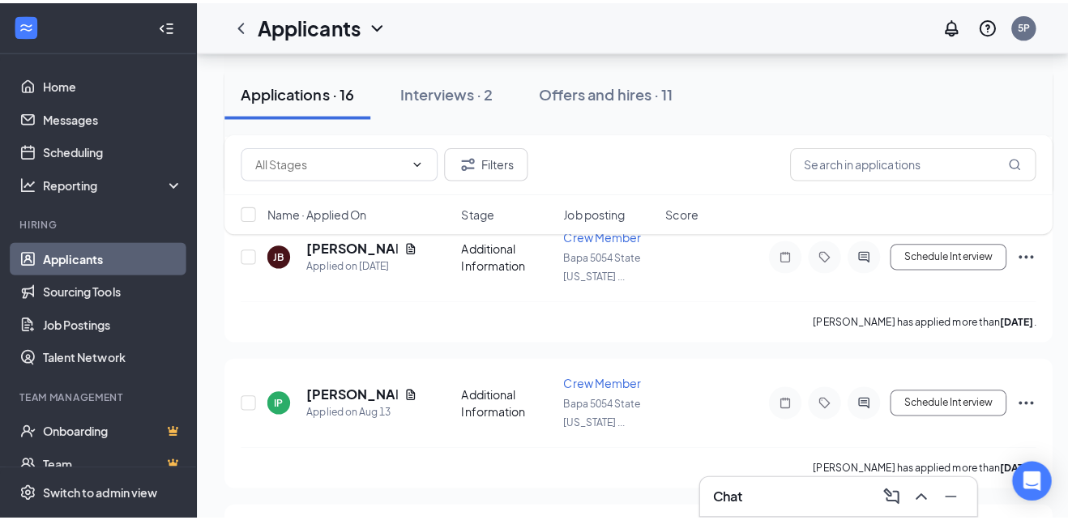
scroll to position [974, 0]
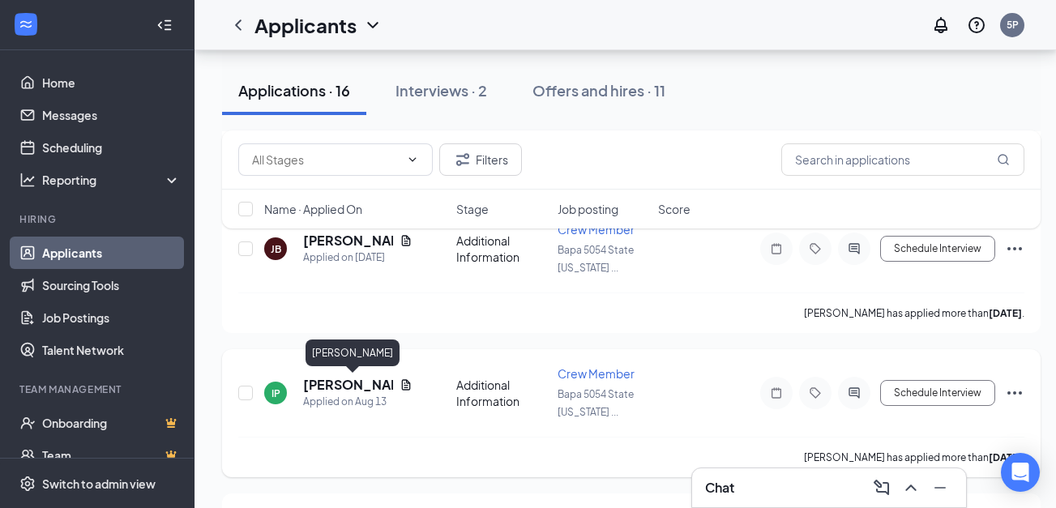
click at [327, 389] on h5 "[PERSON_NAME]" at bounding box center [348, 385] width 90 height 18
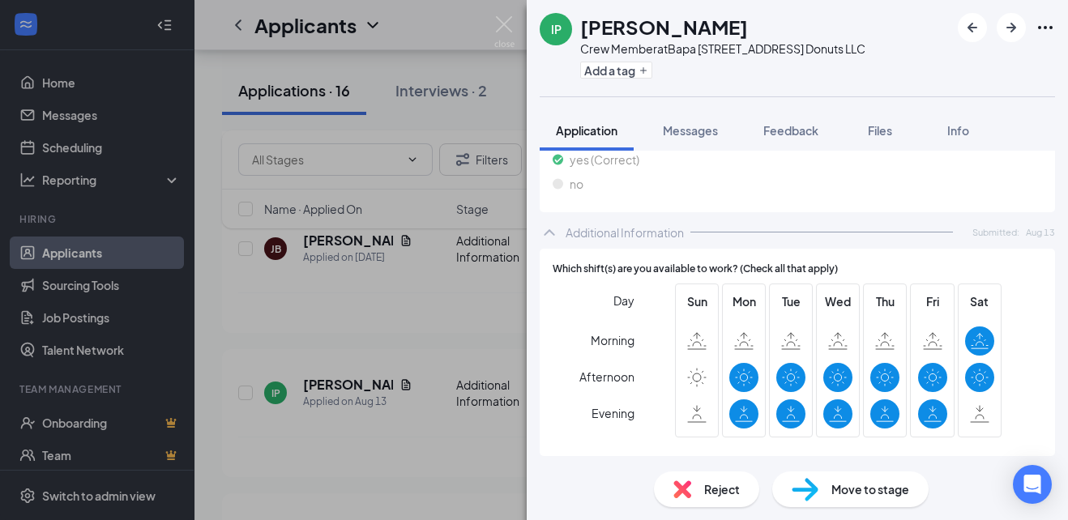
scroll to position [622, 0]
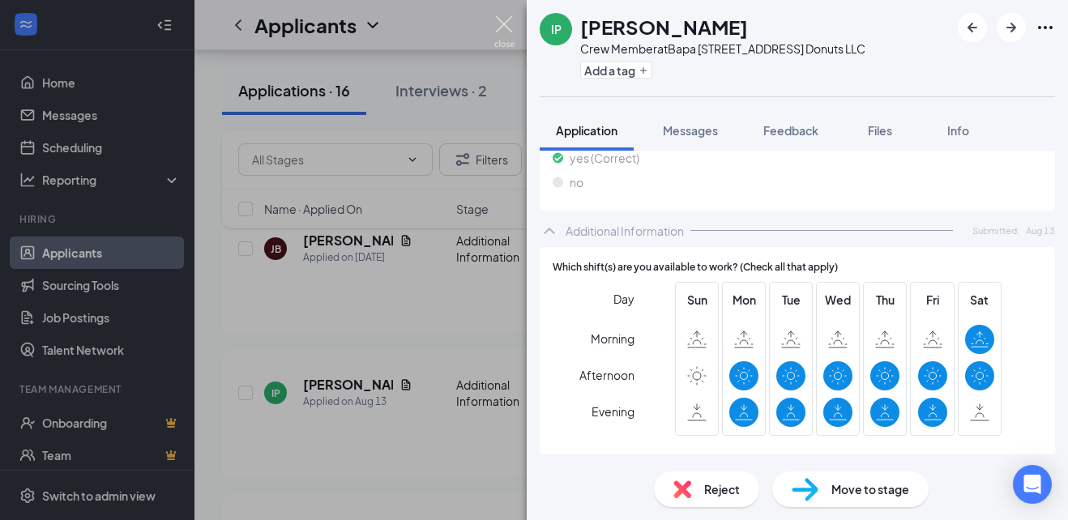
click at [501, 24] on img at bounding box center [504, 32] width 20 height 32
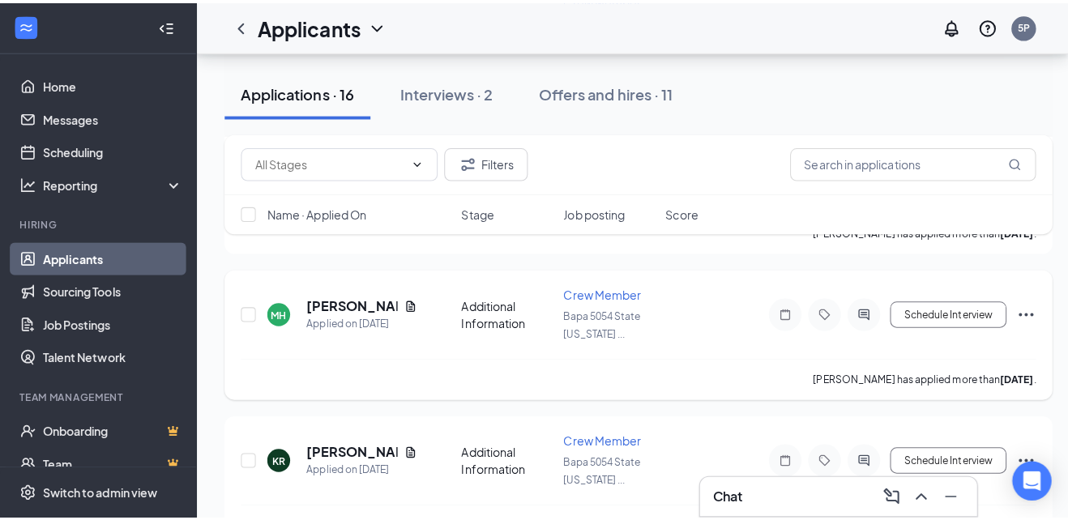
scroll to position [1204, 0]
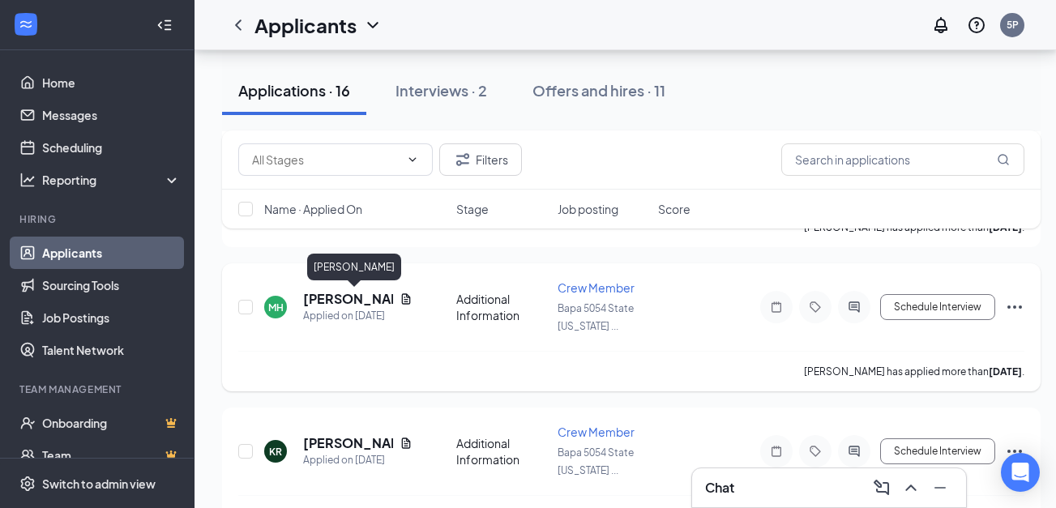
click at [324, 297] on h5 "[PERSON_NAME]" at bounding box center [348, 299] width 90 height 18
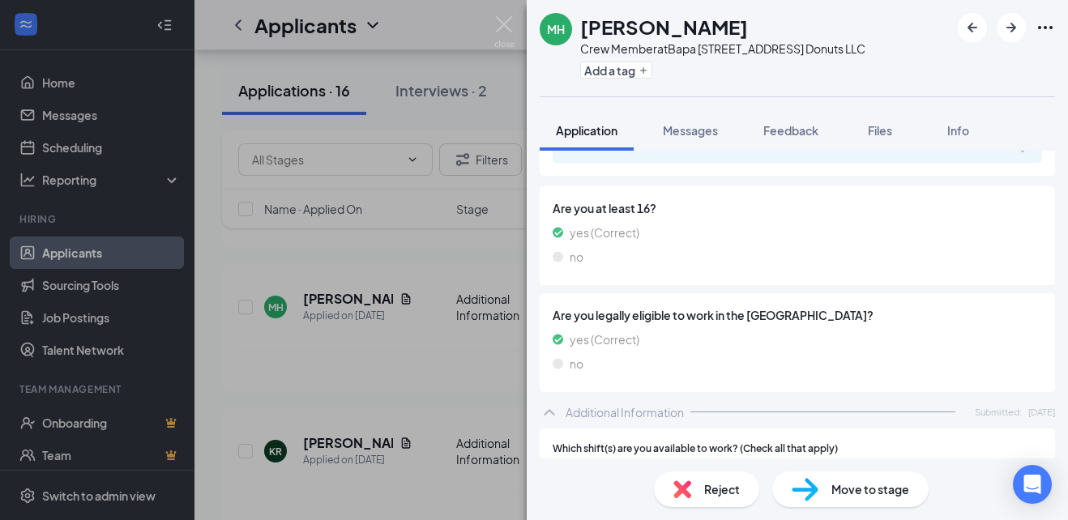
scroll to position [577, 0]
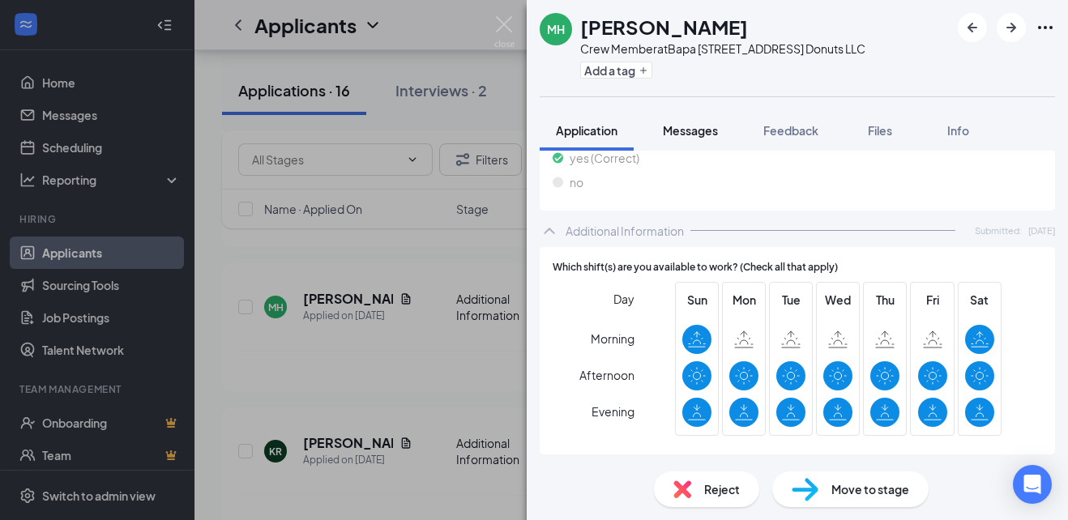
click at [707, 126] on span "Messages" at bounding box center [690, 130] width 55 height 15
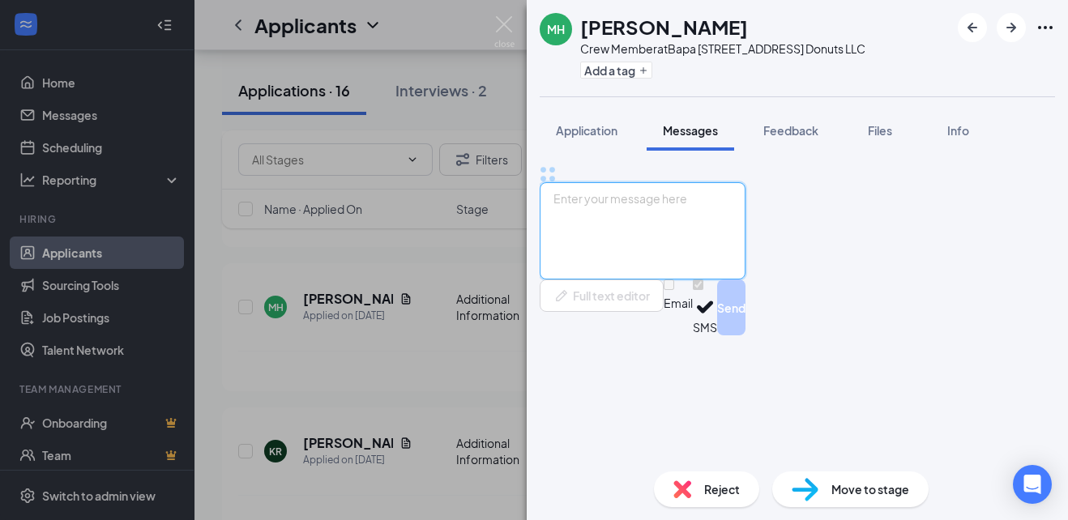
click at [660, 280] on textarea at bounding box center [643, 230] width 206 height 97
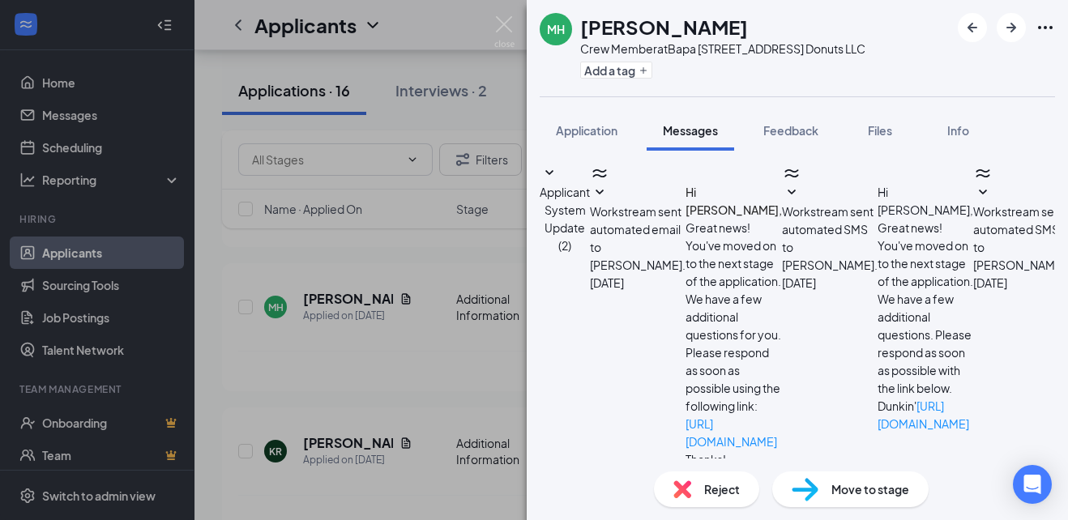
scroll to position [270, 0]
paste textarea "Hi Nicholas! I am available to do a phone interview today (8/27) till 5pm and t…"
type textarea "Hi [PERSON_NAME]! I am available to do a phone interview [DATE] (8/27) till 5pm…"
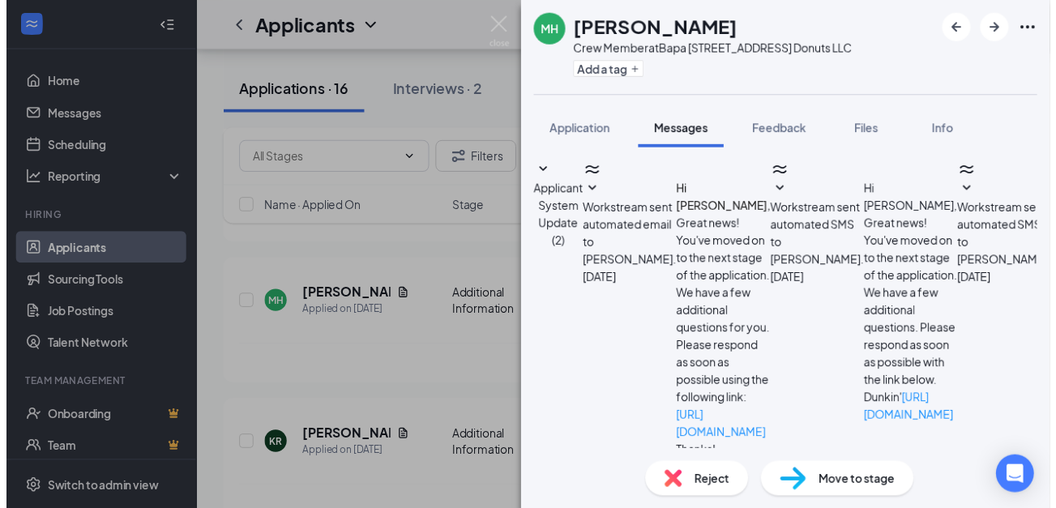
scroll to position [445, 0]
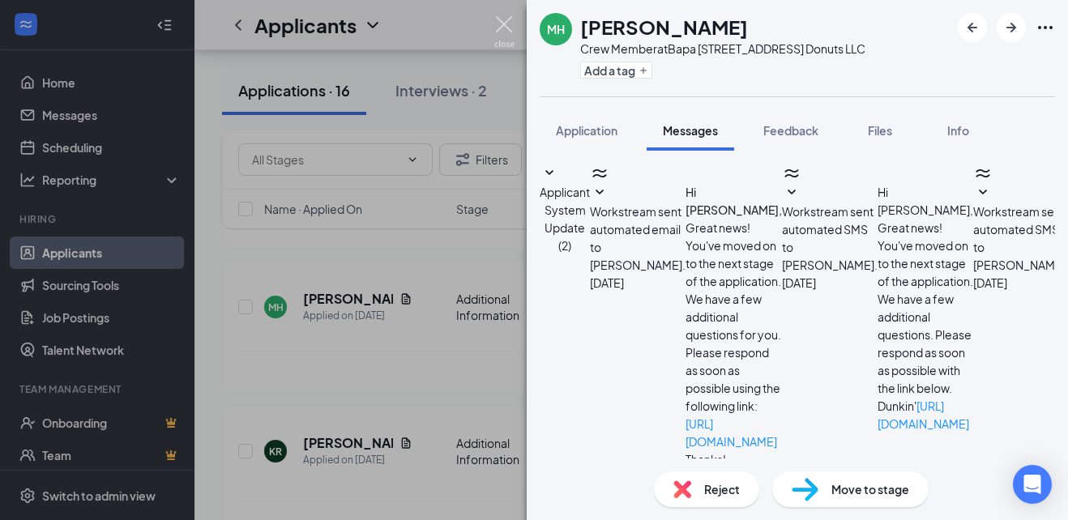
click at [510, 27] on img at bounding box center [504, 32] width 20 height 32
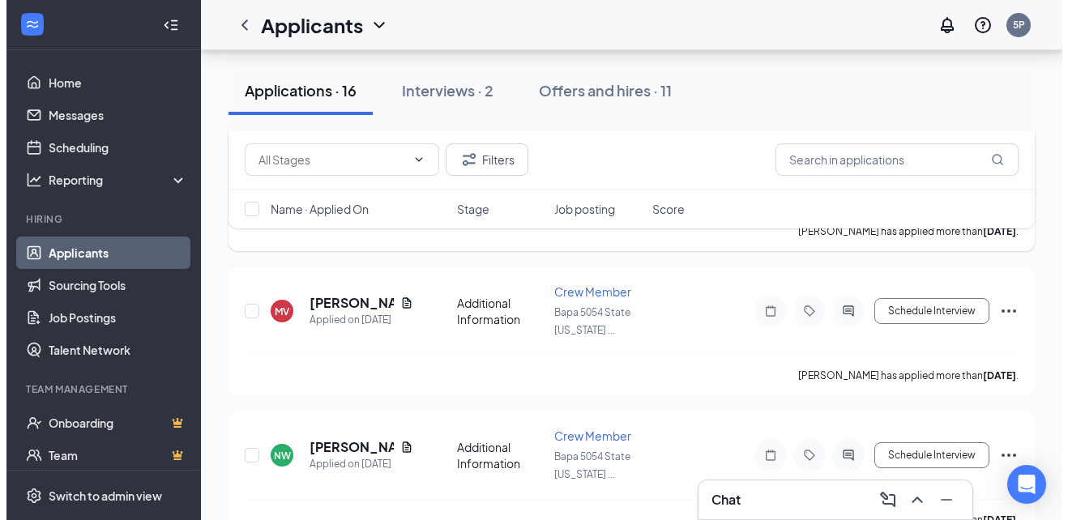
scroll to position [334, 0]
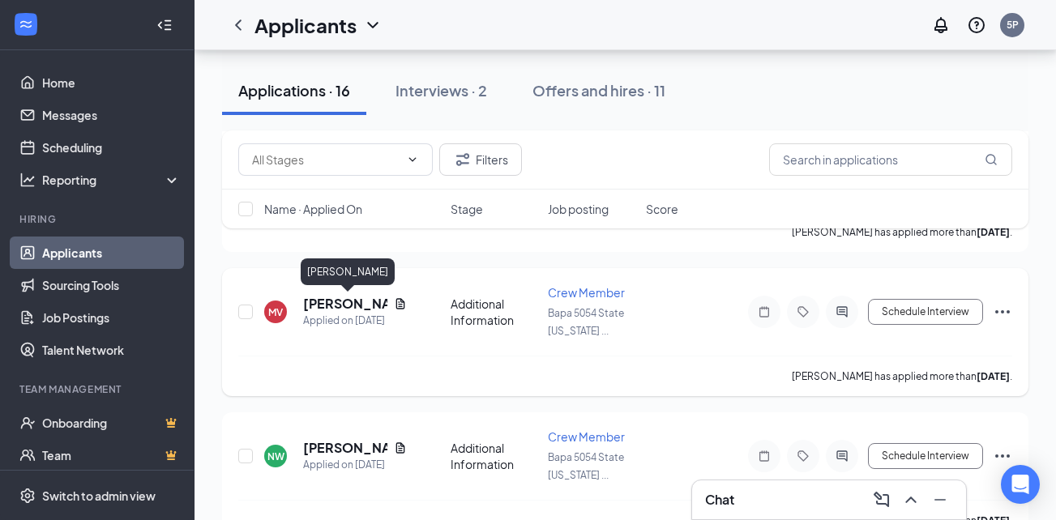
click at [348, 301] on h5 "[PERSON_NAME]" at bounding box center [345, 304] width 84 height 18
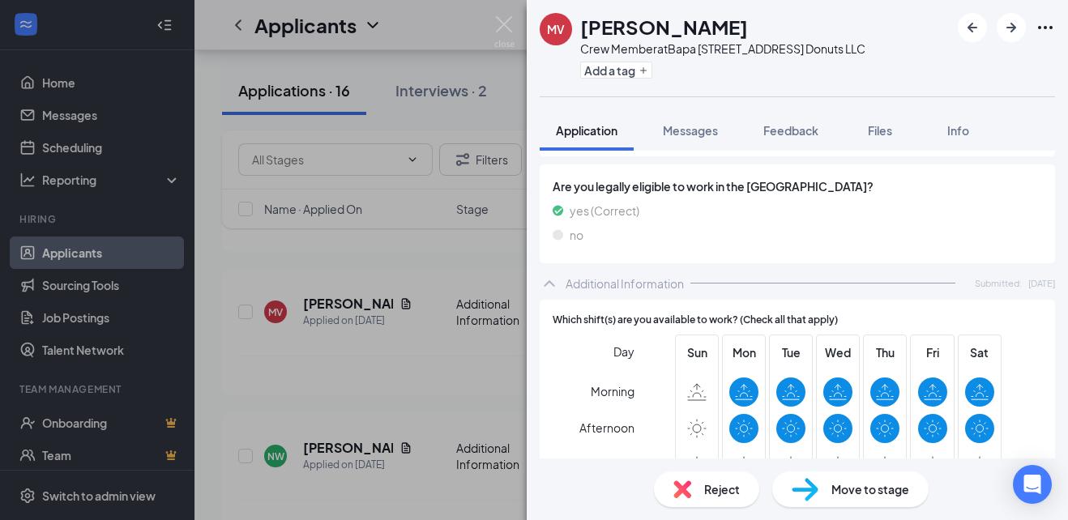
scroll to position [577, 0]
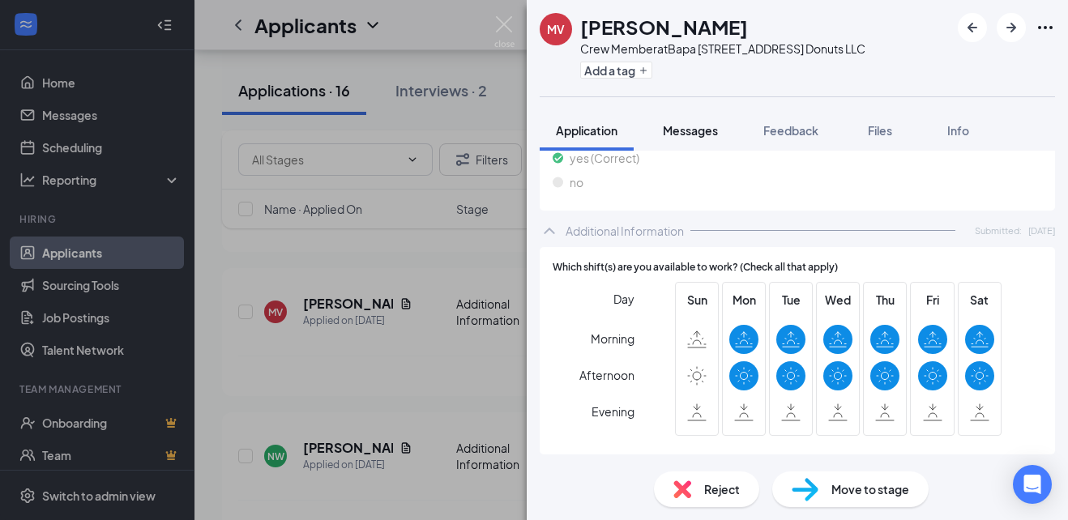
click at [686, 128] on span "Messages" at bounding box center [690, 130] width 55 height 15
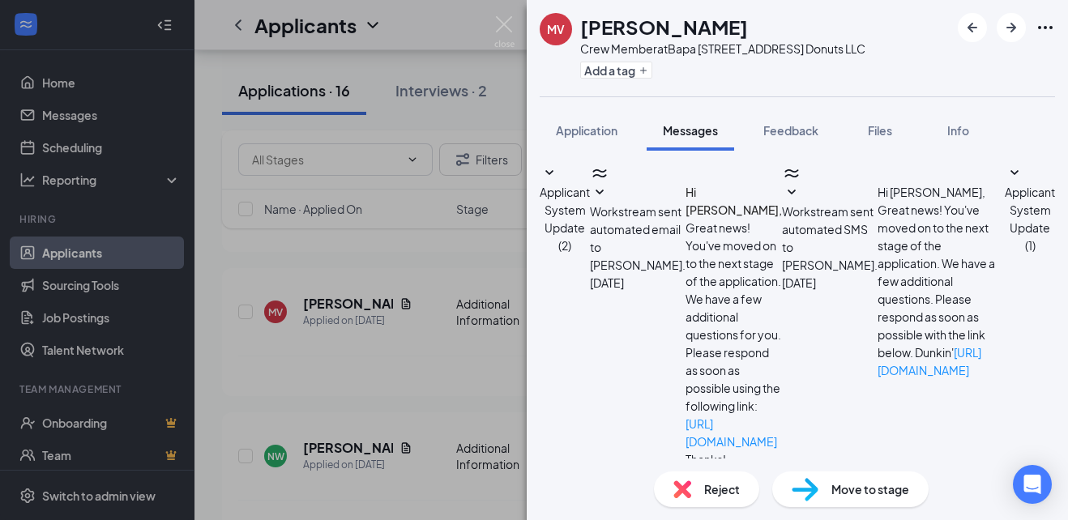
scroll to position [118, 0]
paste textarea "Hi Nicholas! I am available to do a phone interview today (8/27) till 5pm and t…"
type textarea "Hi [PERSON_NAME]! I am available to do a phone interview [DATE] (8/27) till 5pm…"
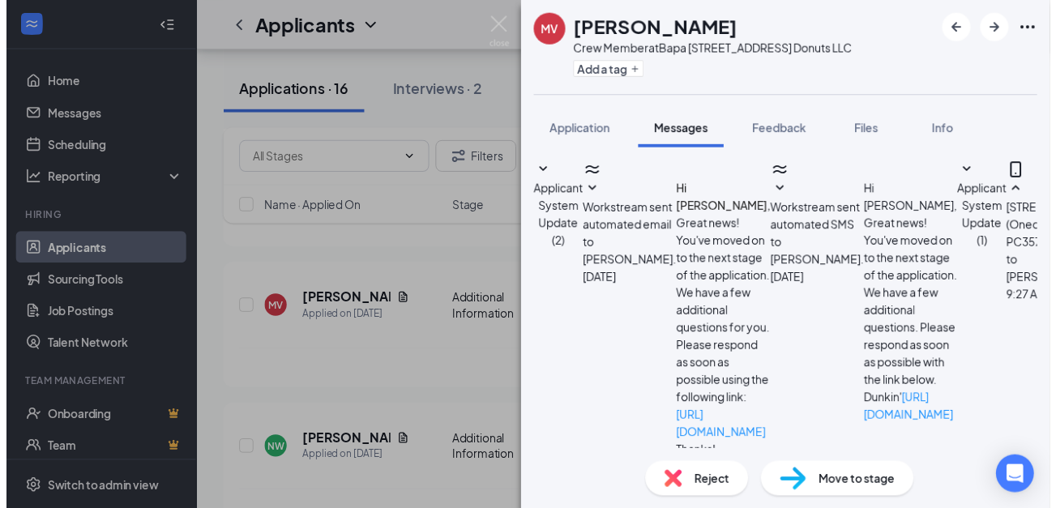
scroll to position [293, 0]
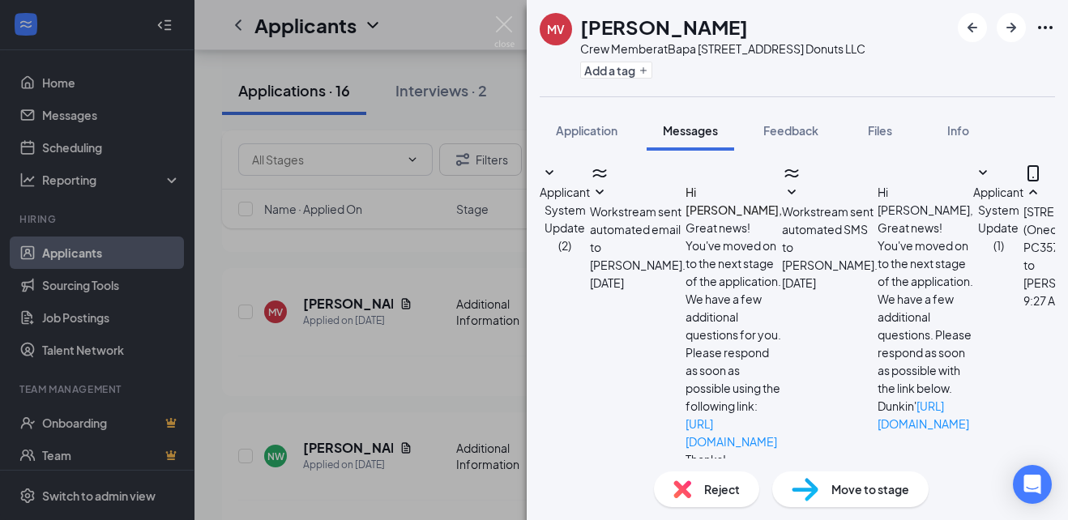
click at [492, 27] on div "MV Matthew Vaughn Crew Member at Bapa 5054 State Highway 23 Donuts LLC Add a ta…" at bounding box center [534, 260] width 1068 height 520
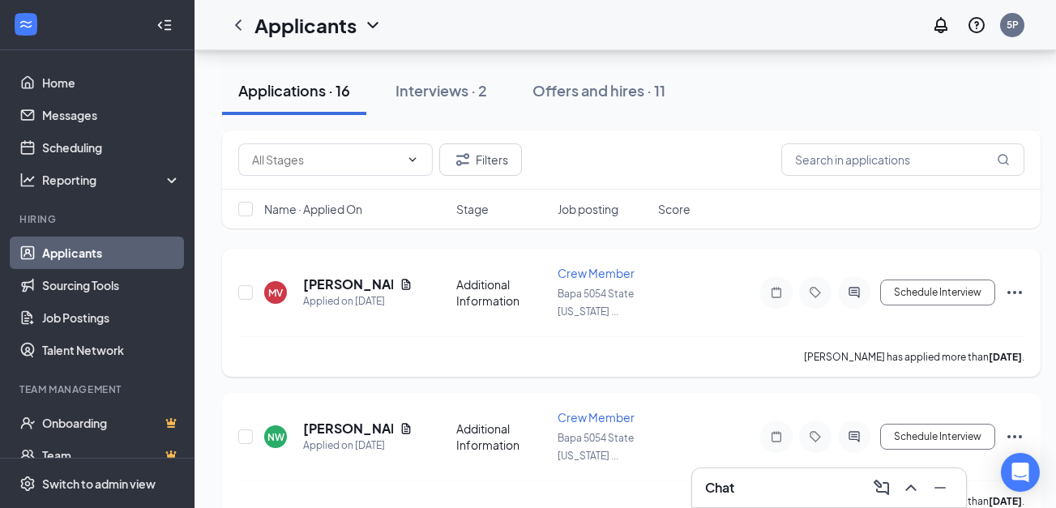
scroll to position [354, 0]
drag, startPoint x: 59, startPoint y: 133, endPoint x: 62, endPoint y: 124, distance: 9.2
click at [59, 131] on link "Scheduling" at bounding box center [111, 147] width 139 height 32
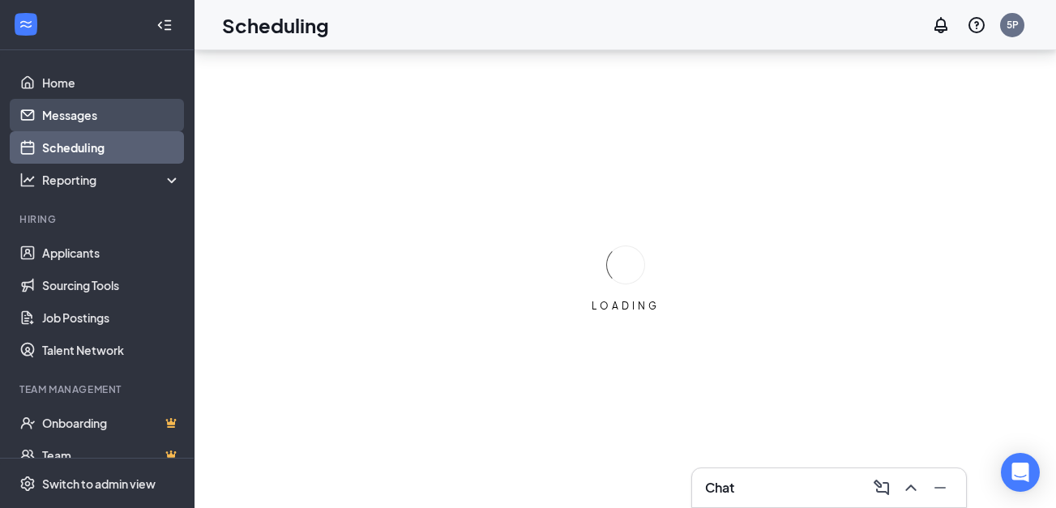
click at [64, 120] on link "Messages" at bounding box center [111, 115] width 139 height 32
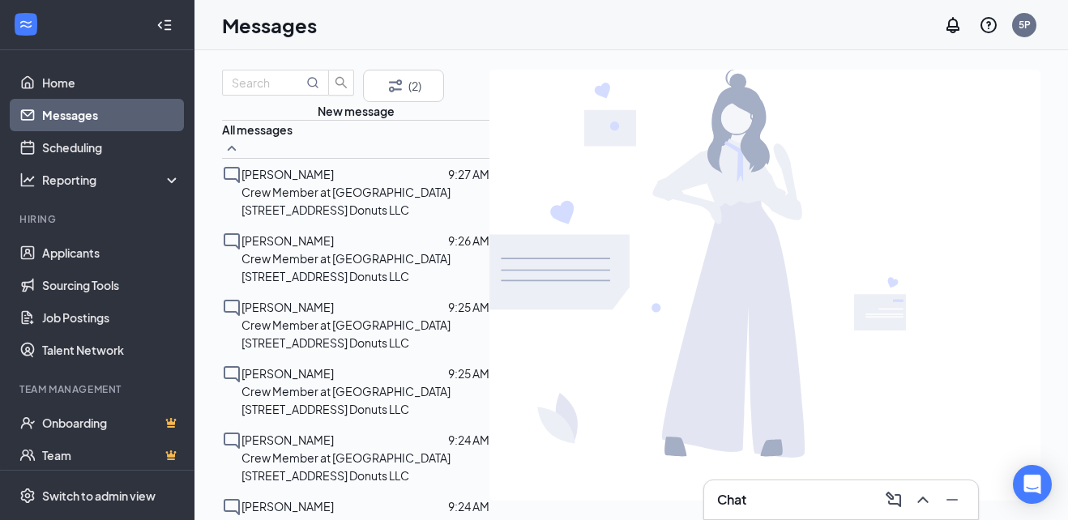
scroll to position [99, 0]
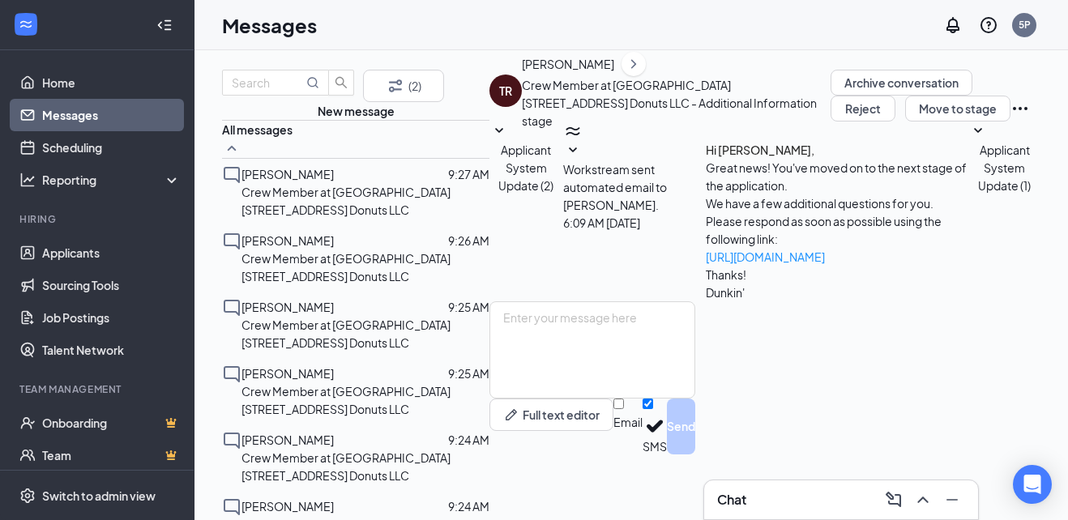
scroll to position [72, 0]
click at [293, 499] on span "[PERSON_NAME]" at bounding box center [287, 506] width 92 height 15
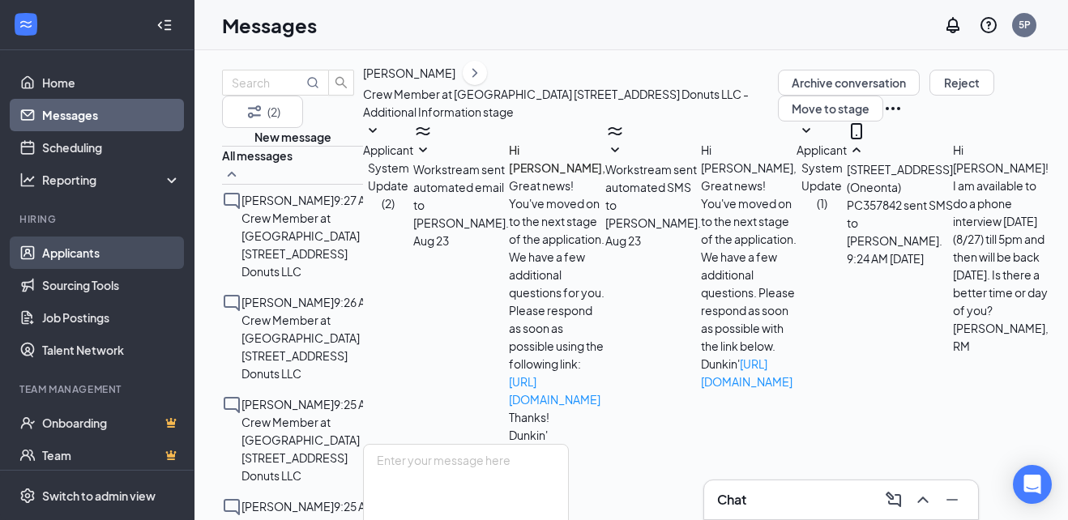
click at [78, 256] on link "Applicants" at bounding box center [111, 253] width 139 height 32
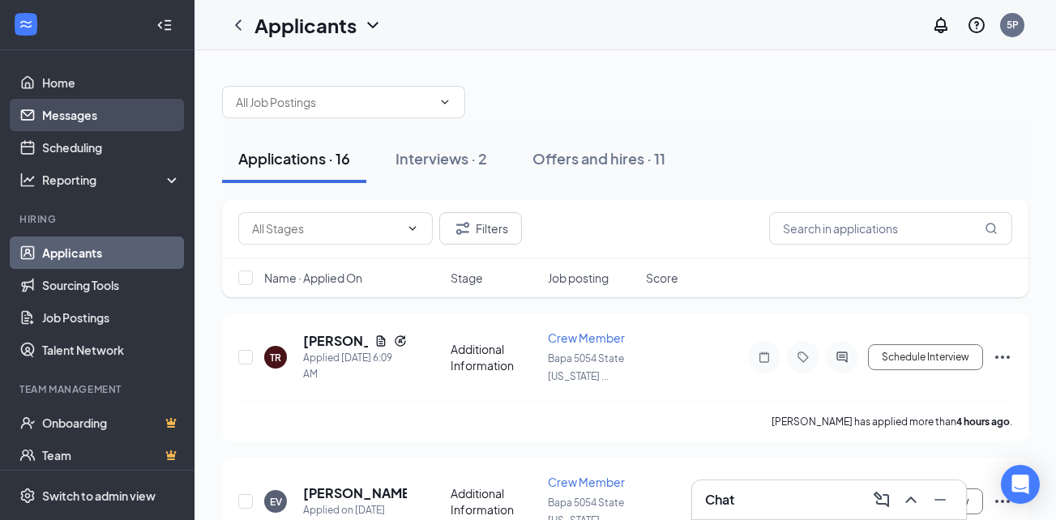
click at [87, 109] on link "Messages" at bounding box center [111, 115] width 139 height 32
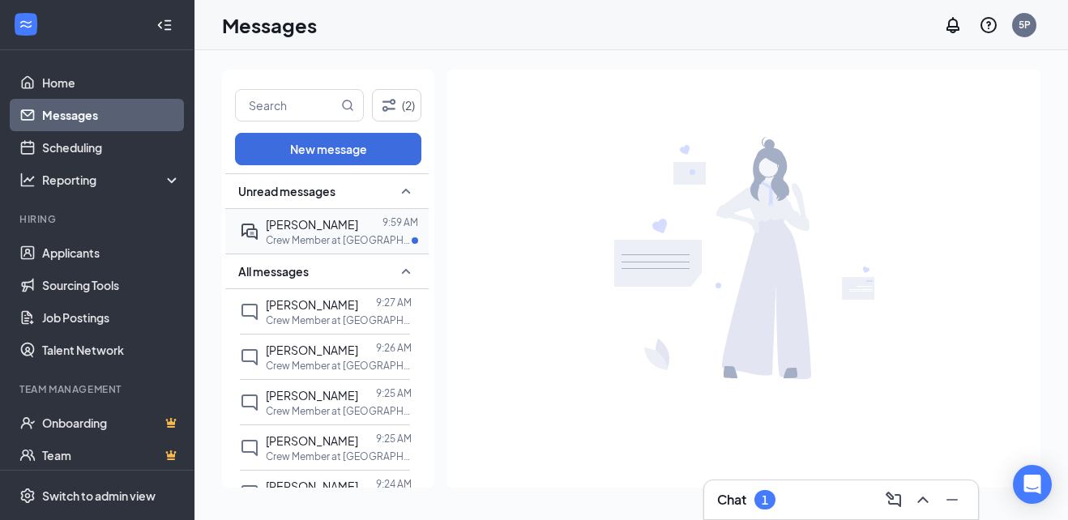
click at [292, 222] on span "[PERSON_NAME]" at bounding box center [312, 224] width 92 height 15
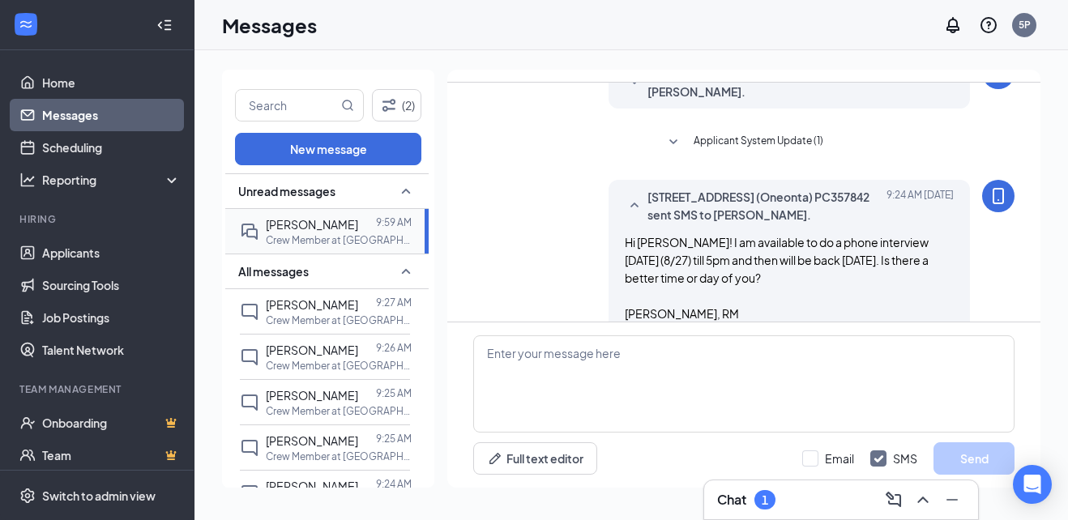
scroll to position [270, 0]
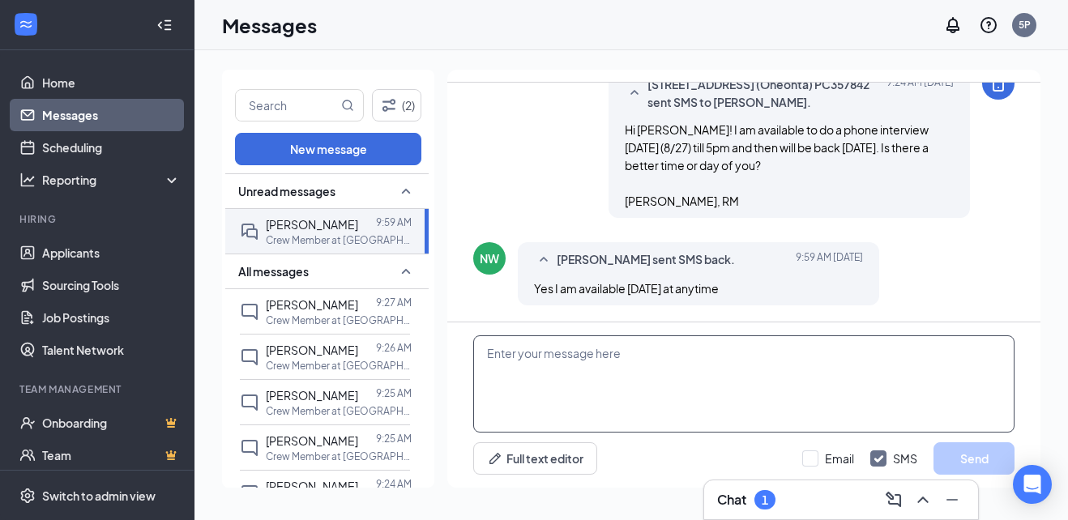
click at [585, 350] on textarea at bounding box center [743, 383] width 541 height 97
drag, startPoint x: 586, startPoint y: 359, endPoint x: 588, endPoint y: 368, distance: 9.2
click at [587, 359] on textarea "Does 11:30 am suond good?" at bounding box center [743, 383] width 541 height 97
type textarea "Does 11:30 am sound good?"
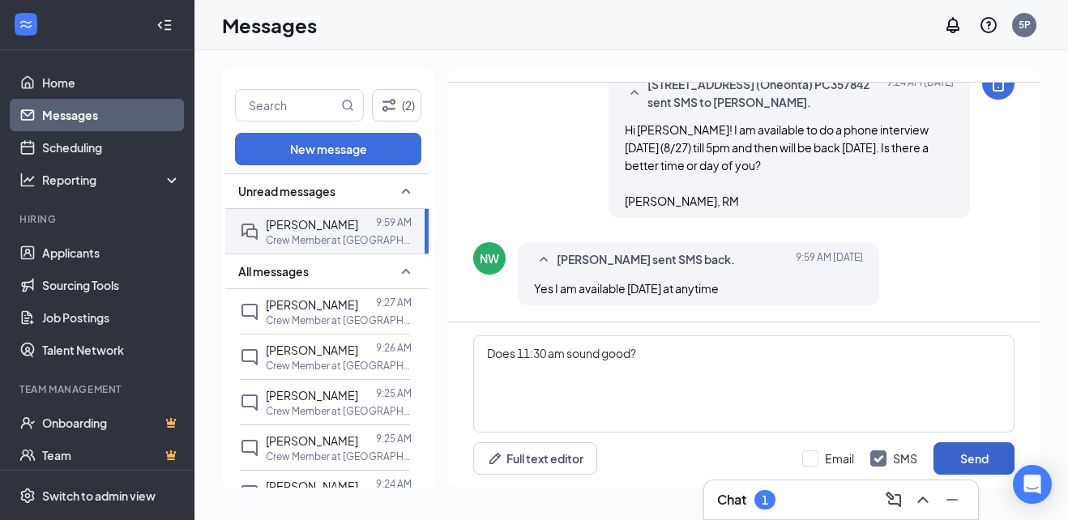
click at [956, 459] on button "Send" at bounding box center [974, 458] width 81 height 32
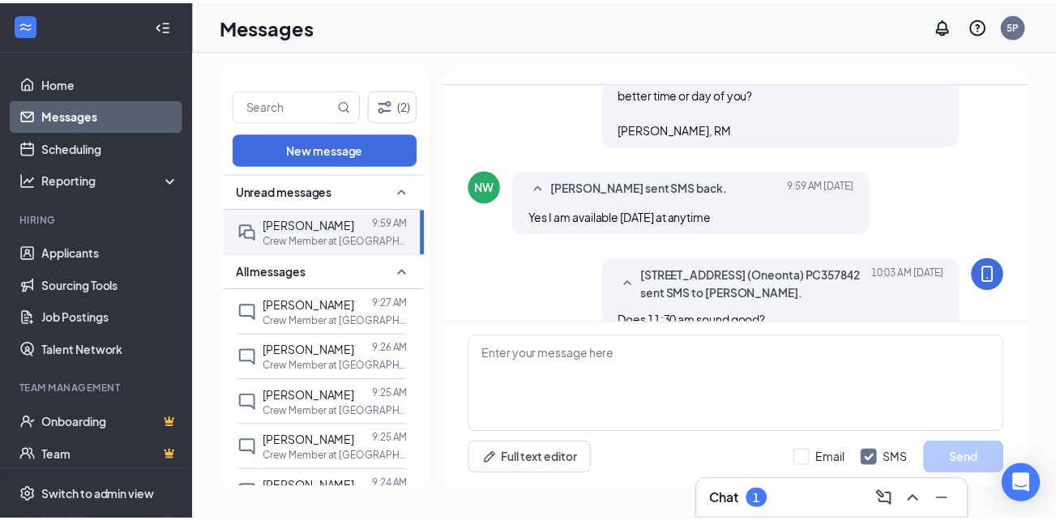
scroll to position [374, 0]
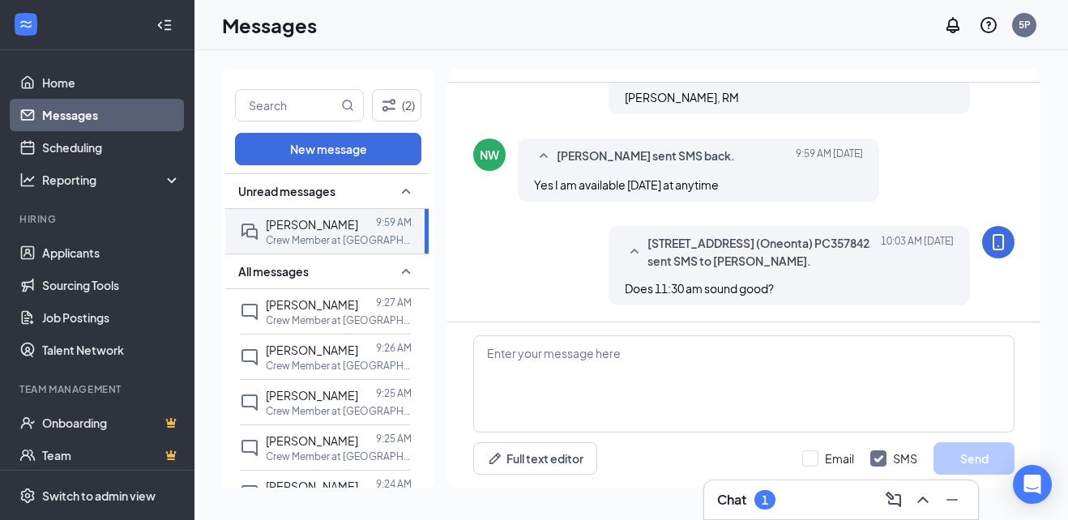
click at [782, 498] on div "Chat 1" at bounding box center [841, 500] width 248 height 26
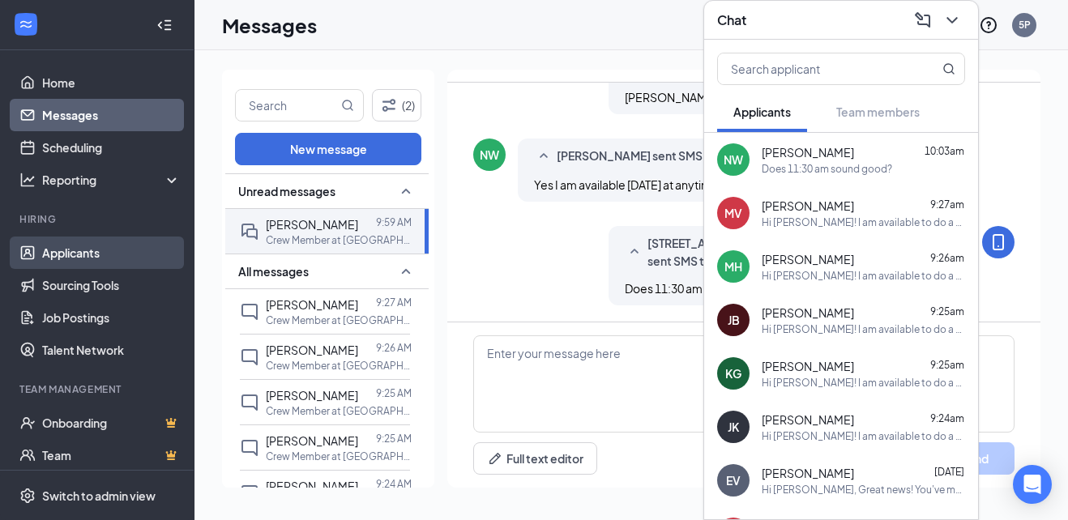
click at [78, 254] on link "Applicants" at bounding box center [111, 253] width 139 height 32
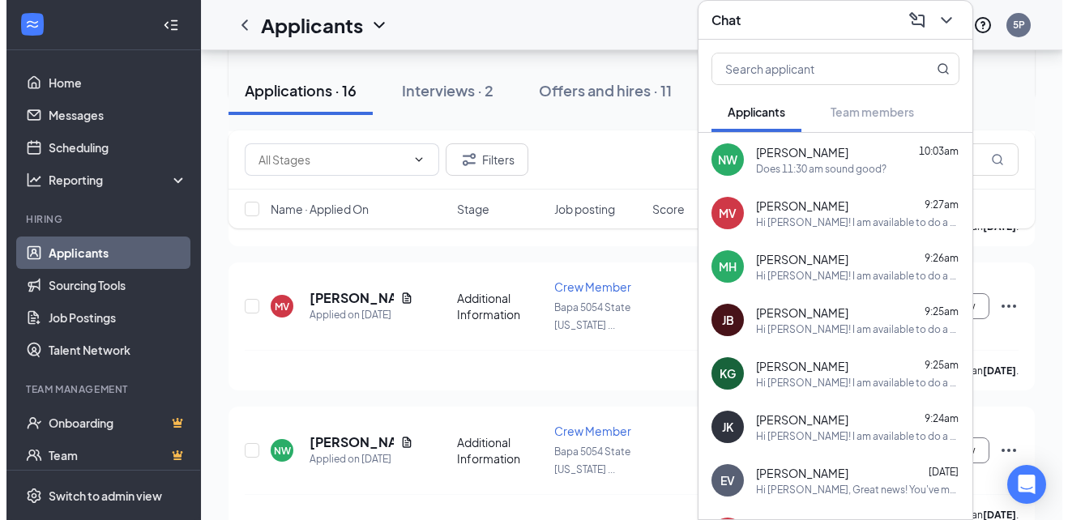
scroll to position [385, 0]
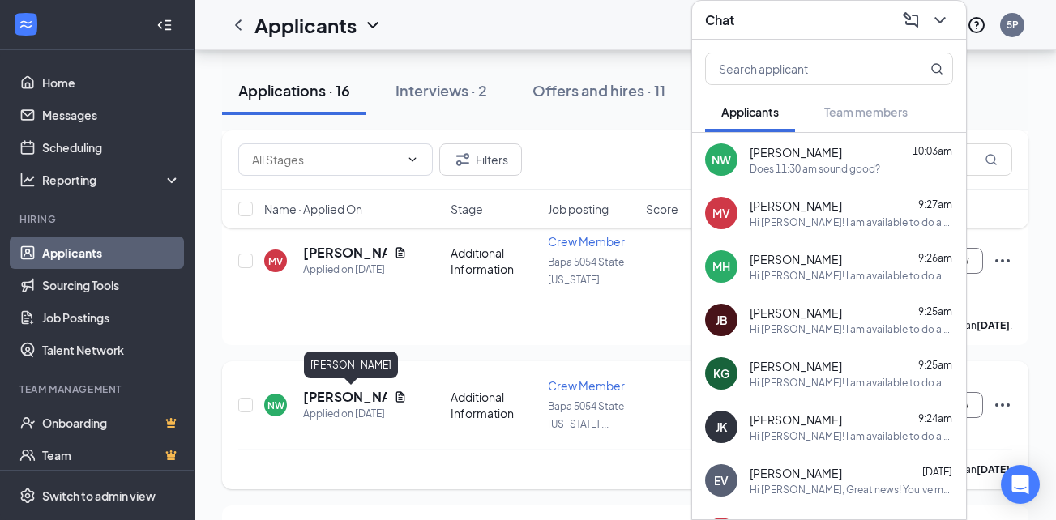
click at [337, 395] on h5 "[PERSON_NAME]" at bounding box center [345, 397] width 84 height 18
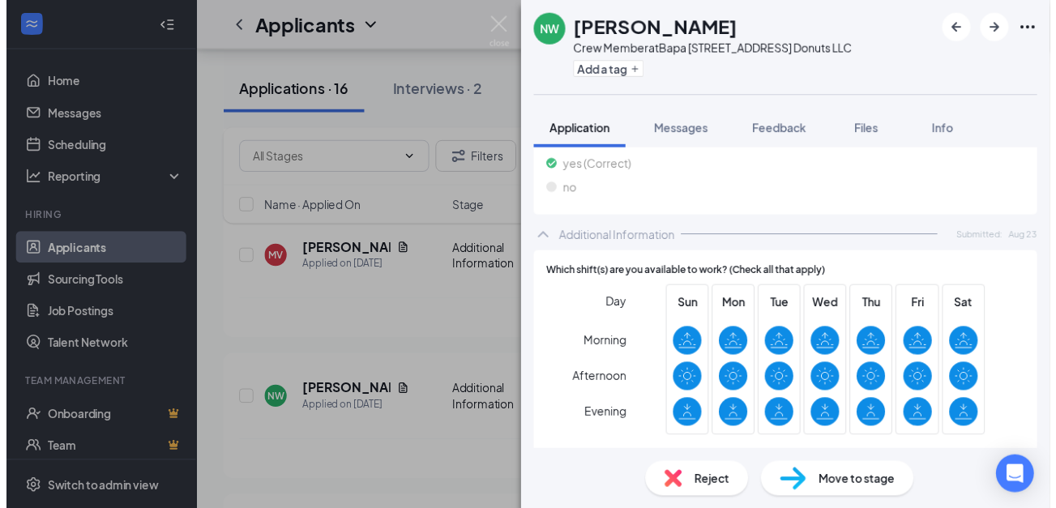
scroll to position [577, 0]
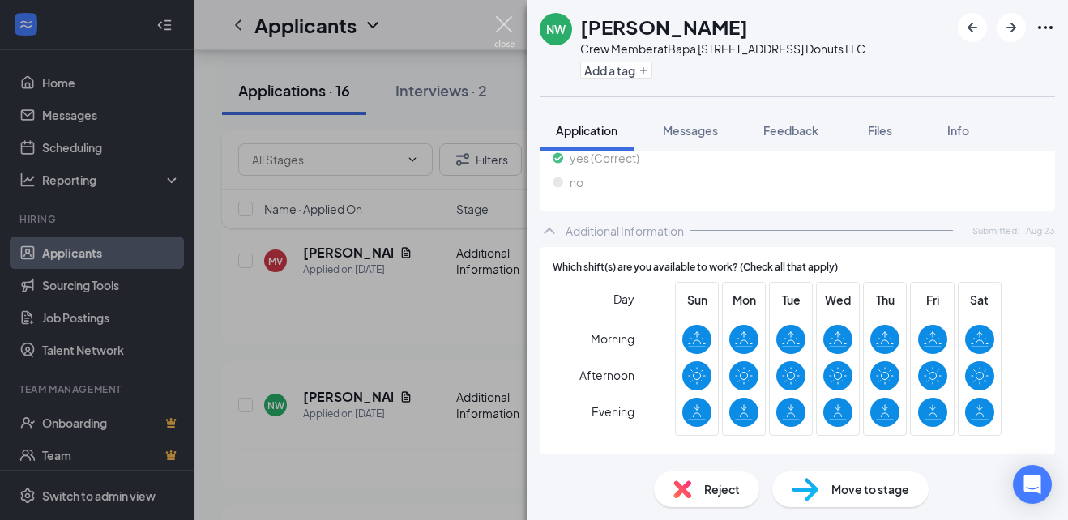
click at [505, 29] on img at bounding box center [504, 32] width 20 height 32
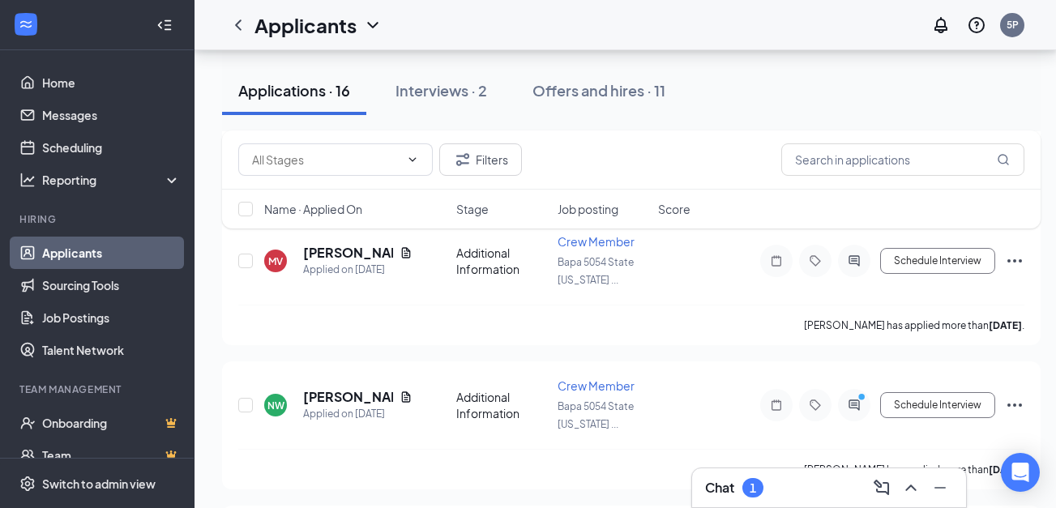
click at [756, 481] on div "1" at bounding box center [753, 488] width 6 height 14
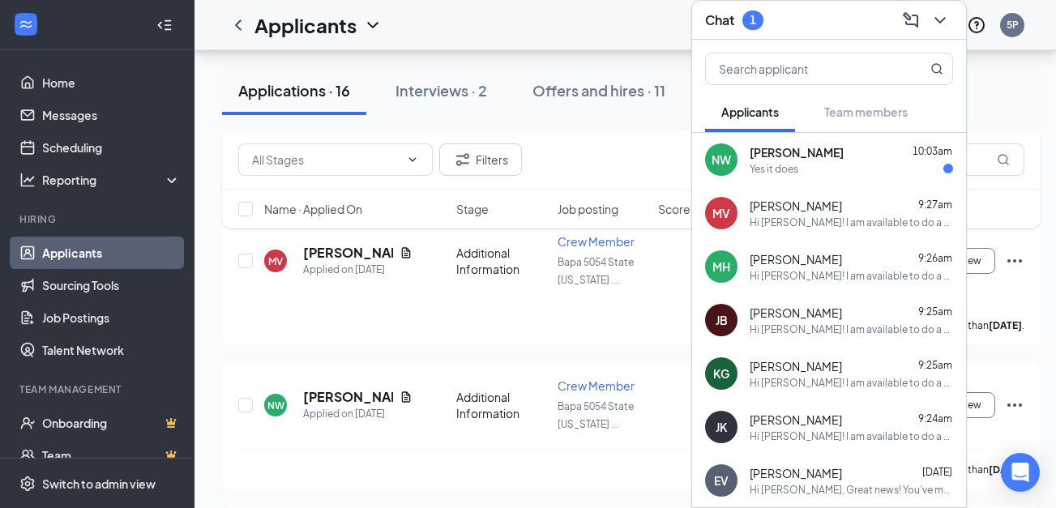
click at [801, 162] on div "Yes it does" at bounding box center [851, 169] width 203 height 14
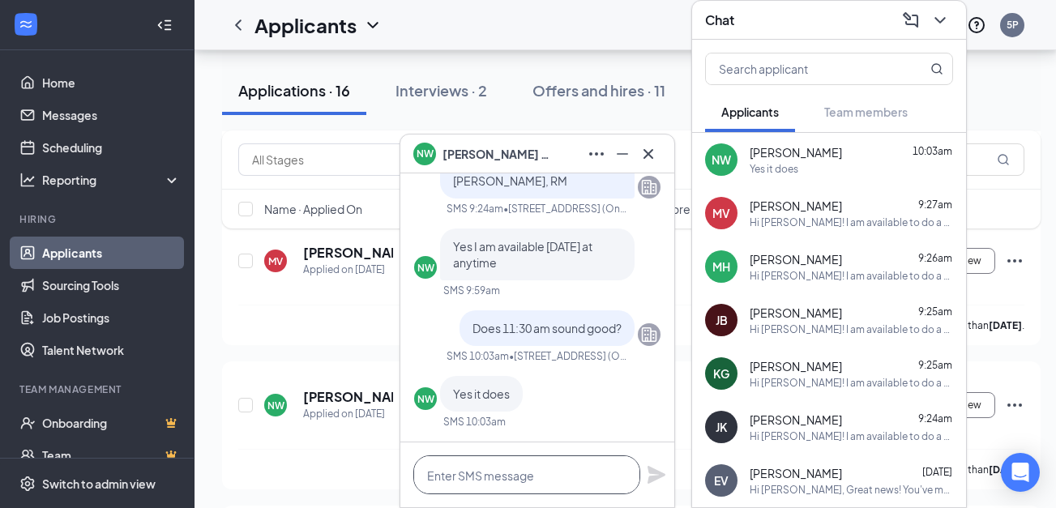
click at [489, 485] on textarea at bounding box center [526, 474] width 227 height 39
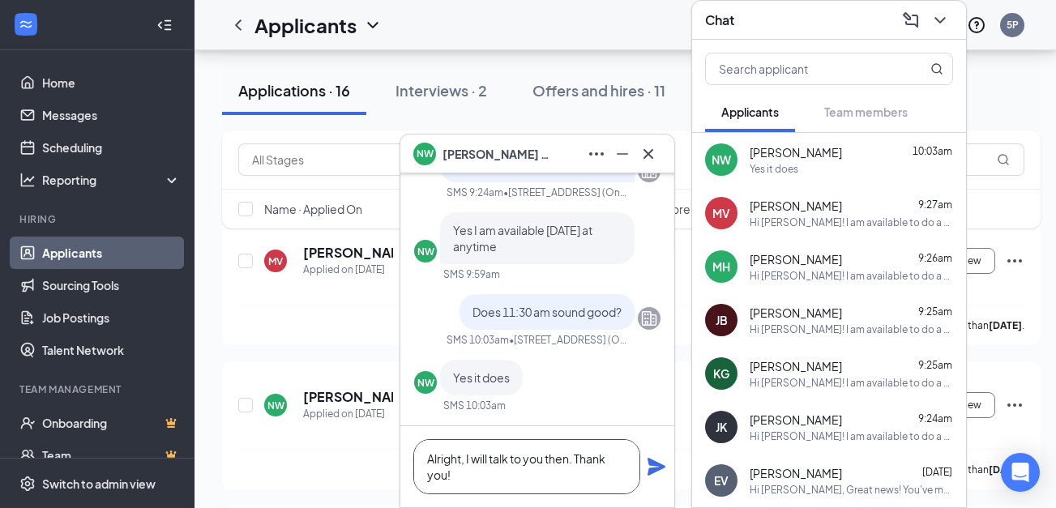
type textarea "Alright, I will talk to you then. Thank you!"
click at [657, 467] on icon "Plane" at bounding box center [656, 466] width 19 height 19
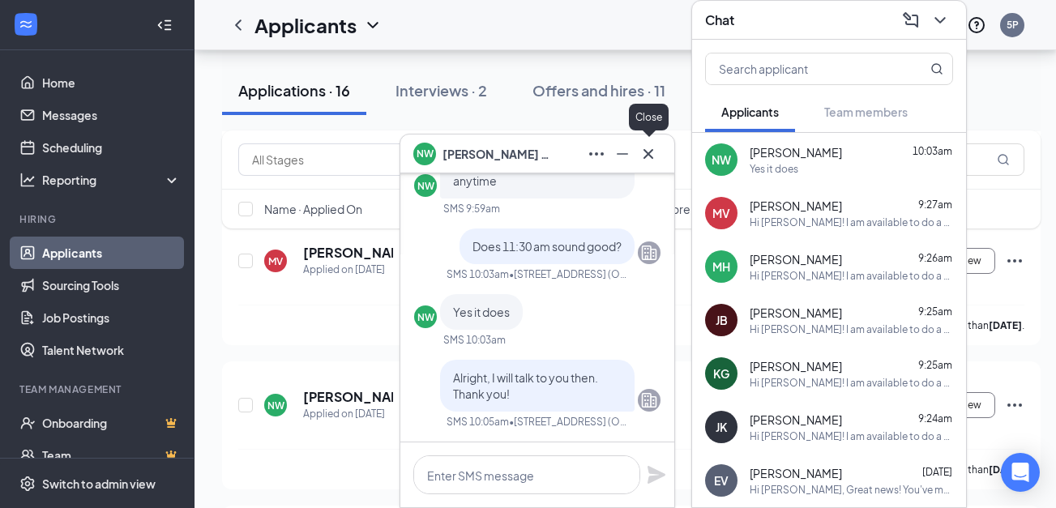
click at [655, 158] on icon "Cross" at bounding box center [648, 153] width 19 height 19
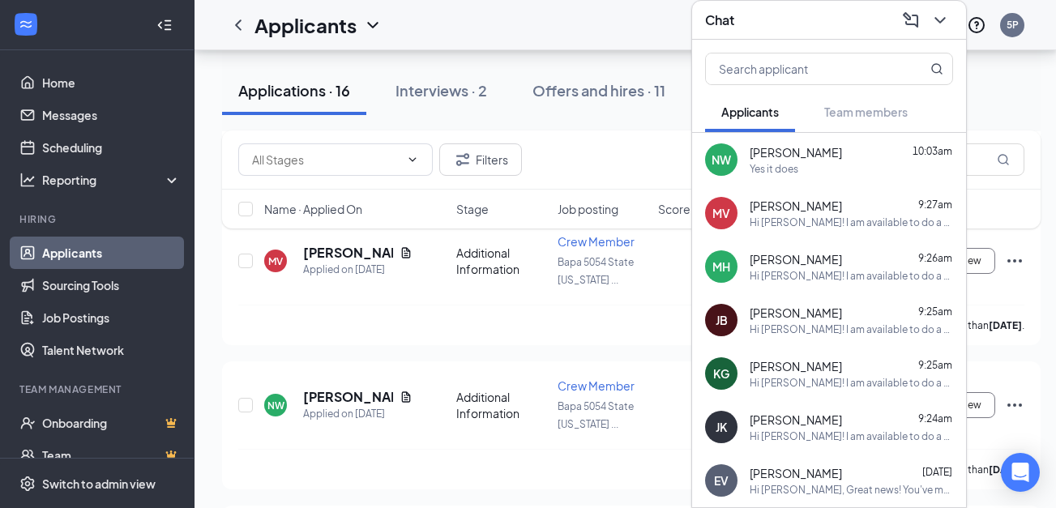
click at [938, 11] on icon "ChevronDown" at bounding box center [939, 20] width 19 height 19
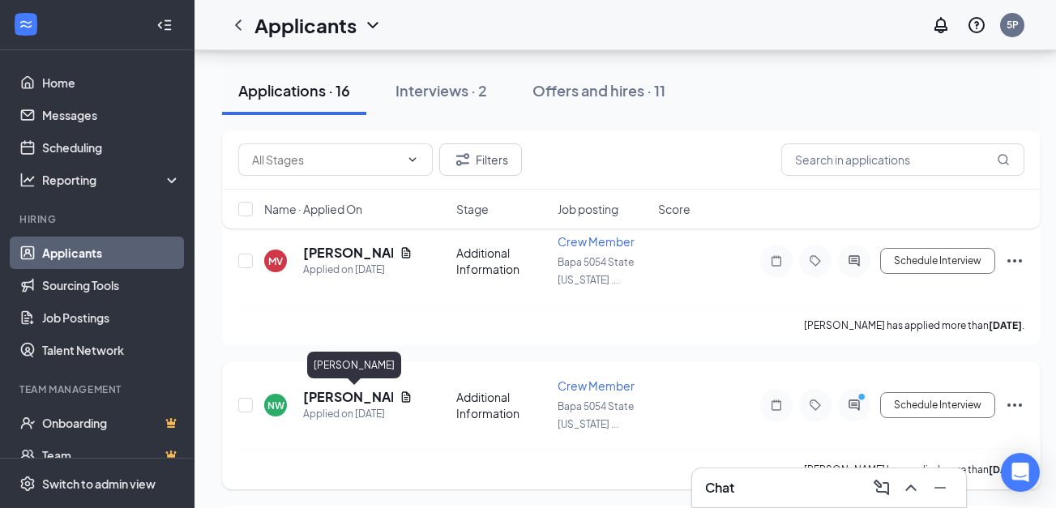
click at [319, 393] on h5 "[PERSON_NAME]" at bounding box center [348, 397] width 90 height 18
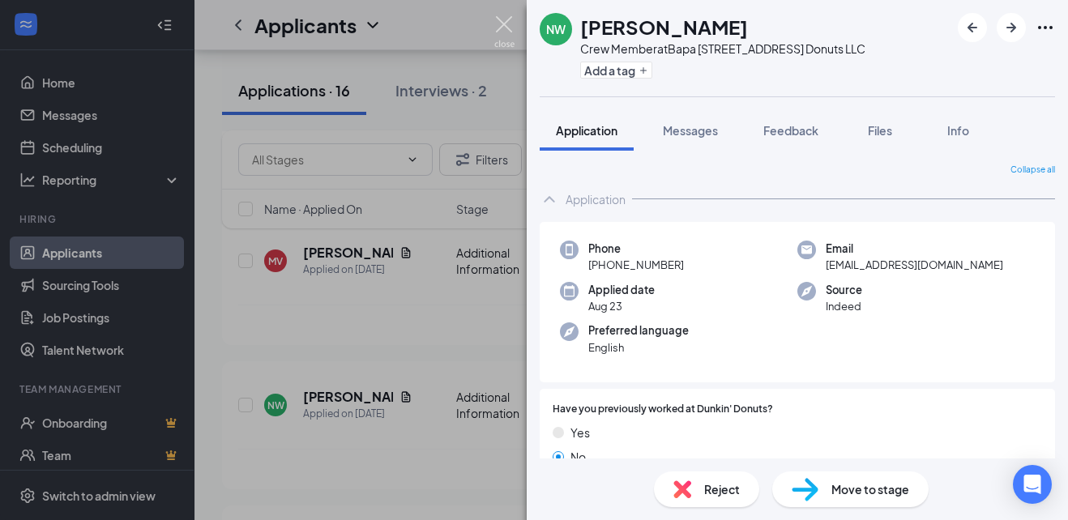
click at [512, 23] on img at bounding box center [504, 32] width 20 height 32
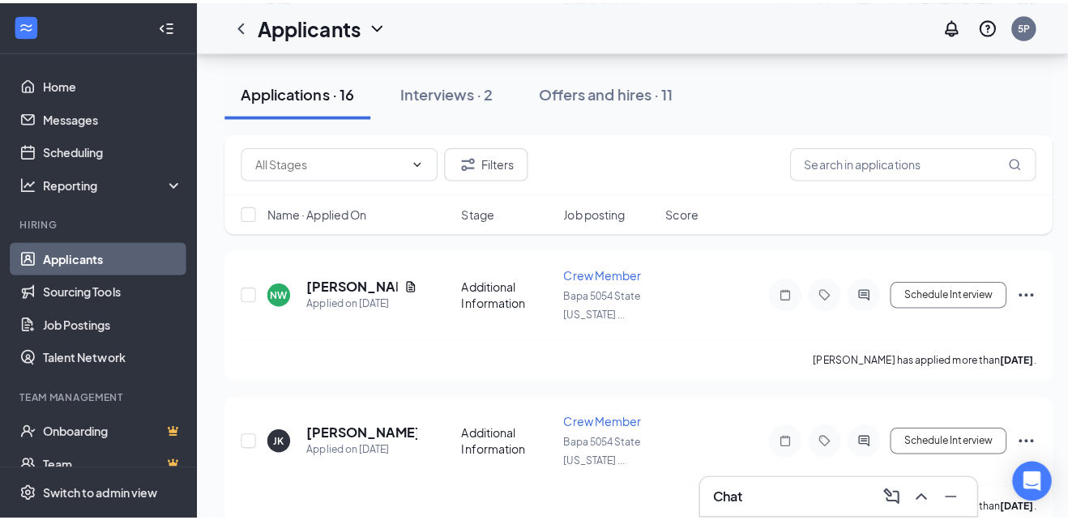
scroll to position [501, 0]
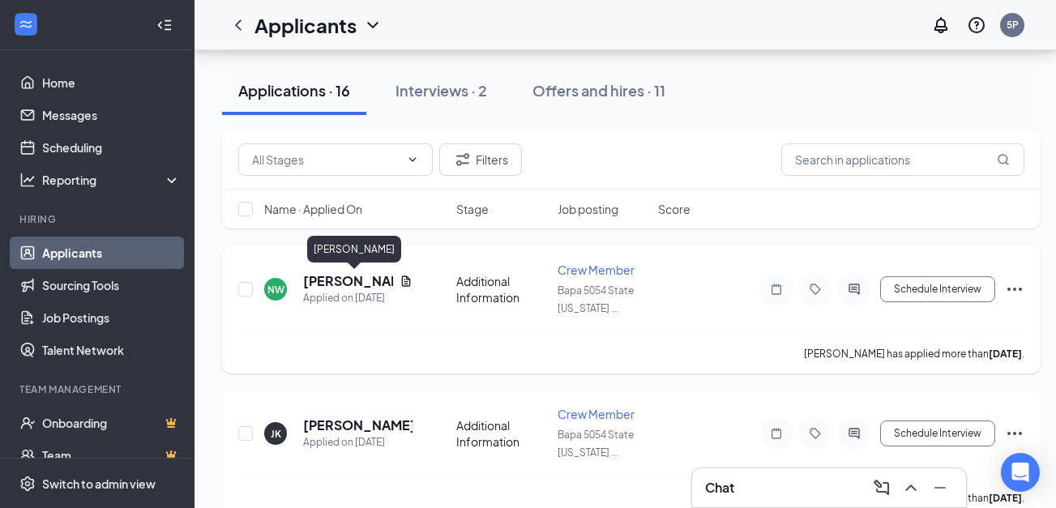
click at [340, 276] on h5 "[PERSON_NAME]" at bounding box center [348, 281] width 90 height 18
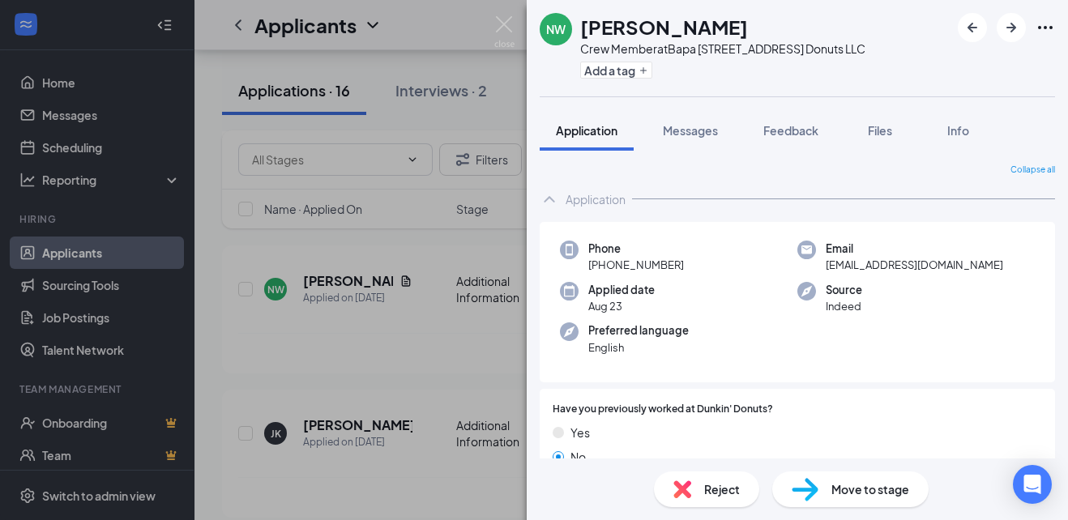
click at [836, 476] on div "Move to stage" at bounding box center [850, 490] width 156 height 36
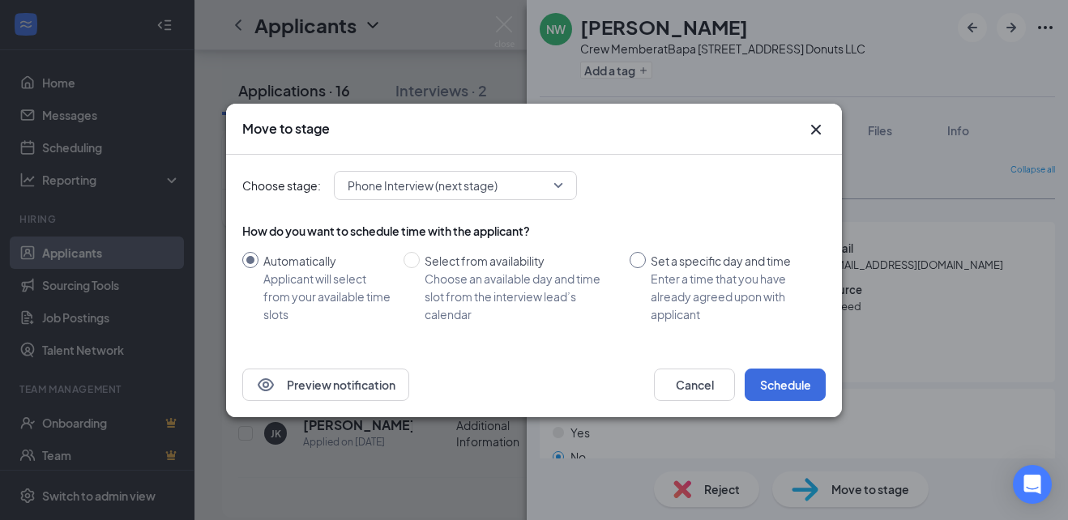
click at [642, 266] on label "Set a specific day and time Enter a time that you have already agreed upon with…" at bounding box center [725, 287] width 190 height 71
drag, startPoint x: 642, startPoint y: 266, endPoint x: 633, endPoint y: 267, distance: 9.0
click at [632, 267] on input "Set a specific day and time Enter a time that you have already agreed upon with…" at bounding box center [638, 260] width 16 height 16
radio input "true"
radio input "false"
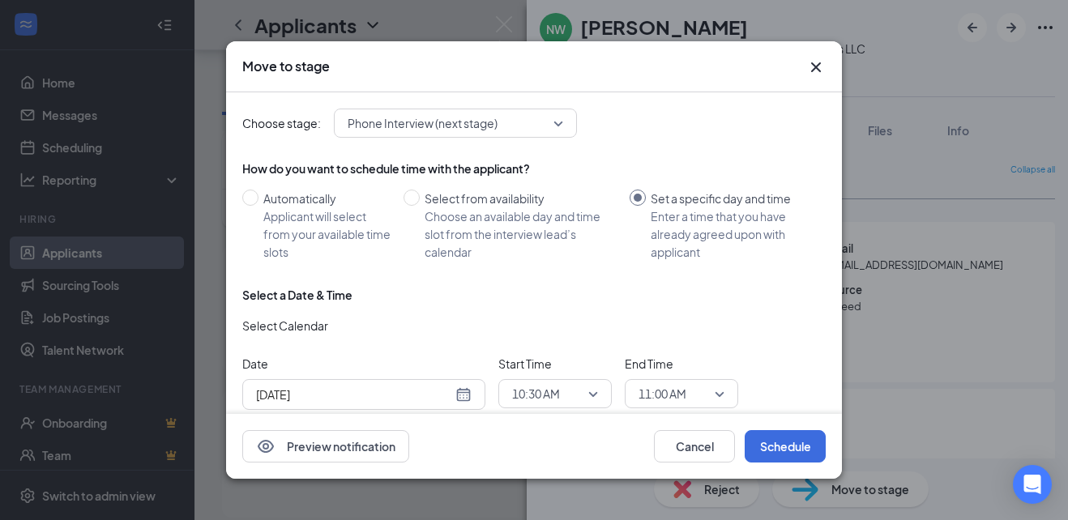
click at [584, 400] on span "10:30 AM" at bounding box center [555, 394] width 86 height 24
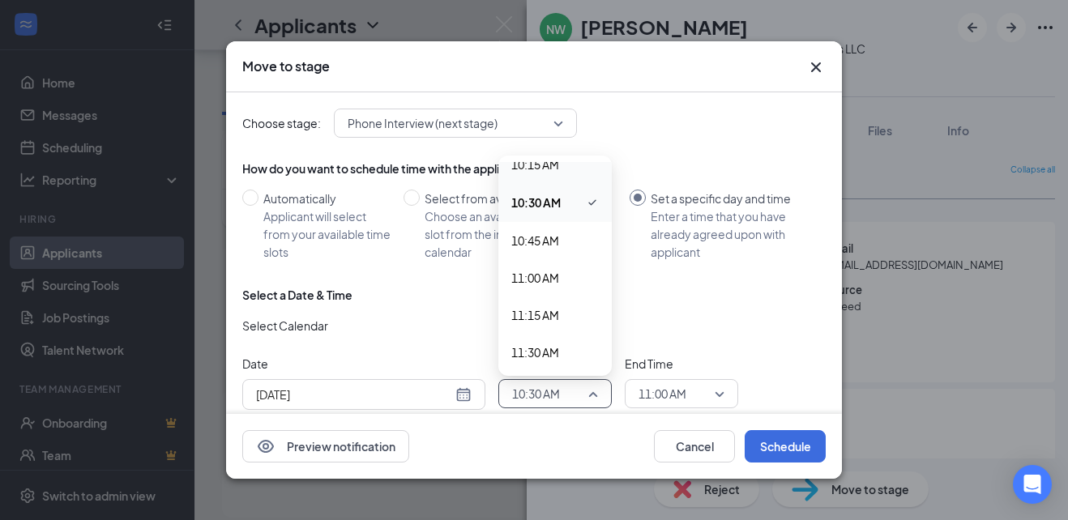
scroll to position [1545, 0]
click at [538, 343] on span "11:30 AM" at bounding box center [535, 352] width 48 height 18
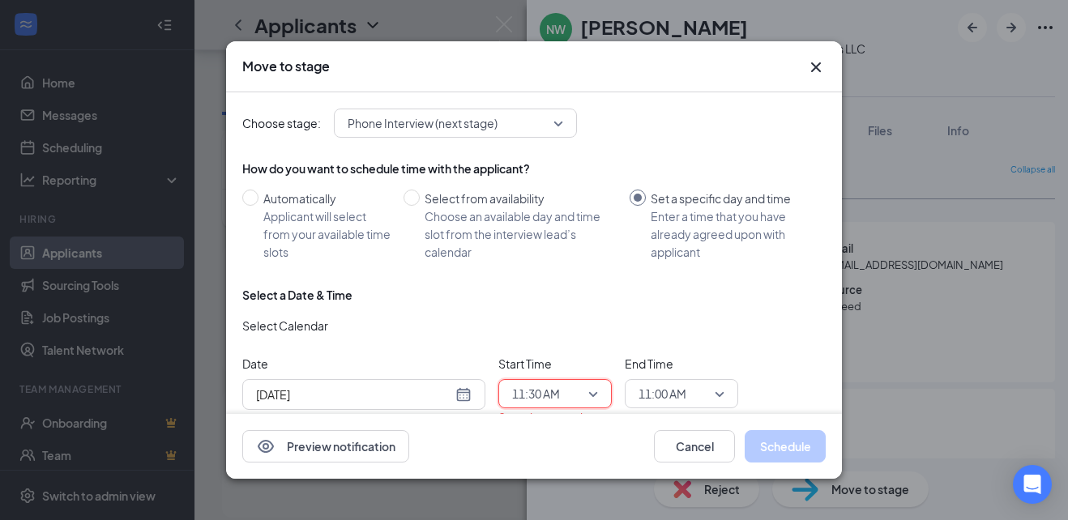
click at [720, 397] on span "11:00 AM" at bounding box center [682, 394] width 86 height 24
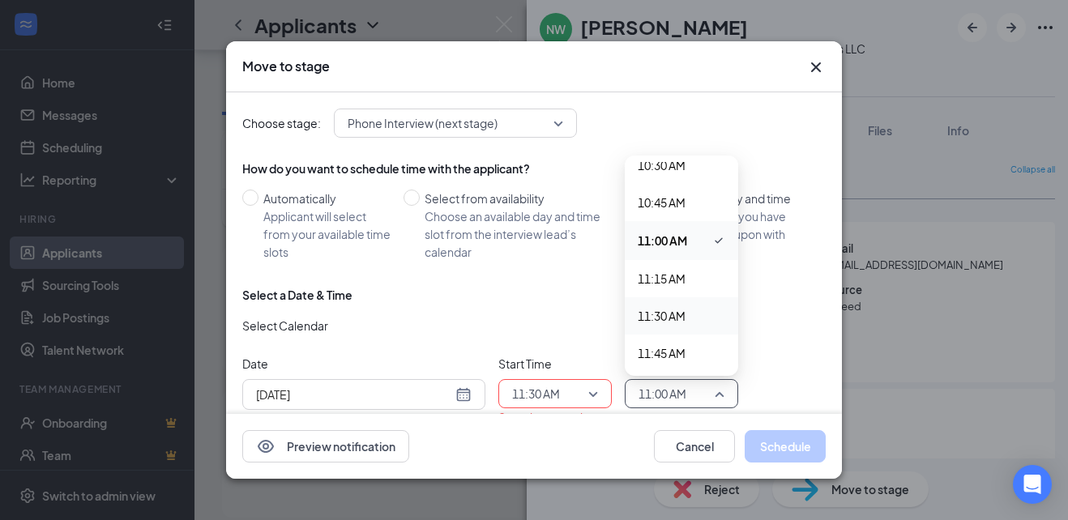
scroll to position [1609, 0]
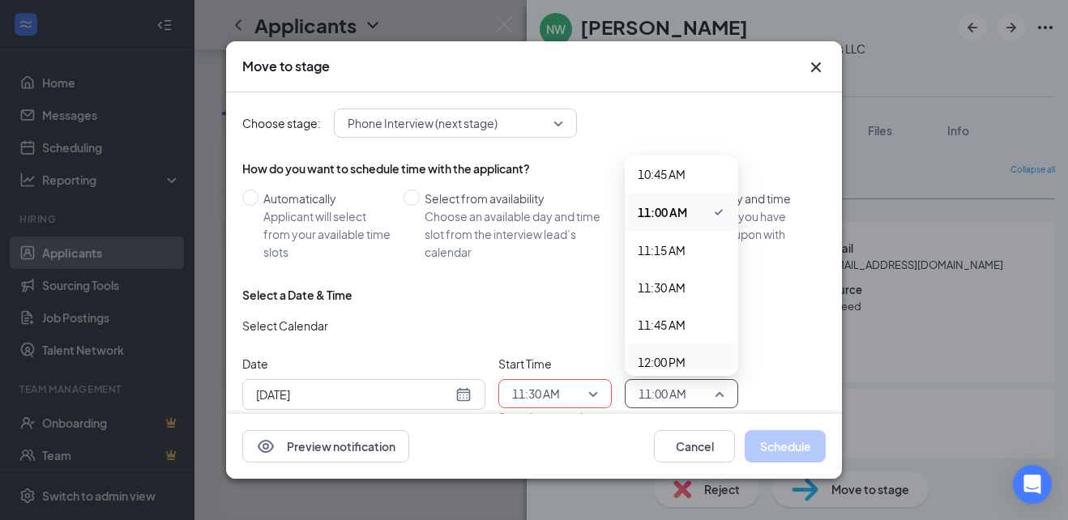
click at [670, 366] on span "12:00 PM" at bounding box center [662, 362] width 48 height 18
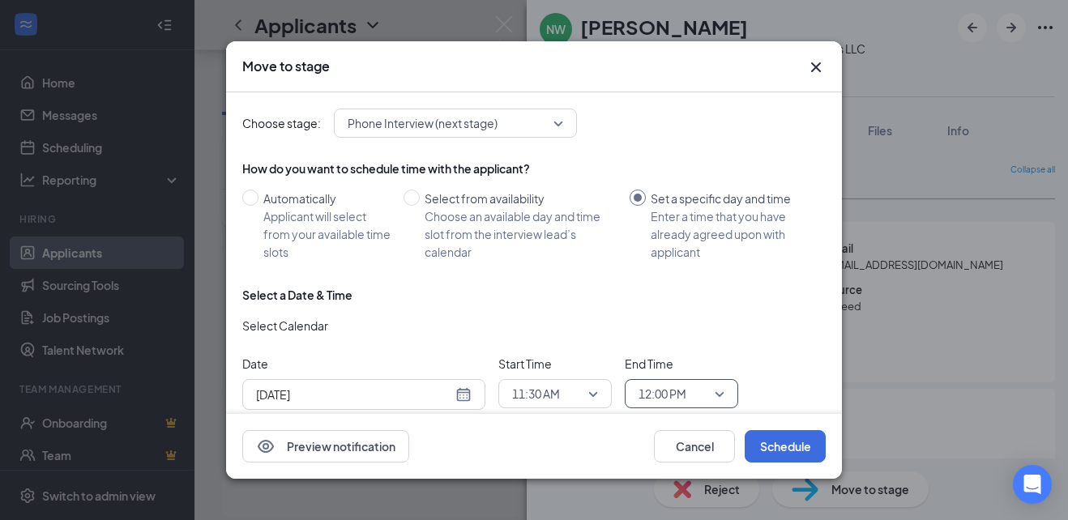
scroll to position [38, 0]
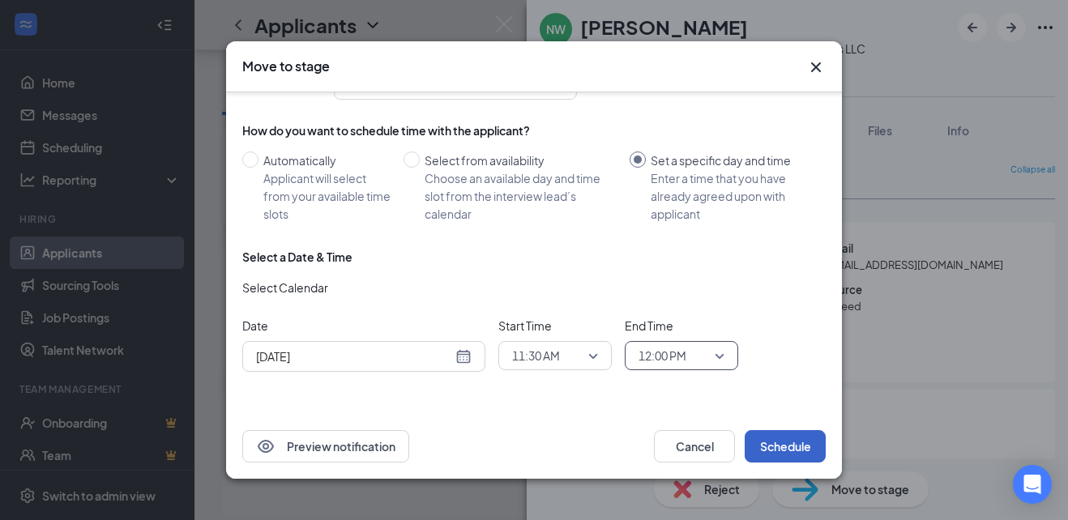
click at [765, 439] on button "Schedule" at bounding box center [785, 446] width 81 height 32
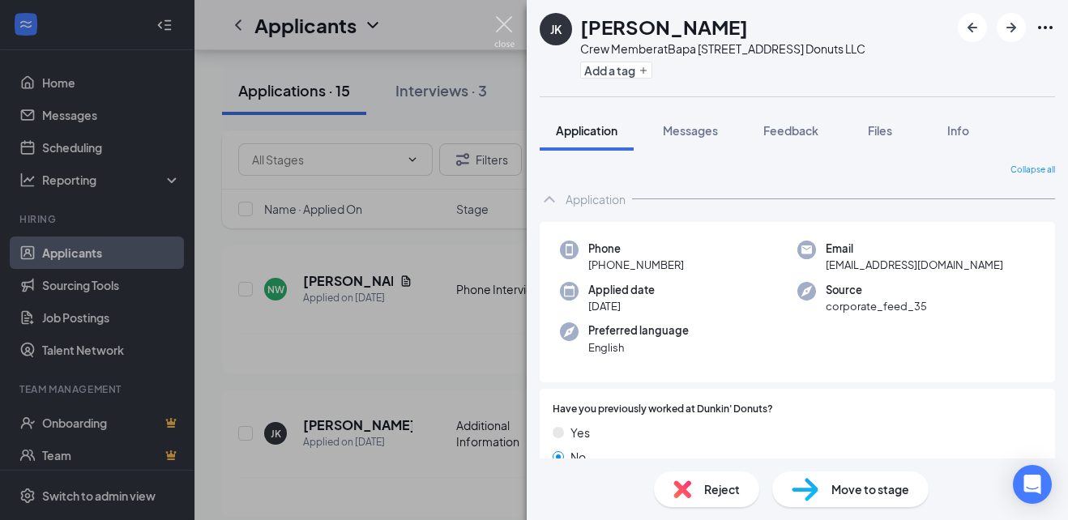
click at [511, 17] on img at bounding box center [504, 32] width 20 height 32
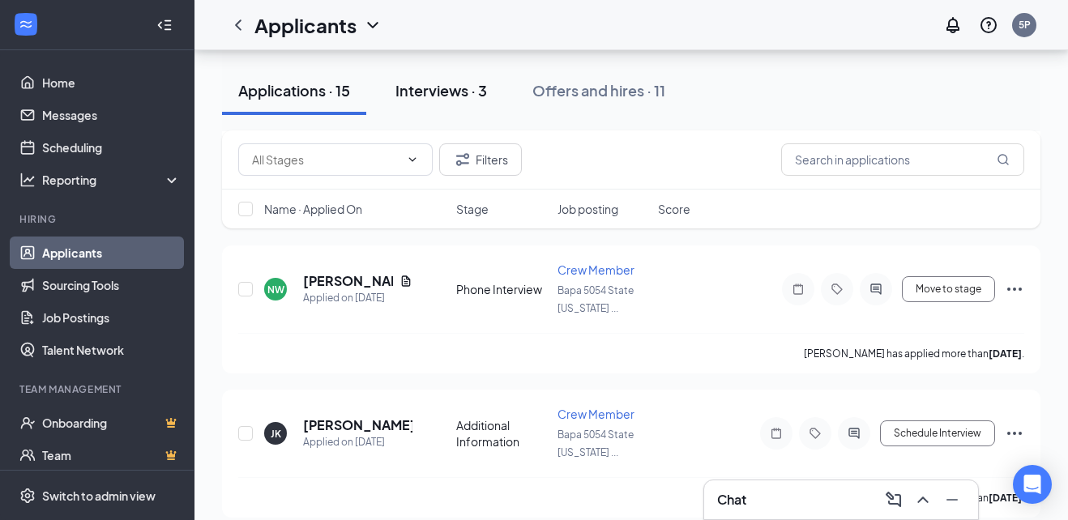
click at [461, 94] on div "Interviews · 3" at bounding box center [441, 90] width 92 height 20
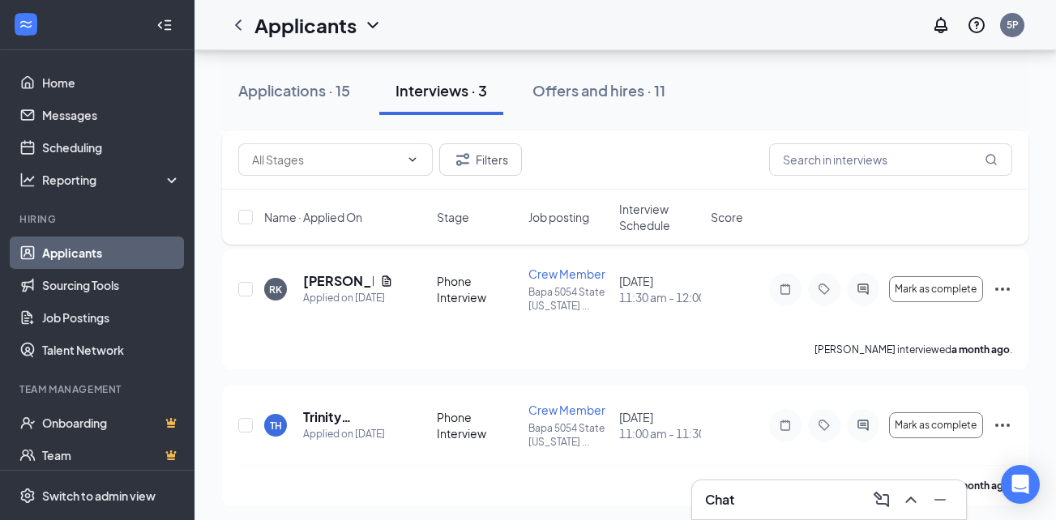
scroll to position [217, 0]
click at [1006, 293] on icon "Ellipses" at bounding box center [1002, 288] width 19 height 19
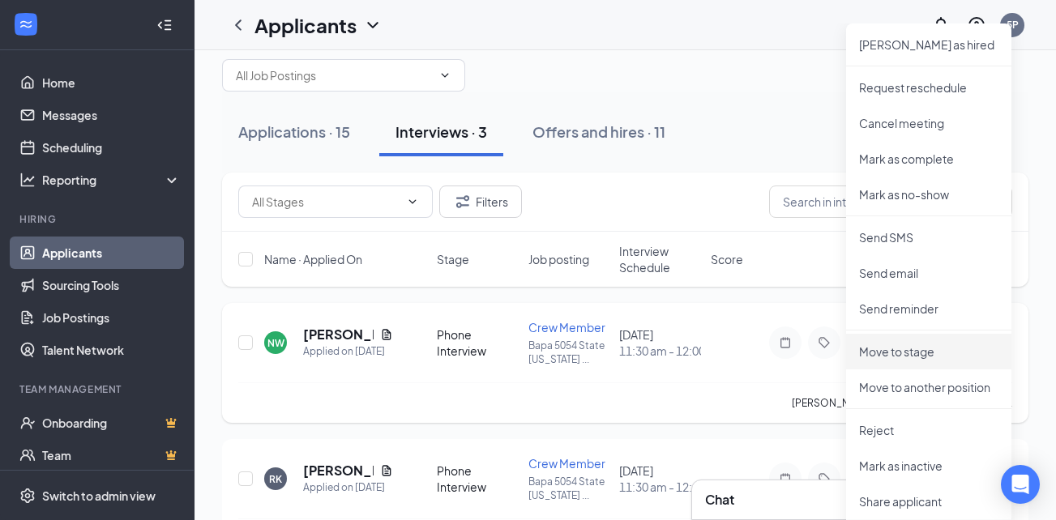
scroll to position [25, 0]
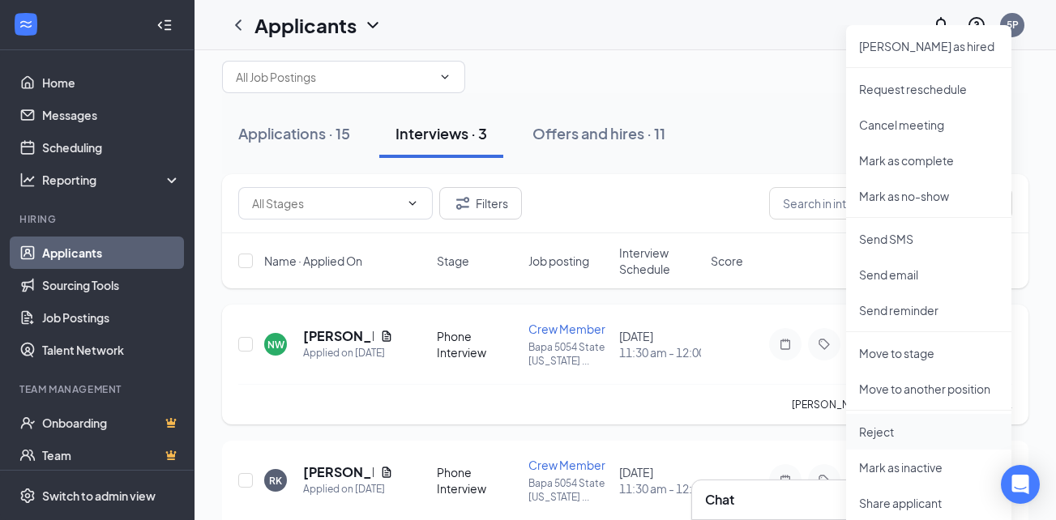
click at [866, 434] on p "Reject" at bounding box center [928, 432] width 139 height 16
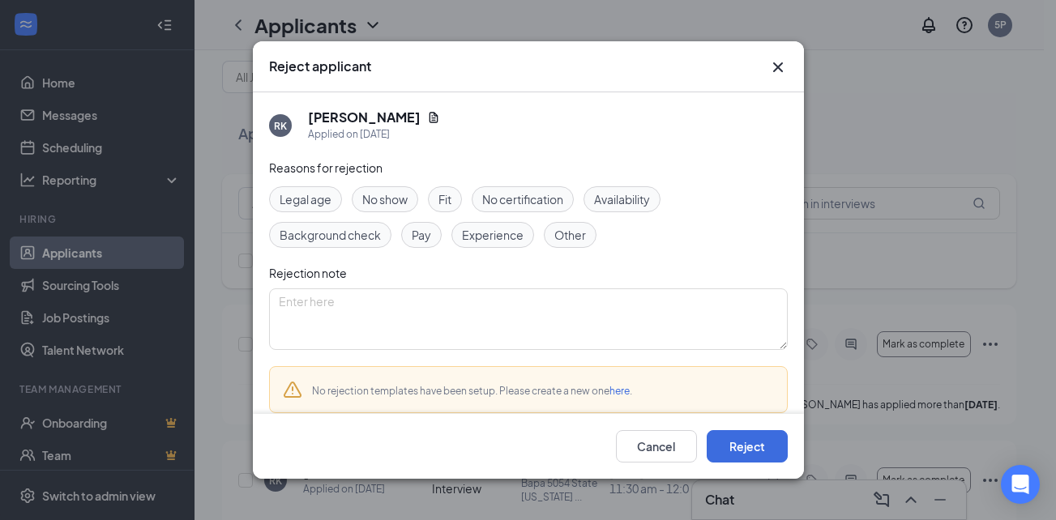
click at [789, 433] on div "Cancel Reject" at bounding box center [528, 446] width 551 height 65
click at [637, 326] on textarea at bounding box center [528, 319] width 519 height 62
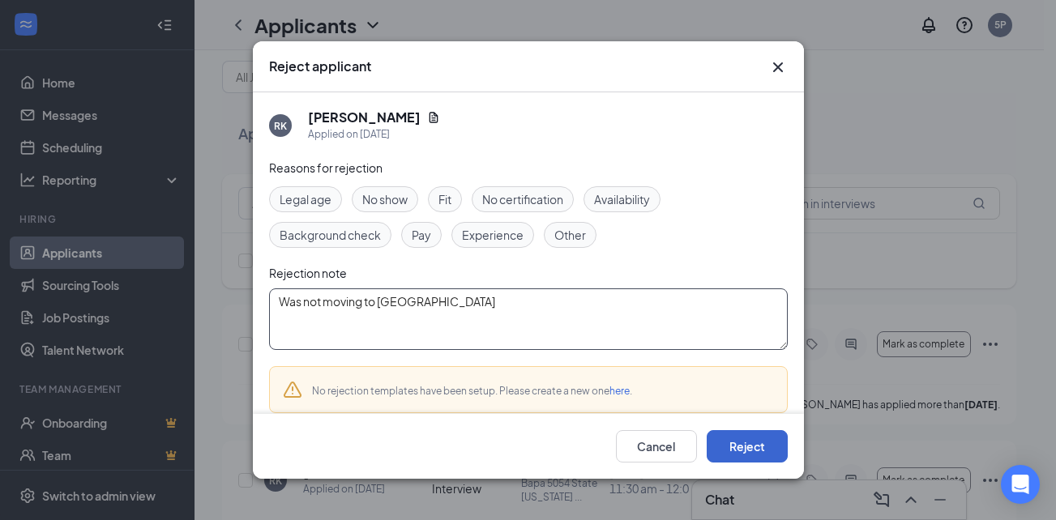
type textarea "Was not moving to NY"
click at [742, 449] on button "Reject" at bounding box center [747, 446] width 81 height 32
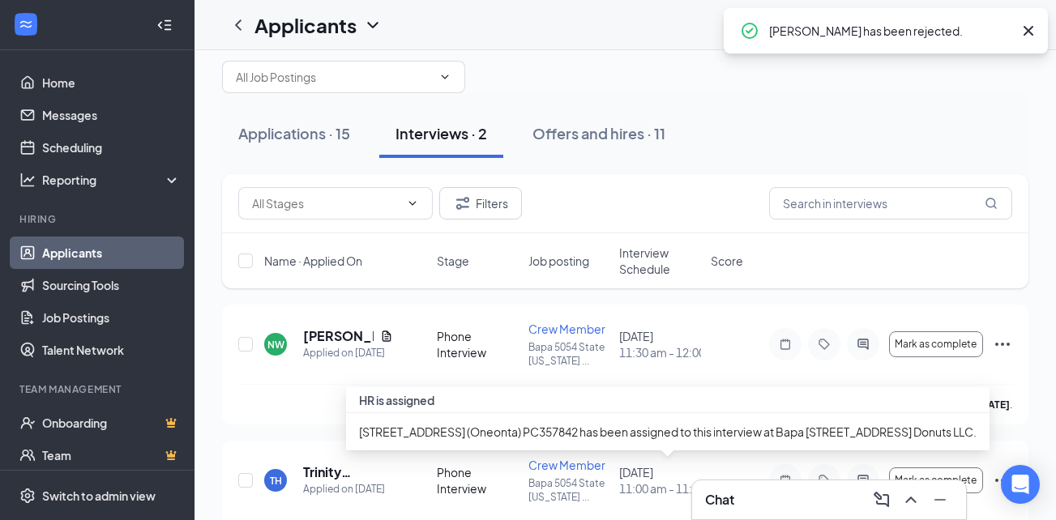
scroll to position [87, 0]
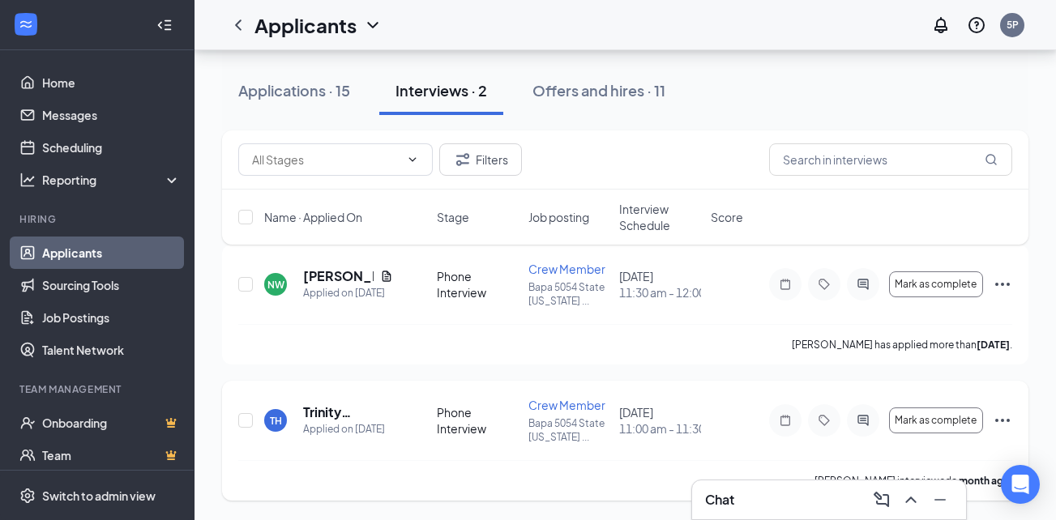
click at [1001, 419] on icon "Ellipses" at bounding box center [1002, 420] width 19 height 19
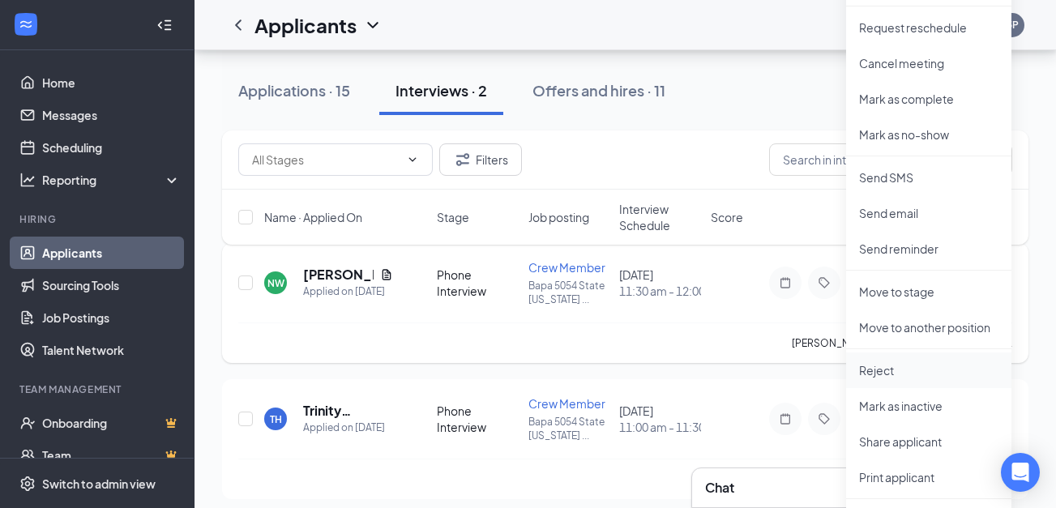
click at [875, 369] on p "Reject" at bounding box center [928, 370] width 139 height 16
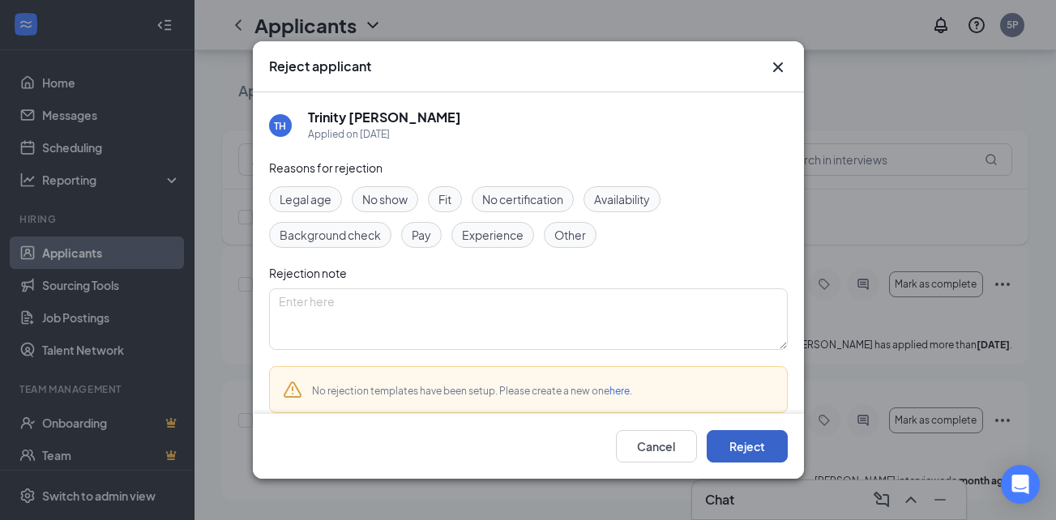
click at [742, 447] on button "Reject" at bounding box center [747, 446] width 81 height 32
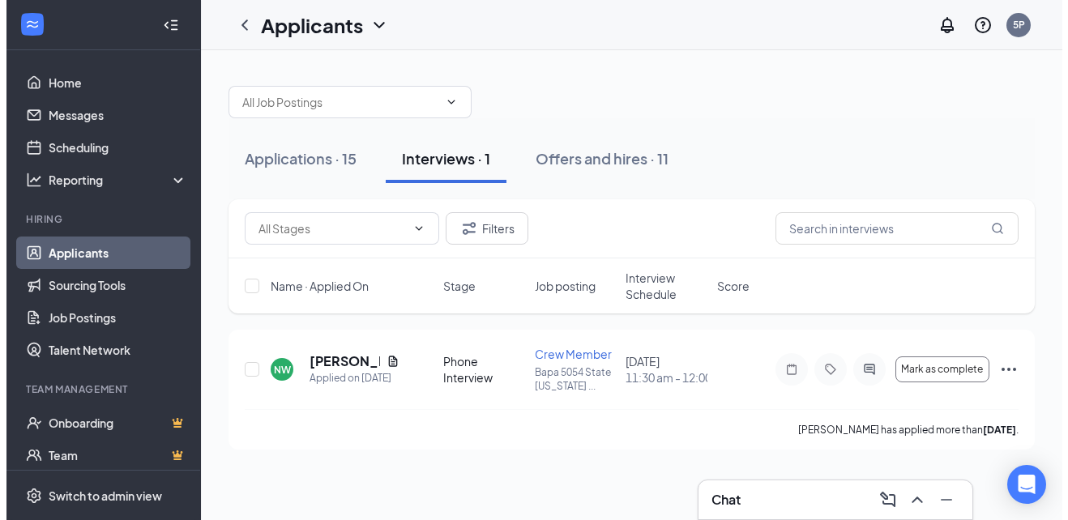
scroll to position [0, 0]
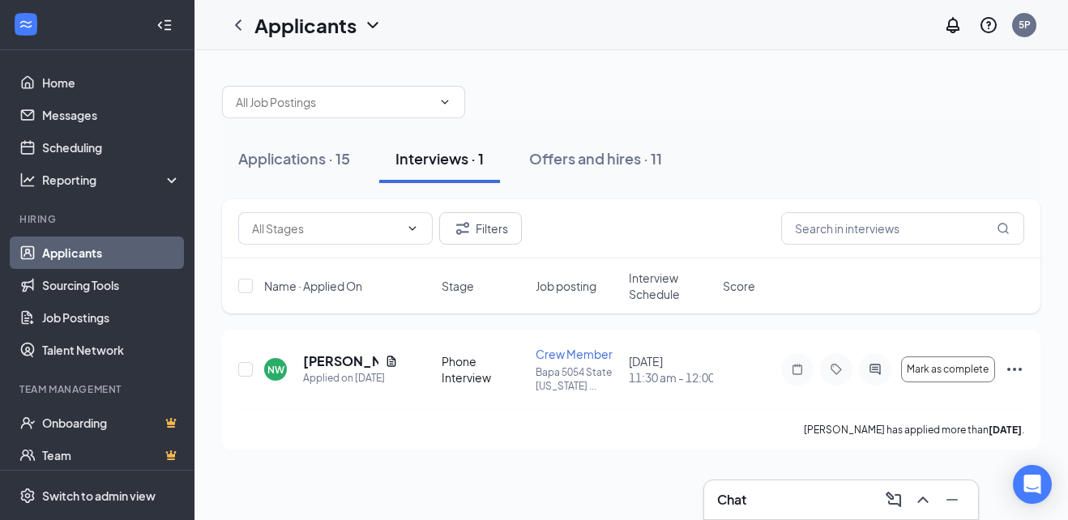
click at [734, 498] on h3 "Chat" at bounding box center [731, 500] width 29 height 18
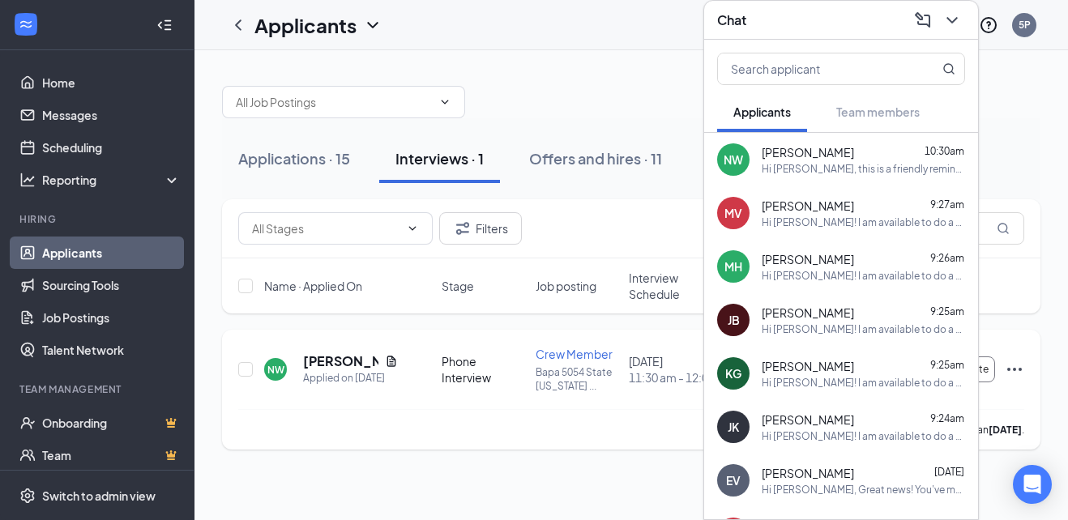
click at [574, 435] on div "[PERSON_NAME] has applied more than [DATE] ." at bounding box center [631, 429] width 786 height 41
click at [955, 15] on icon "ChevronDown" at bounding box center [951, 20] width 19 height 19
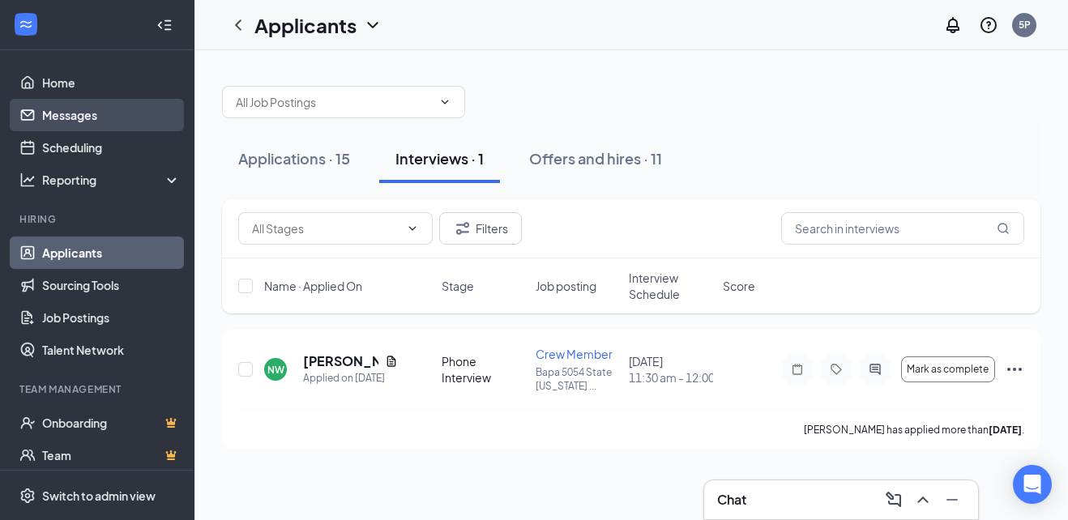
click at [102, 112] on link "Messages" at bounding box center [111, 115] width 139 height 32
